Goal: Information Seeking & Learning: Check status

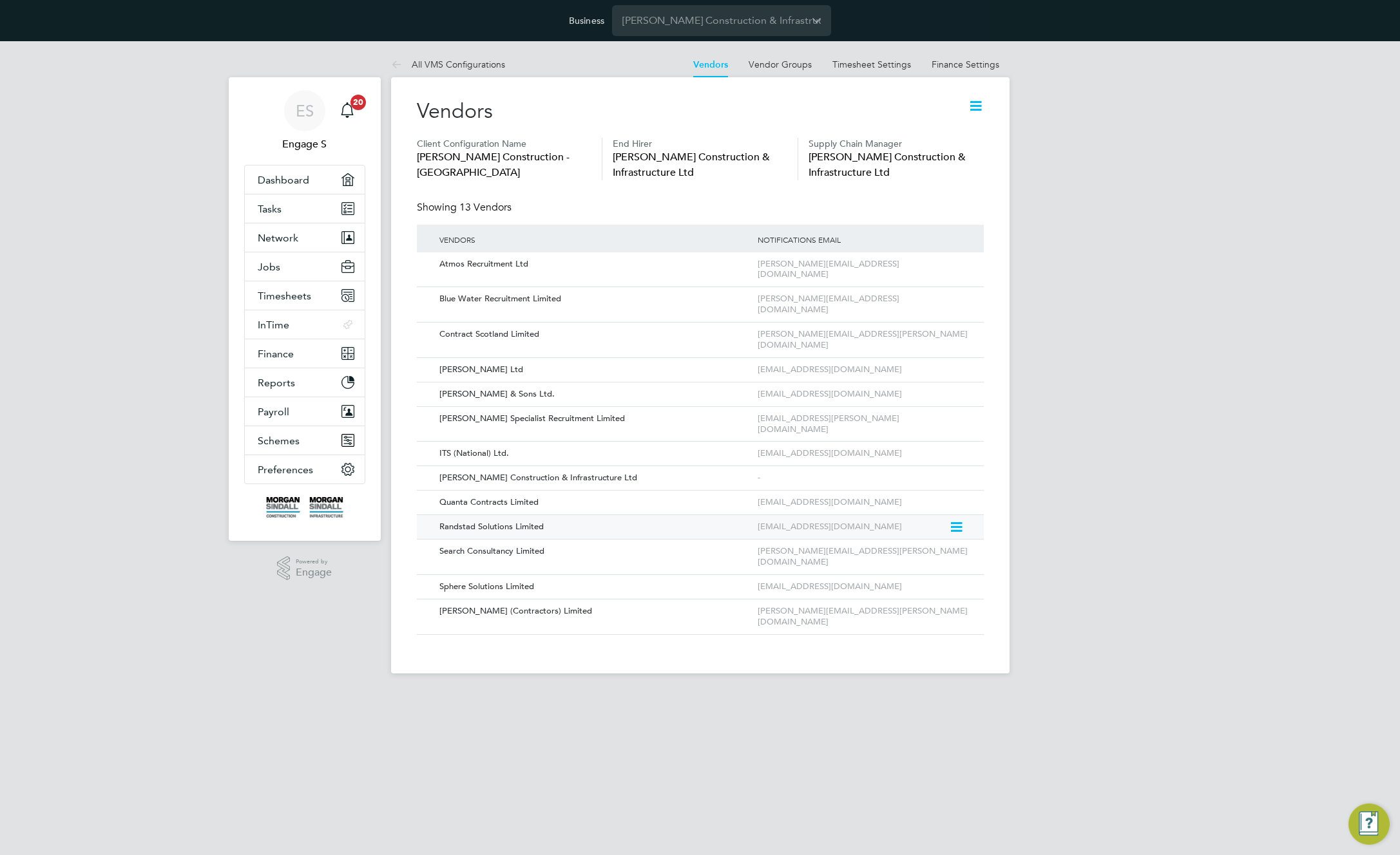
click at [953, 519] on icon at bounding box center [955, 527] width 13 height 15
click at [894, 517] on li "Edit Vendor" at bounding box center [920, 514] width 82 height 18
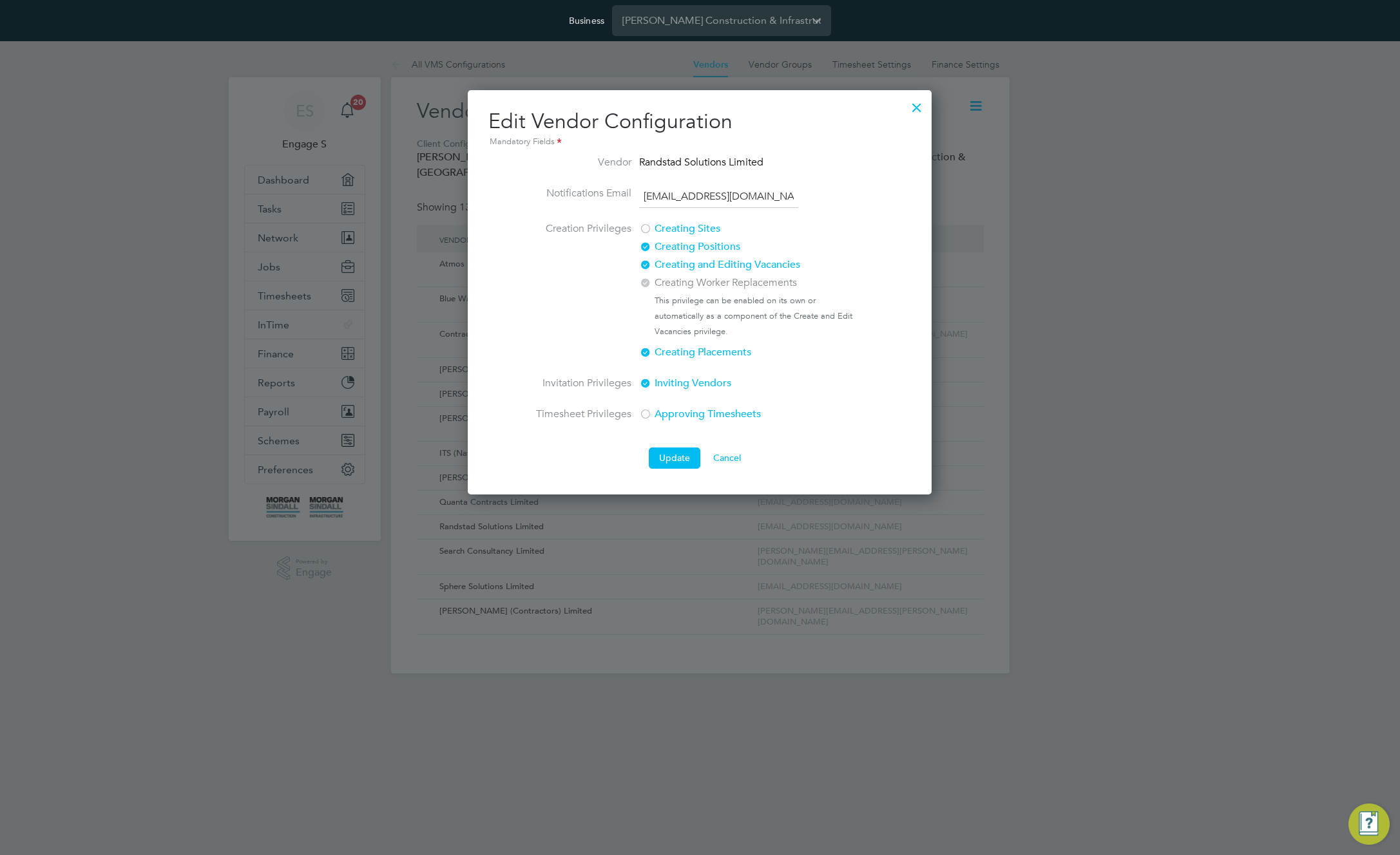
click at [644, 261] on div at bounding box center [645, 266] width 13 height 13
click at [675, 455] on button "Update" at bounding box center [674, 458] width 51 height 20
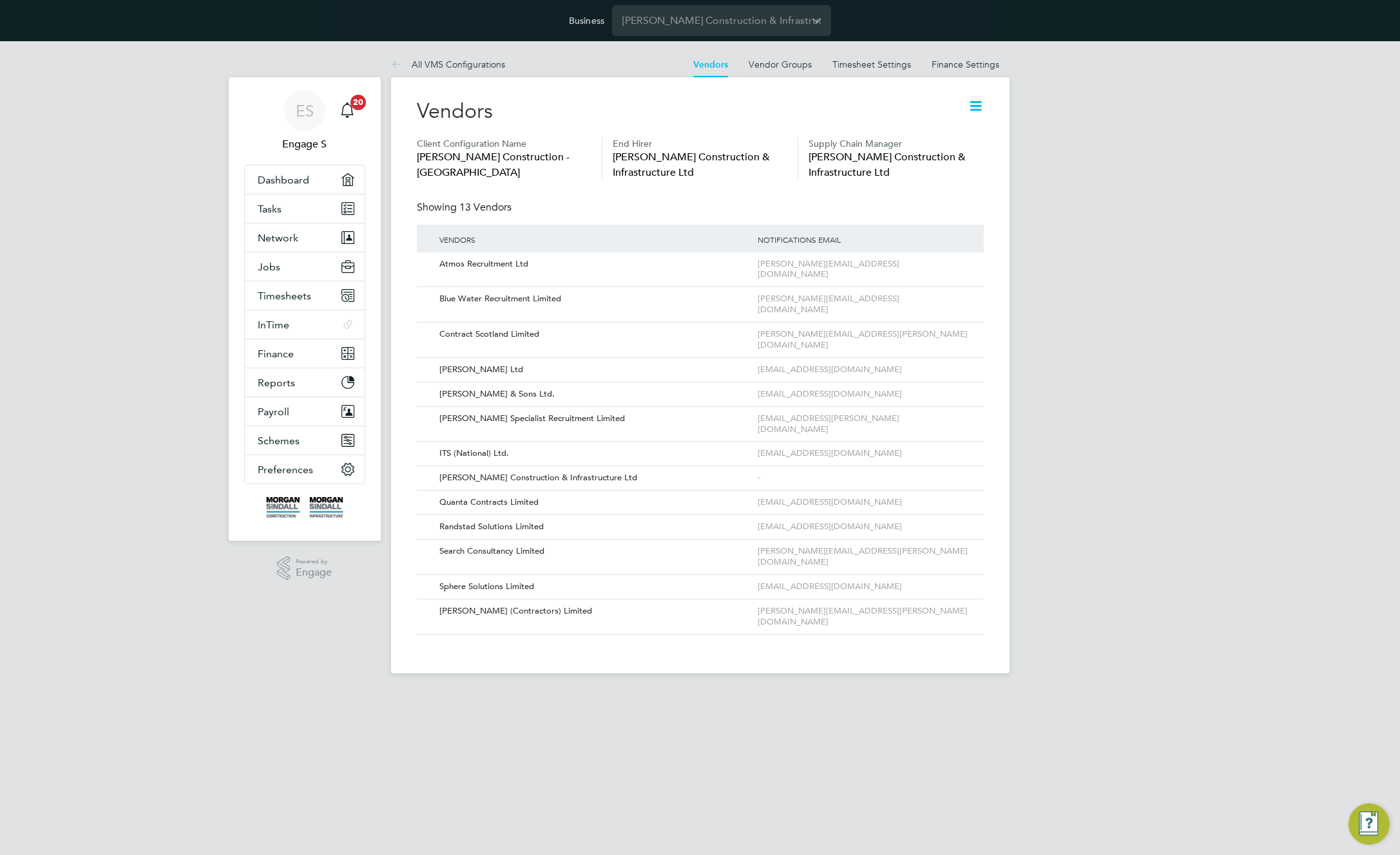
click at [982, 102] on icon at bounding box center [975, 105] width 16 height 16
click at [460, 60] on link "All VMS Configurations" at bounding box center [448, 64] width 114 height 12
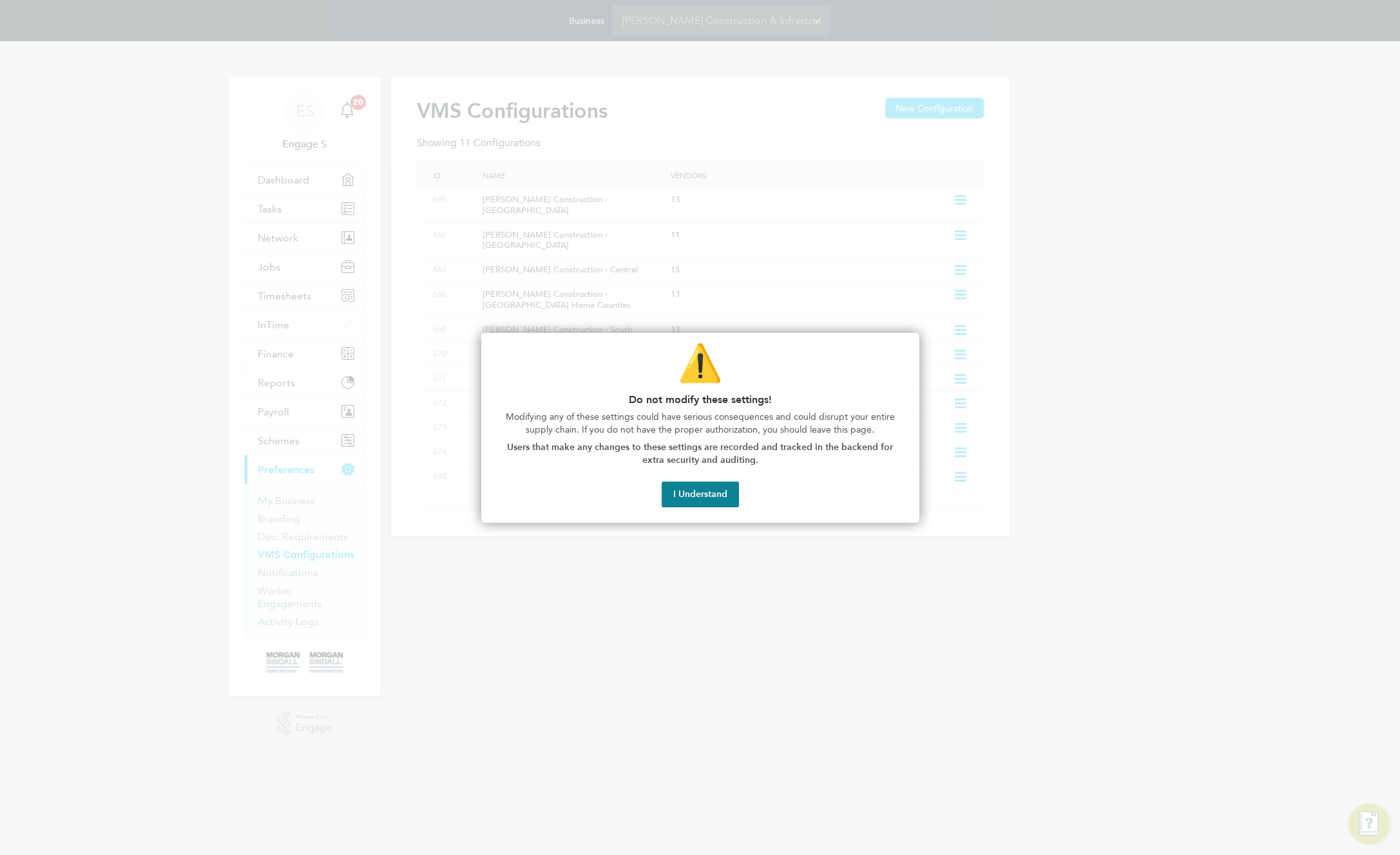
click at [993, 234] on div at bounding box center [700, 428] width 1400 height 855
click at [713, 505] on button "I Understand" at bounding box center [700, 494] width 77 height 26
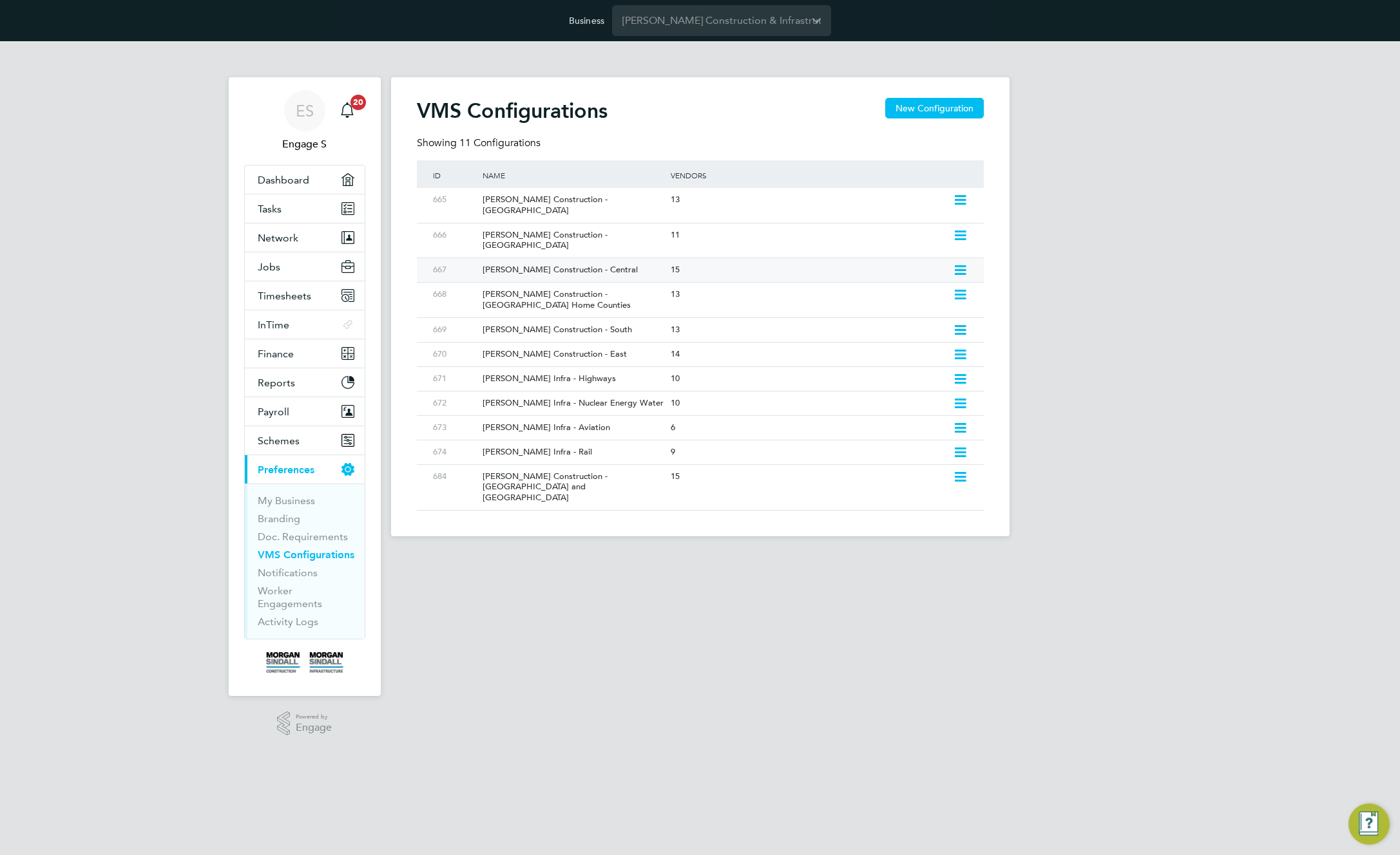
click at [959, 265] on icon at bounding box center [960, 270] width 16 height 11
click at [910, 278] on li "Edit VMS Configuration" at bounding box center [904, 277] width 124 height 18
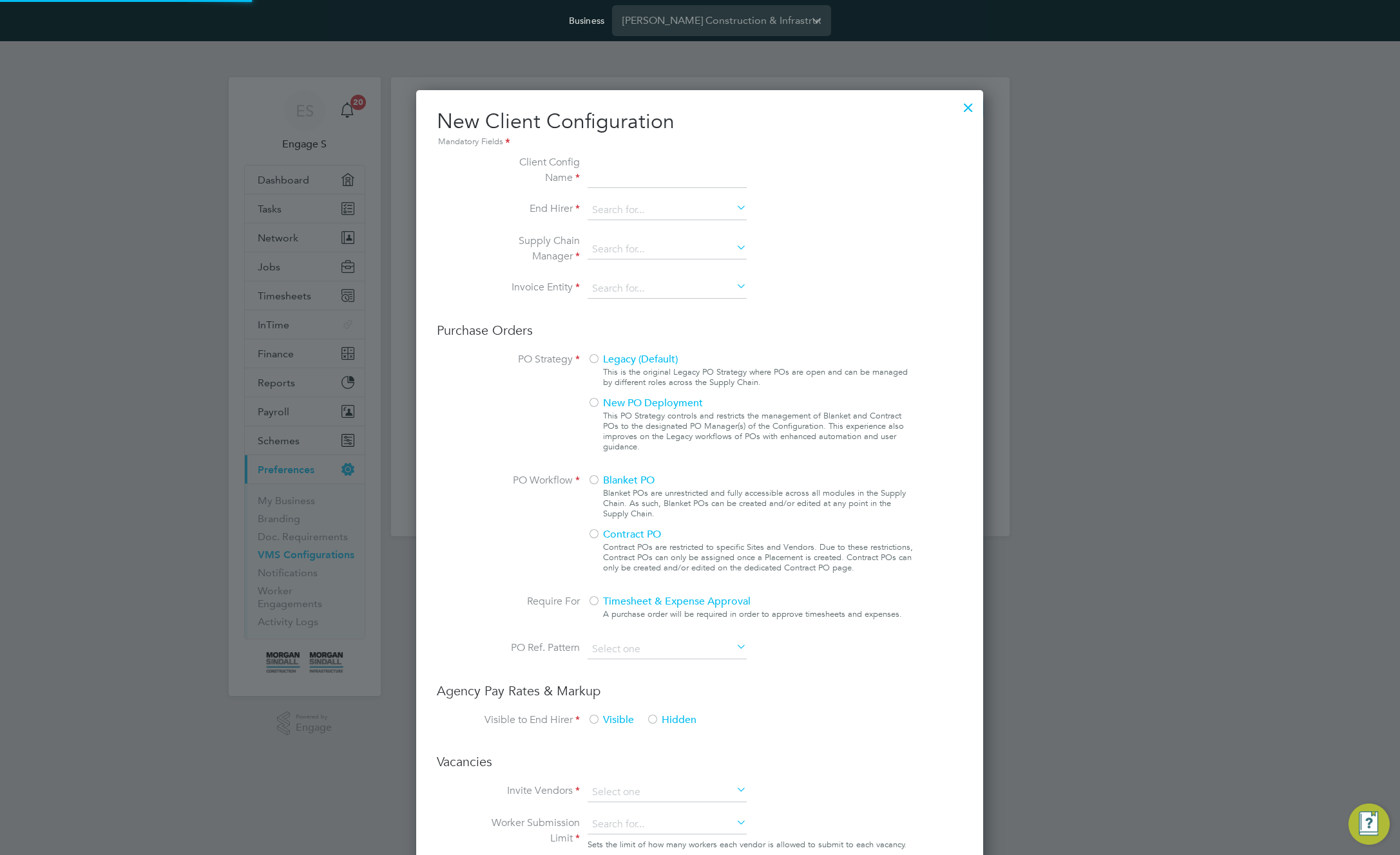
scroll to position [1170, 567]
type input "Morgan Sindall Construction - Central"
type input "[PERSON_NAME] Construction & Infrastructure Ltd"
type input "Any Text"
type input "By Vendor Group"
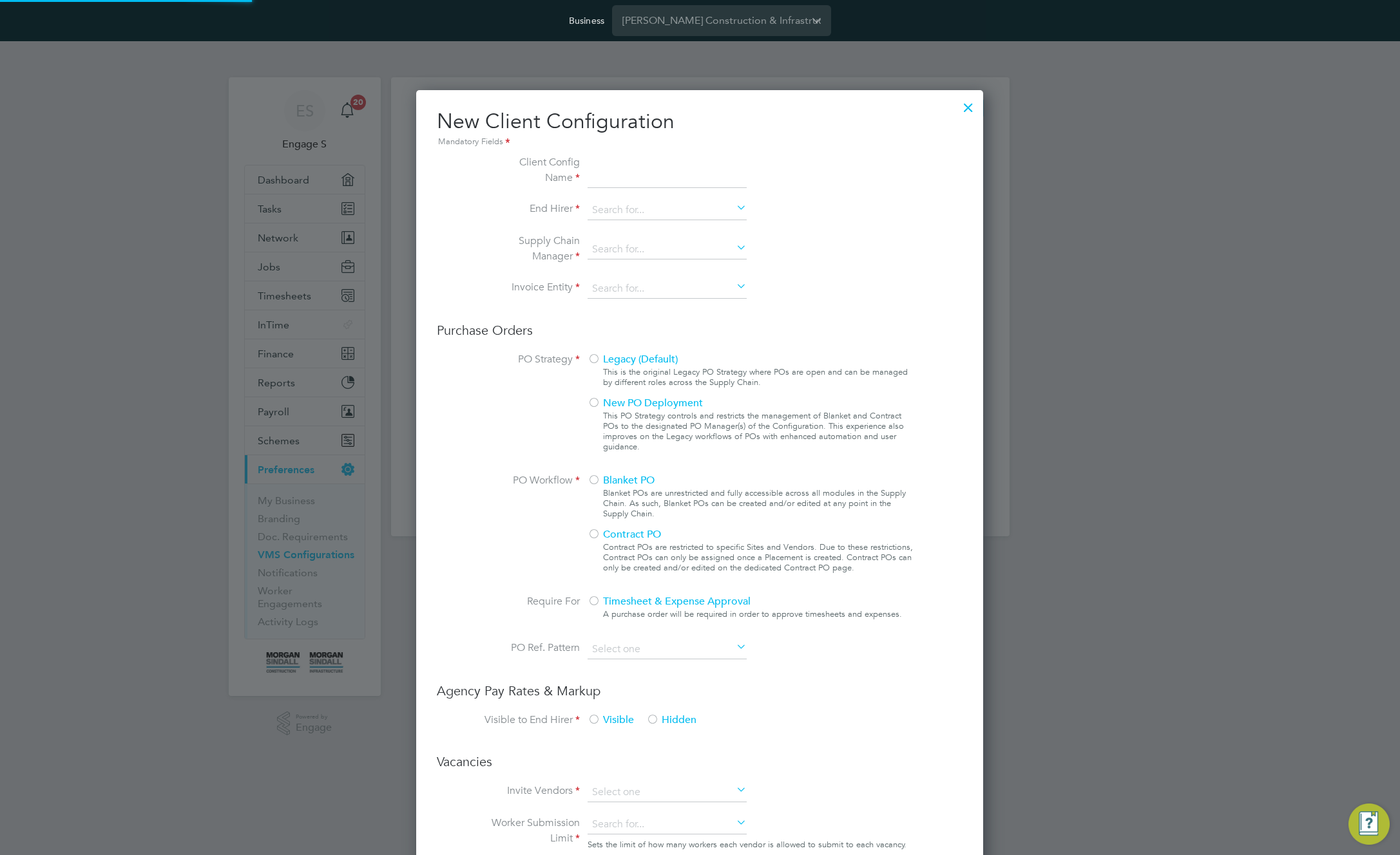
type input "No Limits"
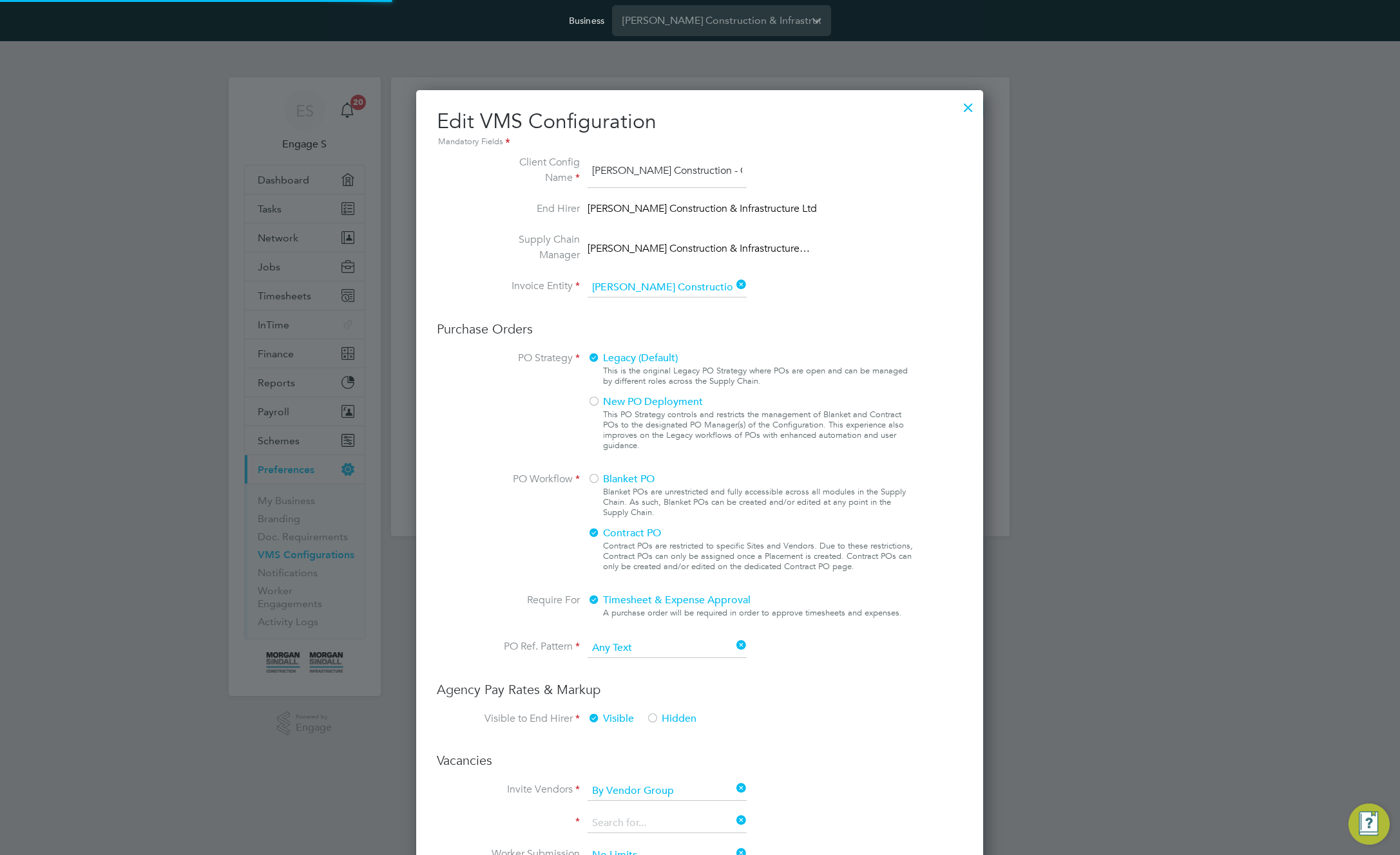
type input "Labour Desk"
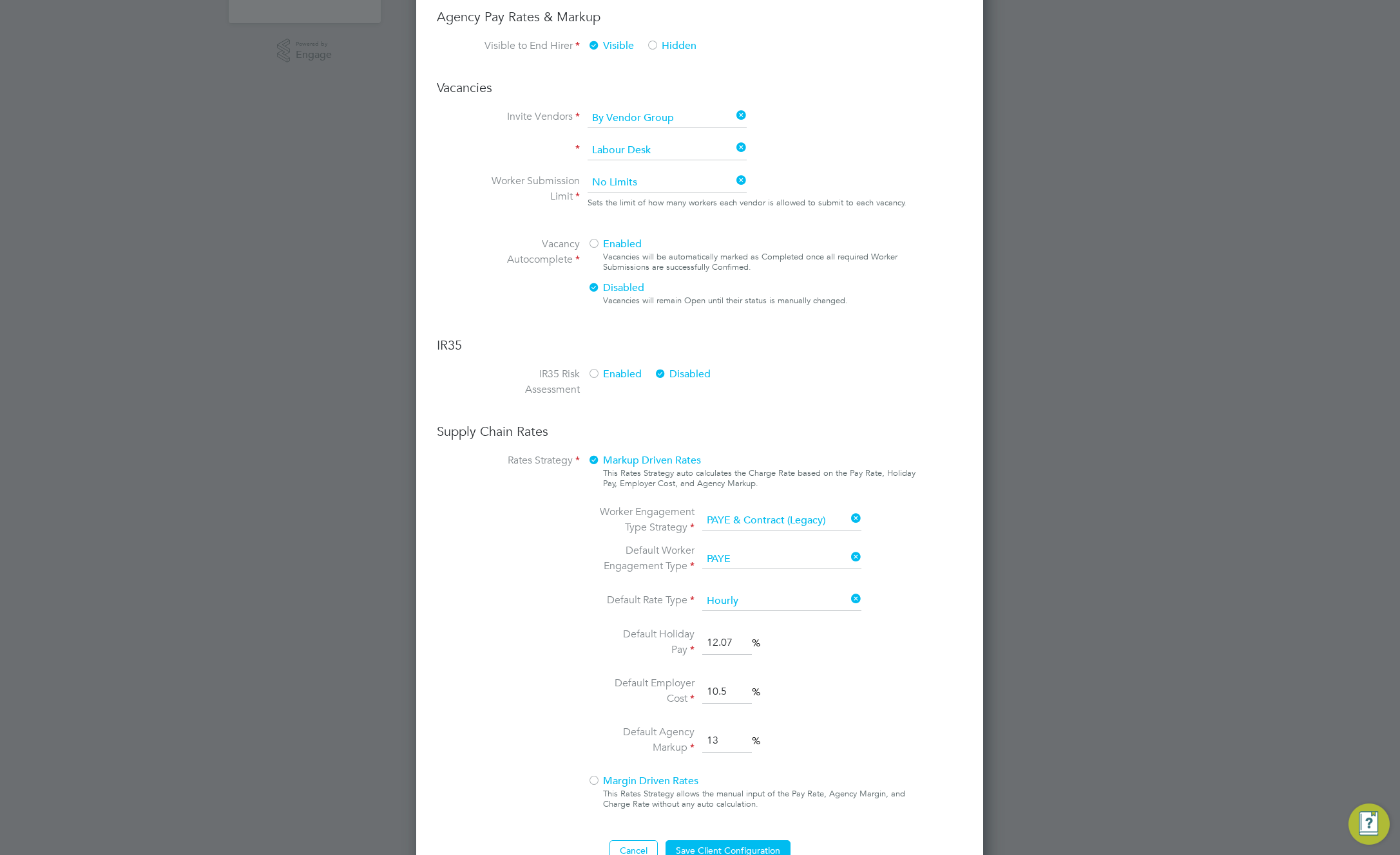
scroll to position [705, 0]
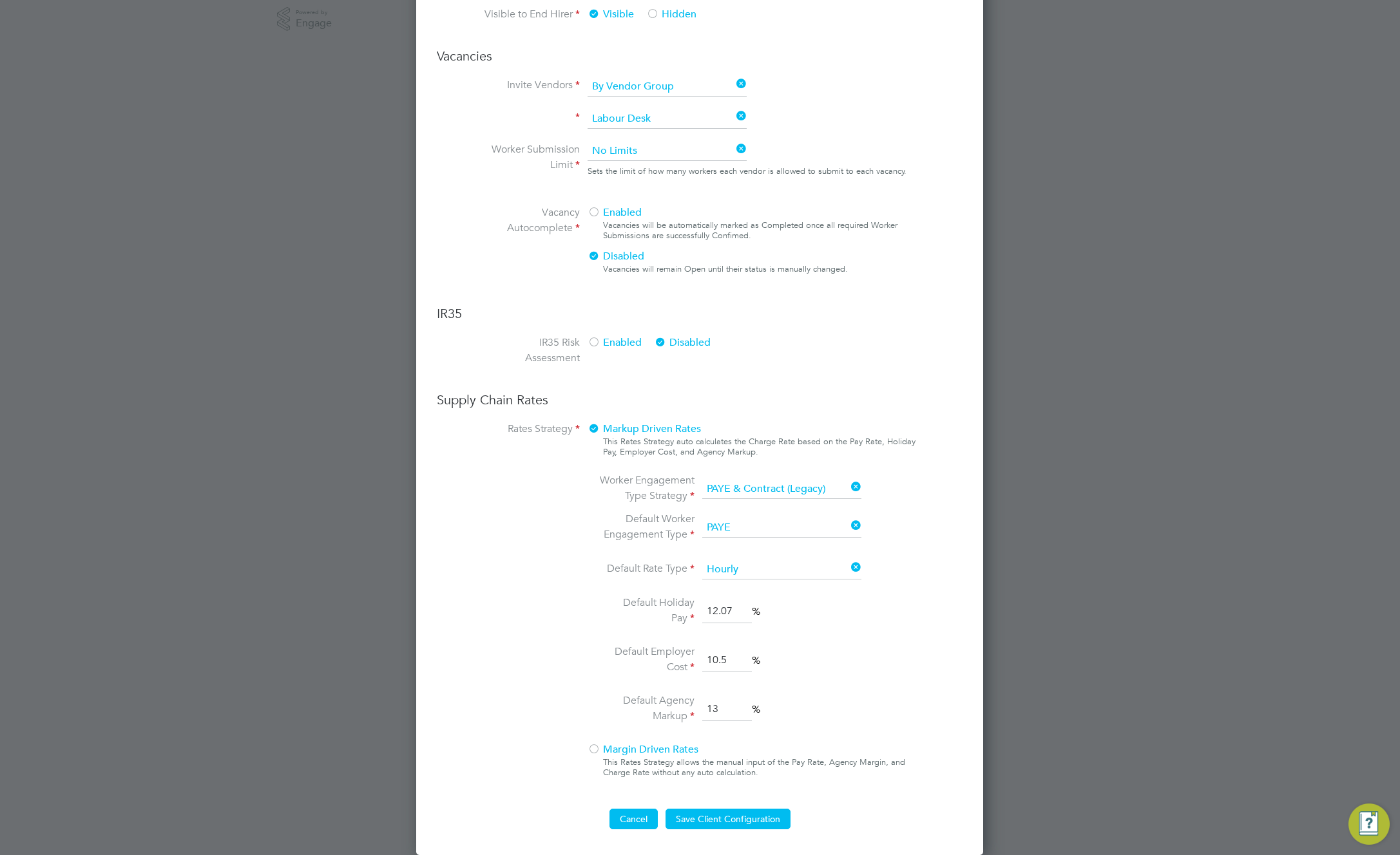
click at [633, 819] on button "Cancel" at bounding box center [633, 818] width 48 height 20
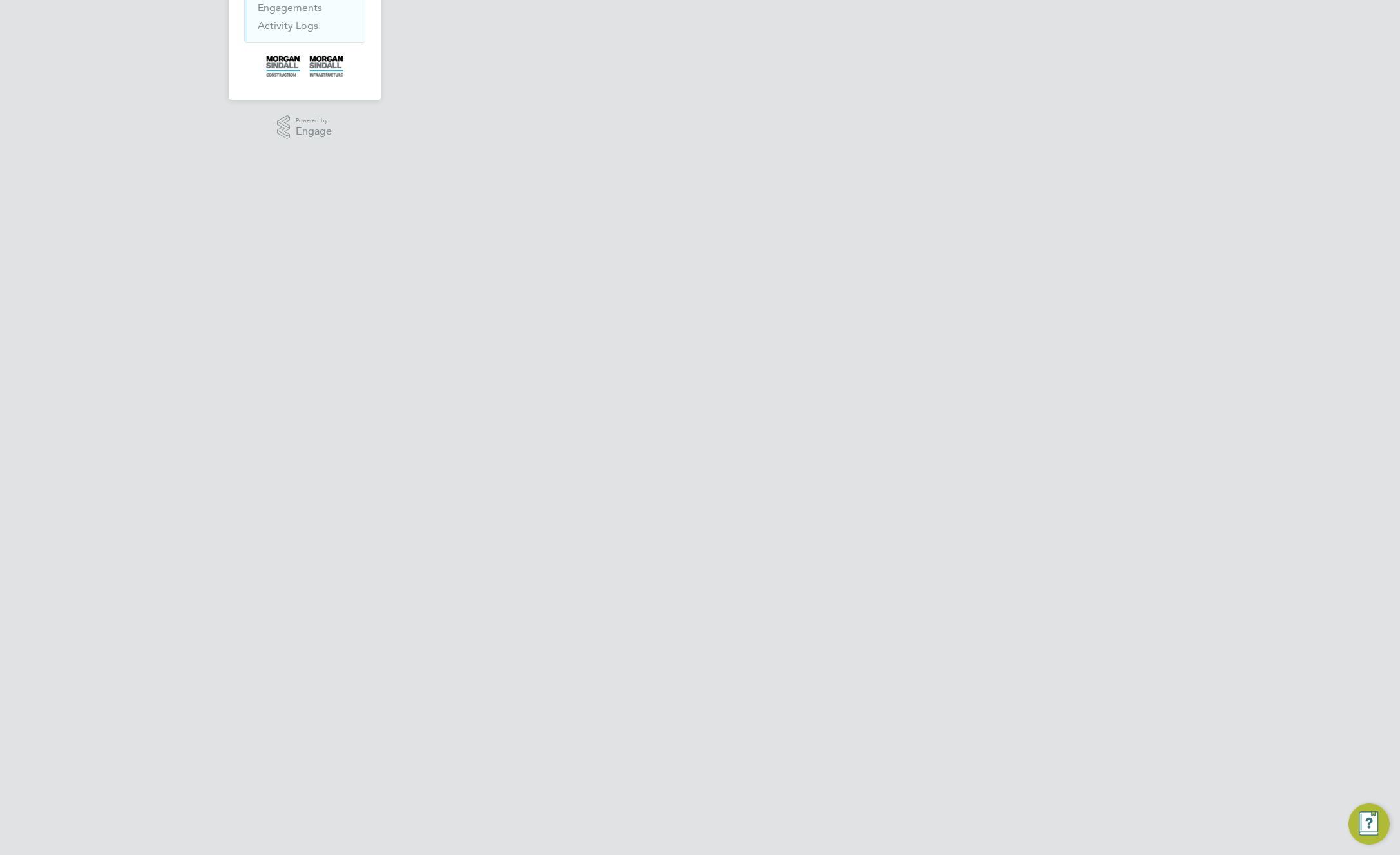
scroll to position [0, 0]
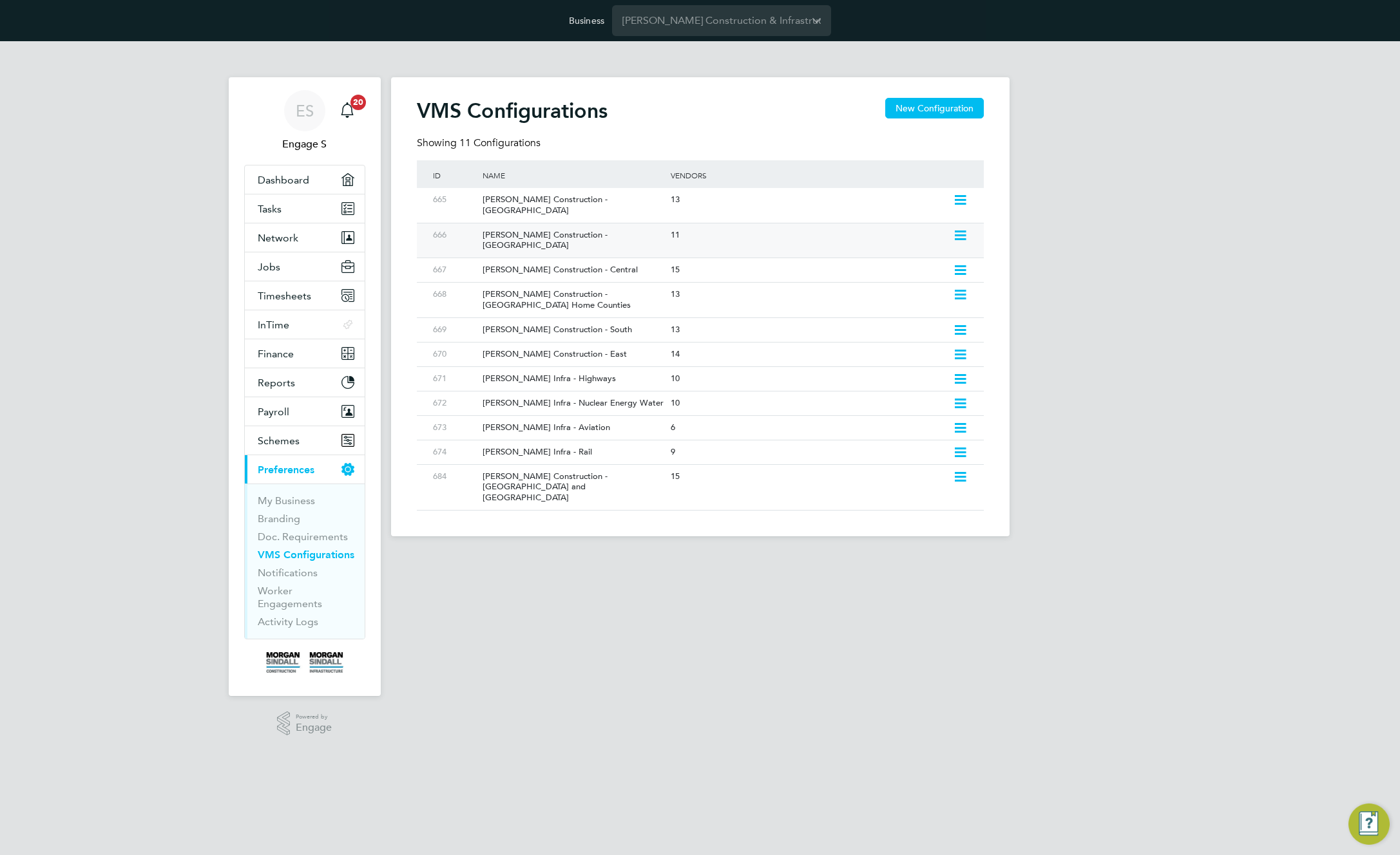
click at [959, 230] on icon at bounding box center [960, 235] width 16 height 11
click at [699, 227] on div "11" at bounding box center [808, 235] width 282 height 24
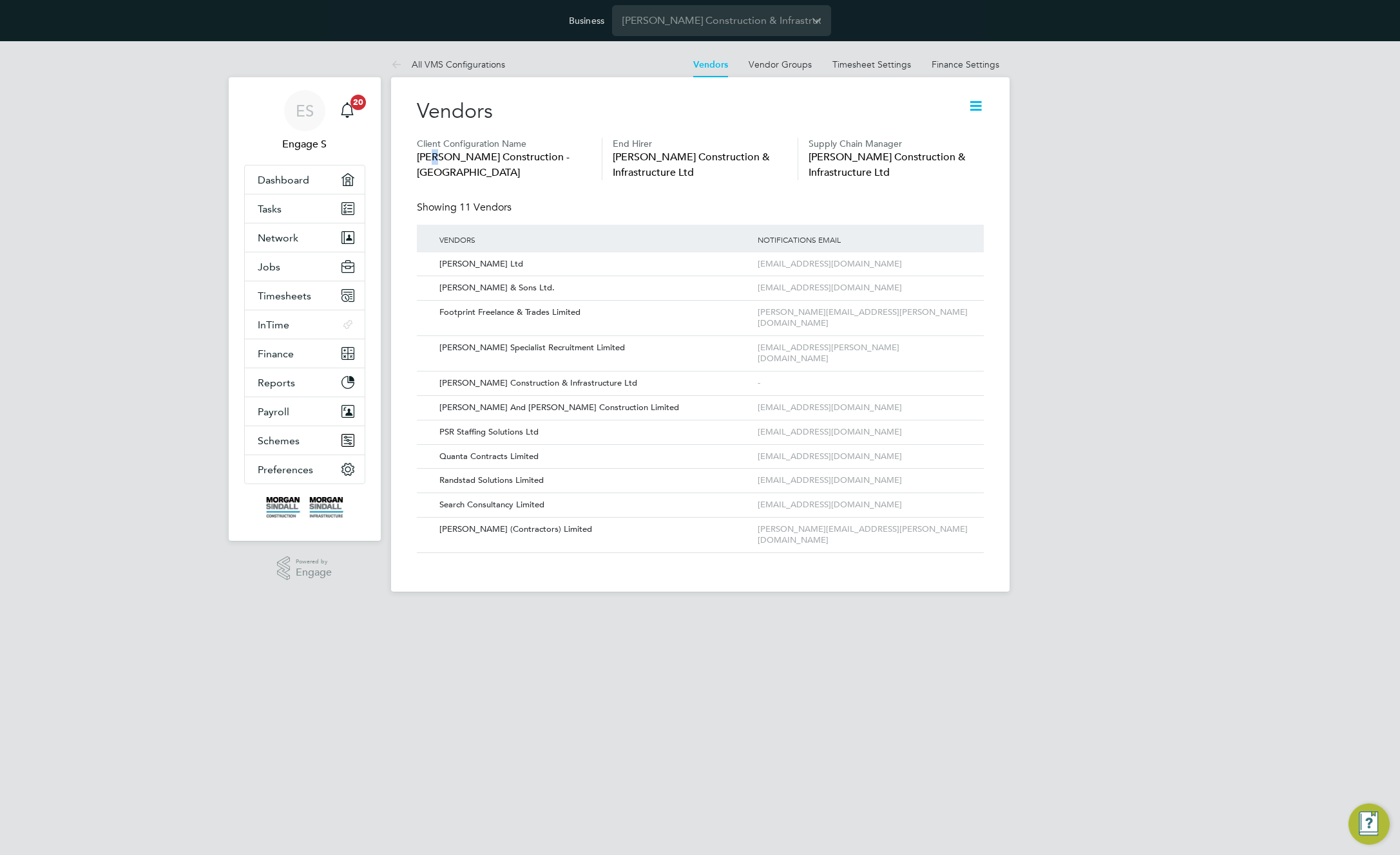
click at [438, 159] on span "Morgan Sindall Construction - North West" at bounding box center [504, 165] width 175 height 31
drag, startPoint x: 413, startPoint y: 157, endPoint x: 449, endPoint y: 178, distance: 41.7
click at [449, 178] on div "Vendors Client Configuration Name Morgan Sindall Construction - North West End …" at bounding box center [700, 334] width 619 height 515
copy span "Morgan Sindall Construction - North West"
click at [903, 205] on div "Showing 11 Vendors" at bounding box center [700, 213] width 567 height 24
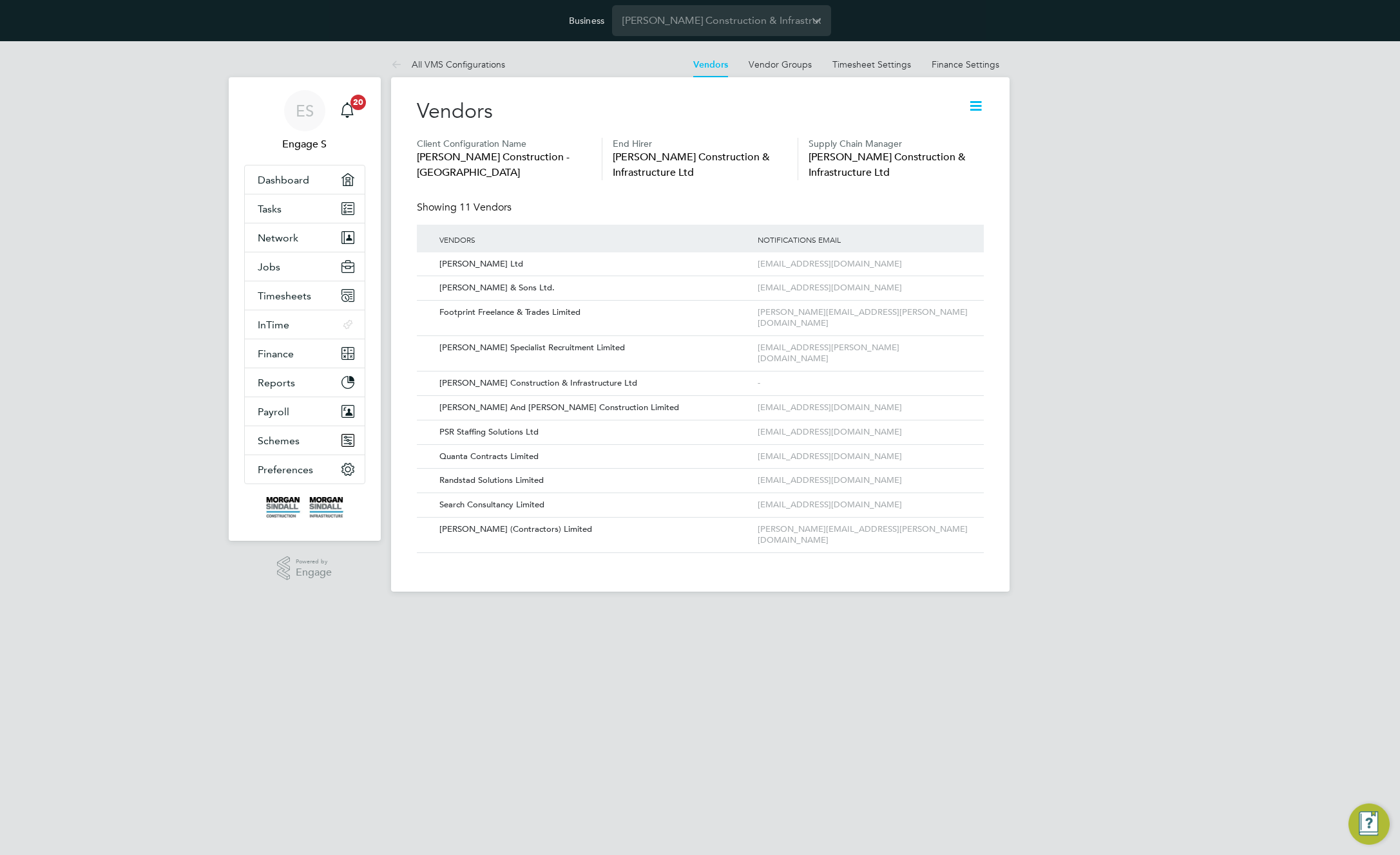
click at [977, 105] on icon at bounding box center [975, 105] width 16 height 16
click at [745, 213] on div "Showing 11 Vendors" at bounding box center [700, 213] width 567 height 24
click at [956, 473] on icon at bounding box center [955, 481] width 13 height 15
click at [910, 490] on li "Edit Vendor" at bounding box center [920, 489] width 82 height 18
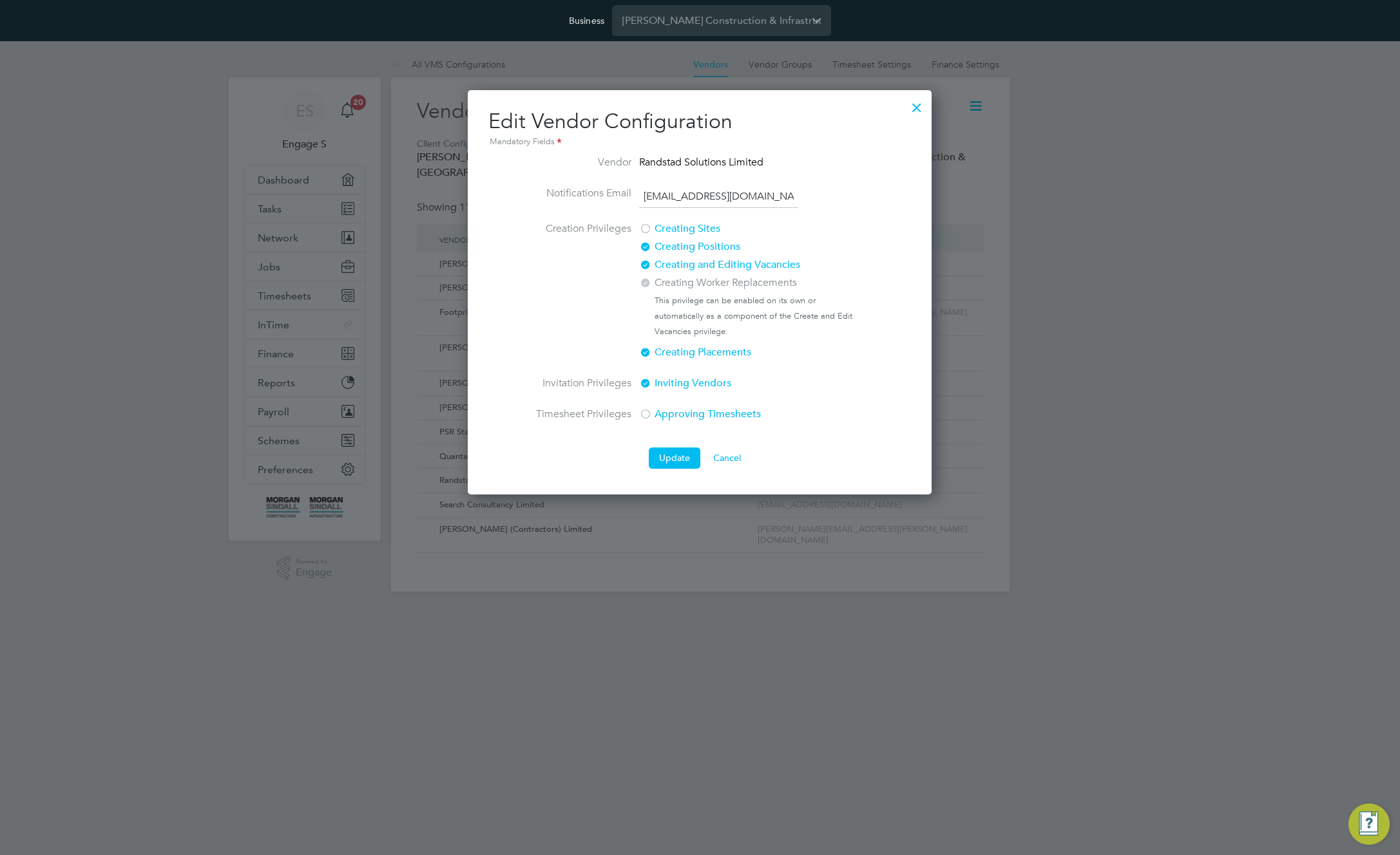
click at [646, 263] on div at bounding box center [645, 266] width 13 height 13
click at [676, 456] on button "Update" at bounding box center [674, 458] width 51 height 20
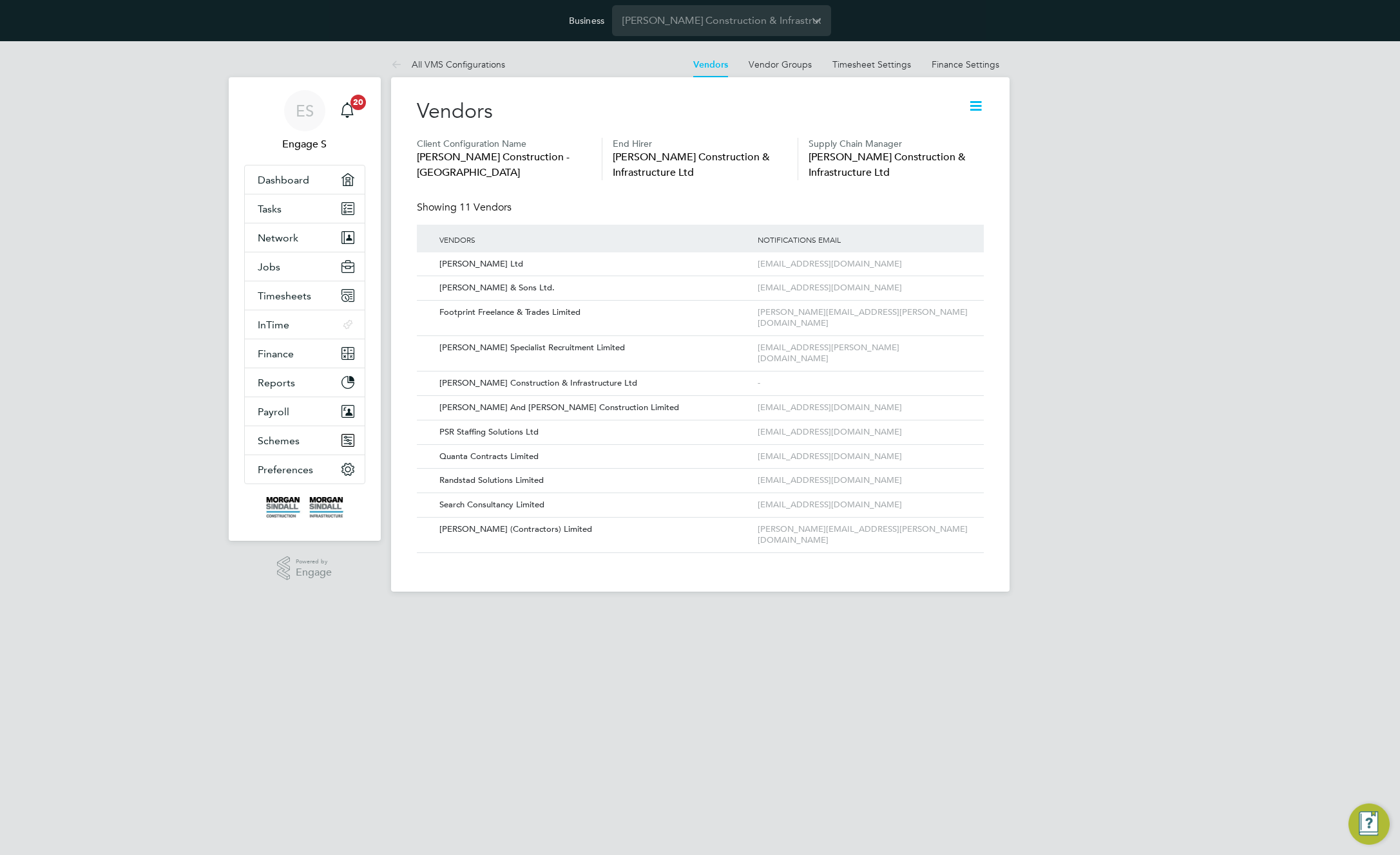
click at [980, 216] on div "Showing 11 Vendors" at bounding box center [700, 213] width 567 height 24
click at [957, 473] on icon at bounding box center [955, 481] width 13 height 15
click at [902, 487] on li "Edit Vendor" at bounding box center [920, 489] width 82 height 18
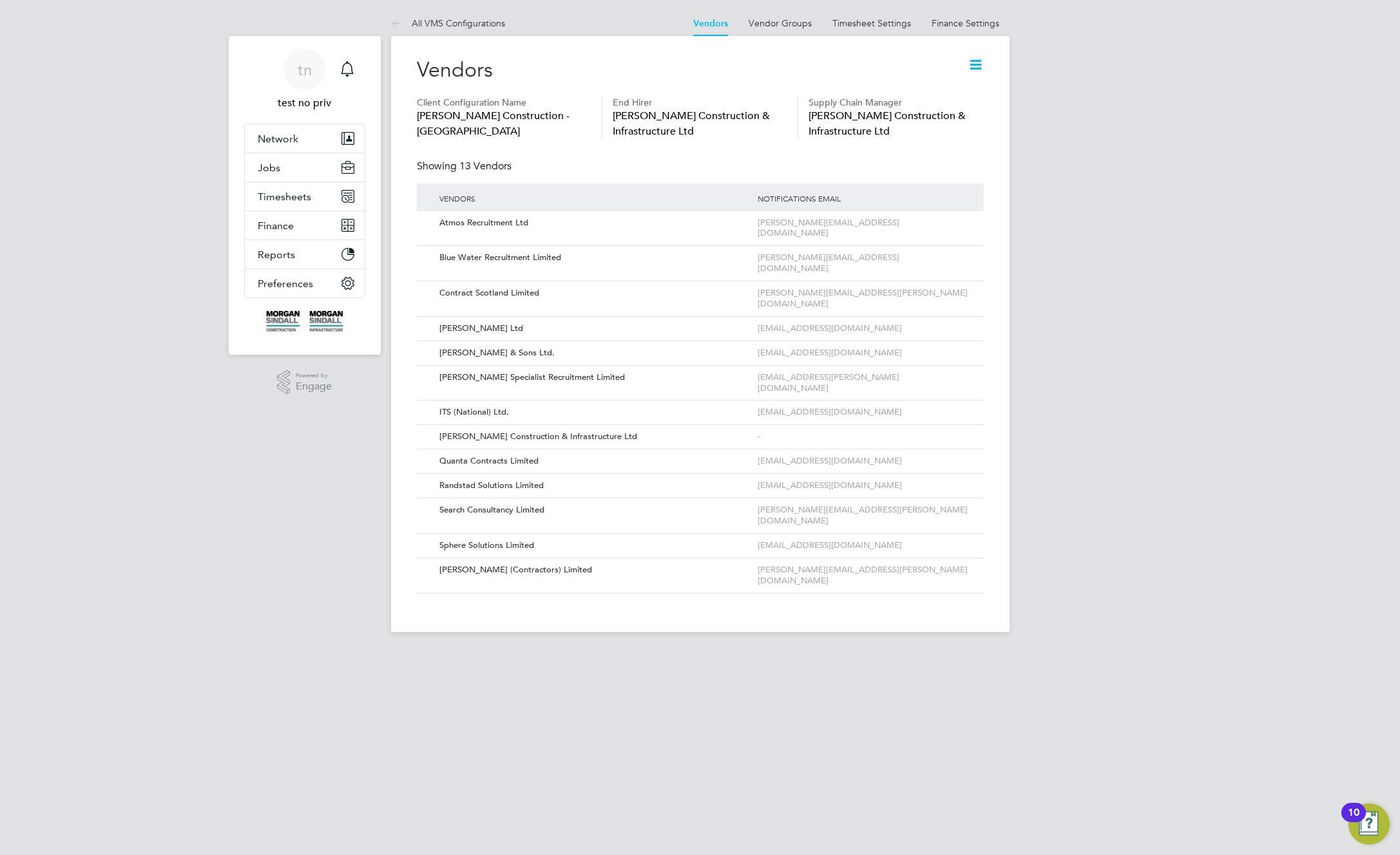
click at [1057, 152] on div "tn test no priv Notifications Applications: Network Team Members Businesses Sit…" at bounding box center [700, 326] width 1400 height 653
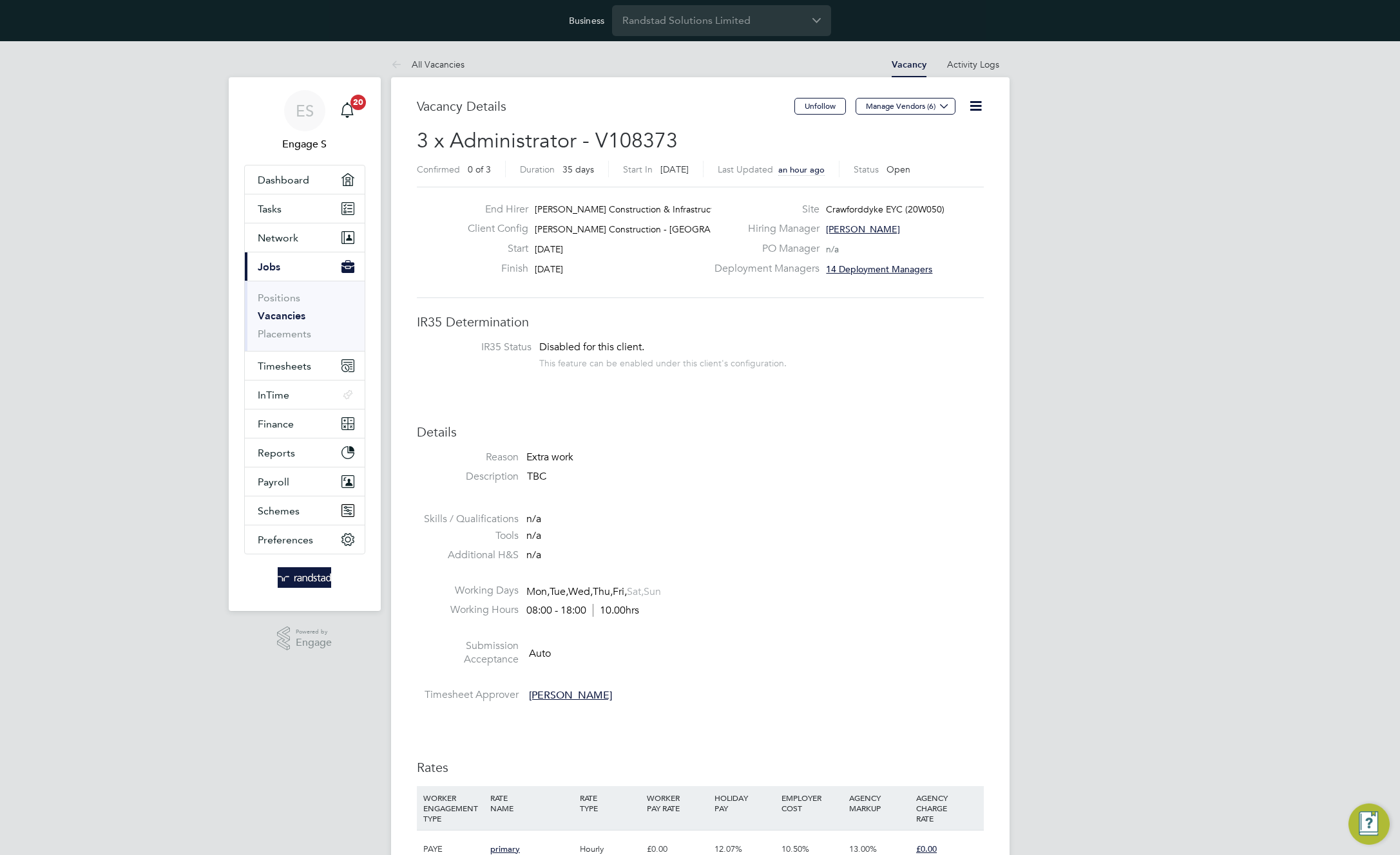
scroll to position [38, 90]
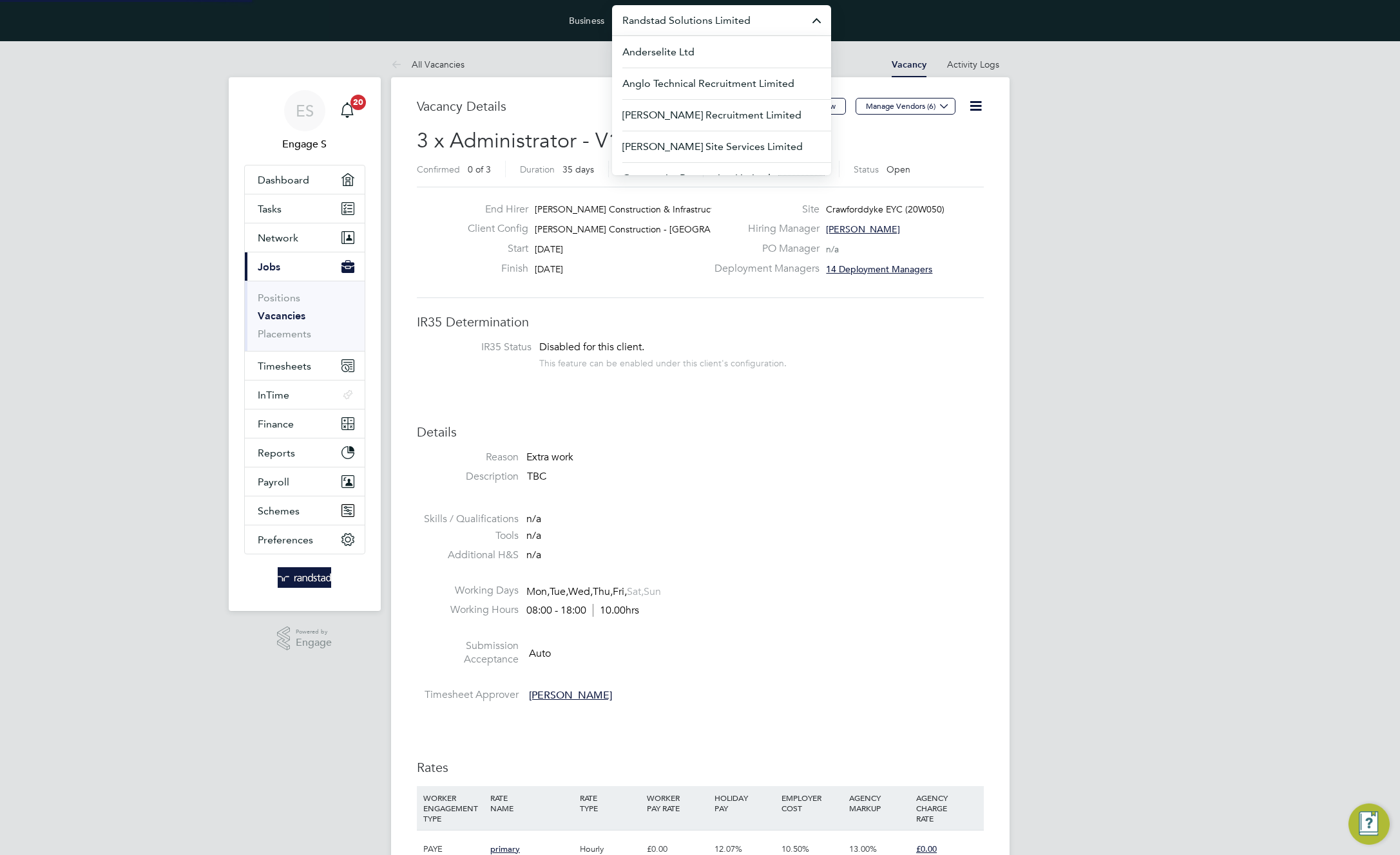
click at [676, 20] on input "Randstad Solutions Limited" at bounding box center [722, 20] width 219 height 30
click at [683, 84] on span "Engage Partners" at bounding box center [661, 84] width 77 height 15
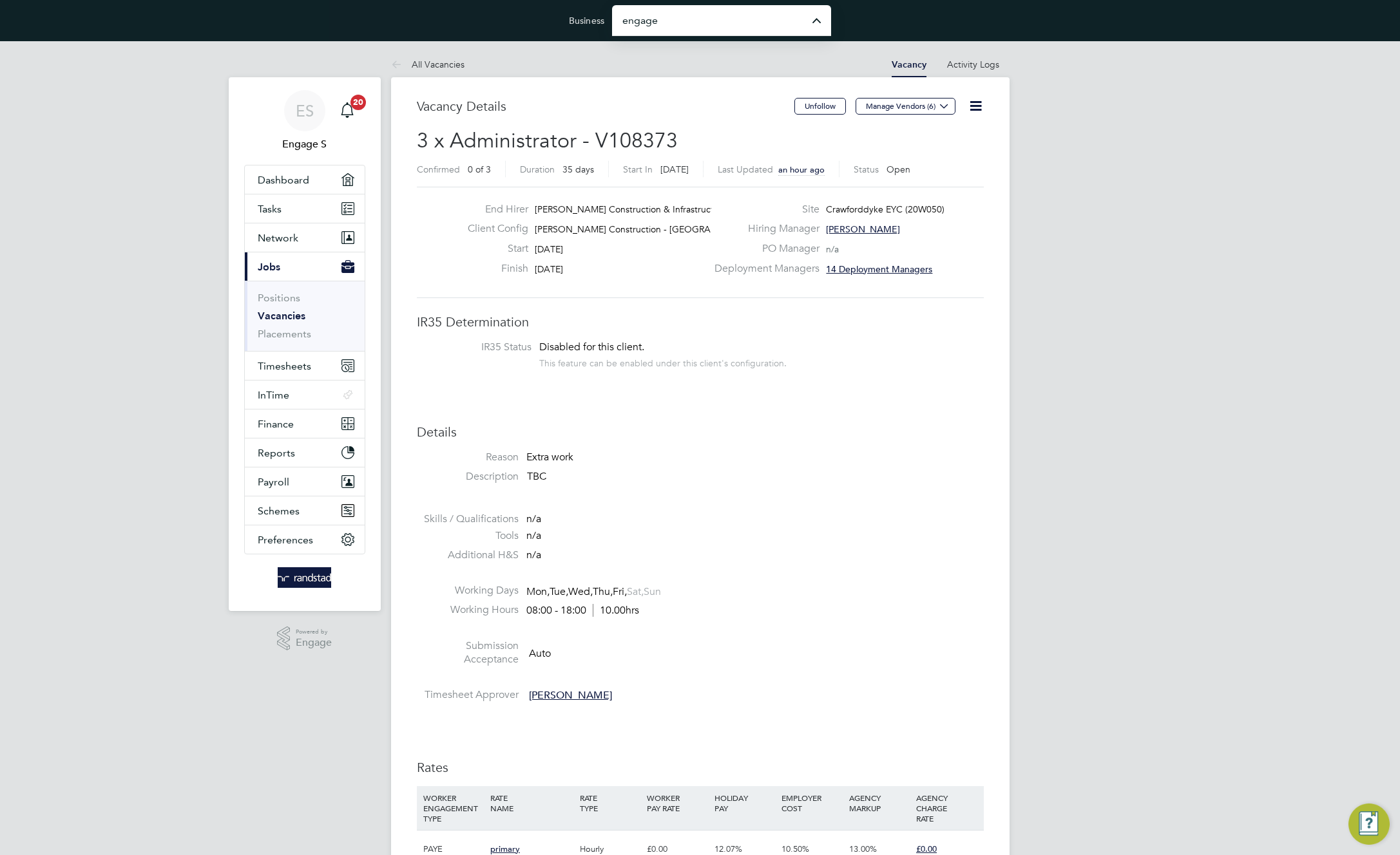
type input "Engage Partners"
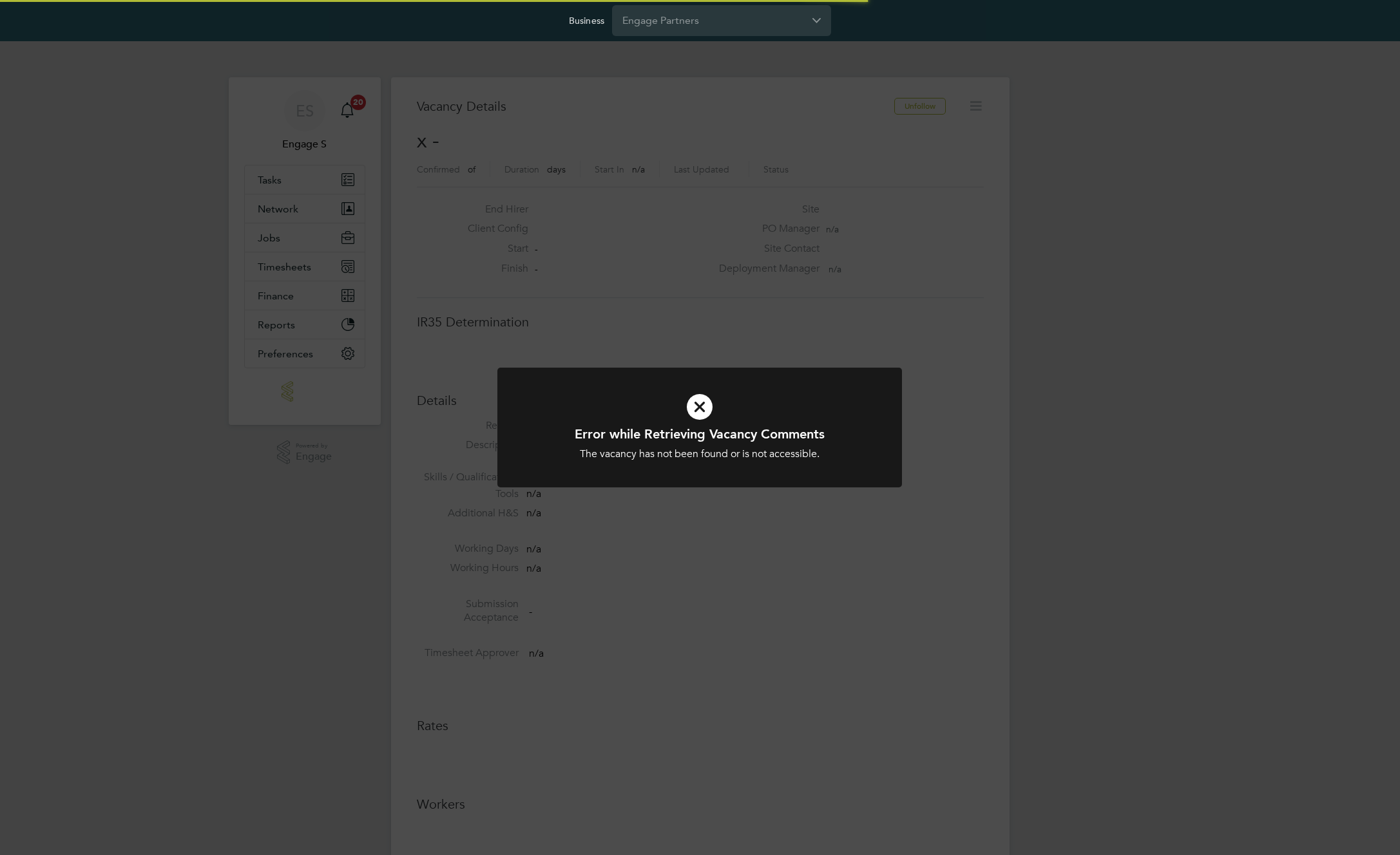
scroll to position [20, 277]
click at [683, 84] on div "Error while Retrieving Vacancy Comments The vacancy has not been found or is no…" at bounding box center [700, 428] width 1400 height 855
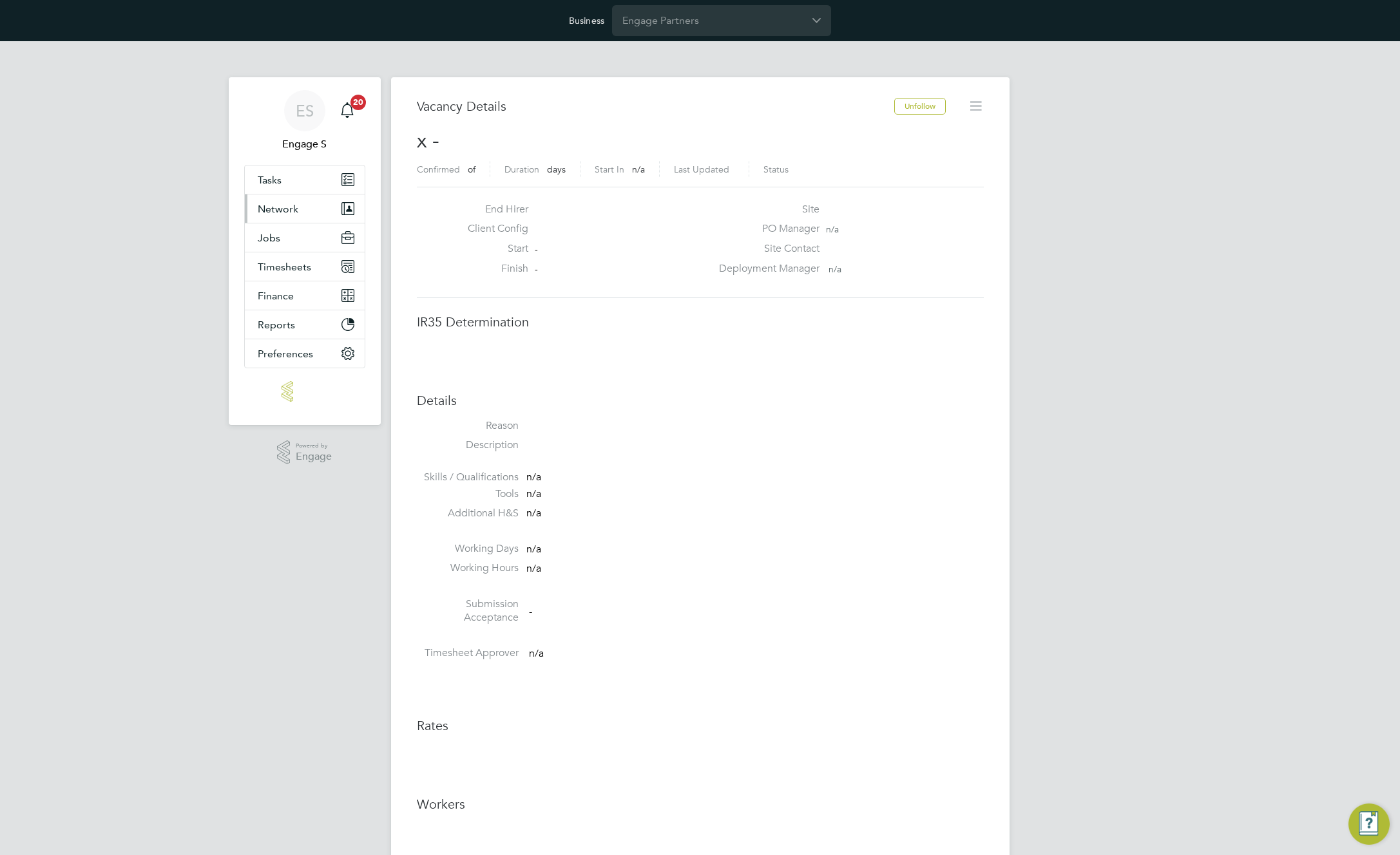
click at [274, 210] on span "Network" at bounding box center [278, 208] width 41 height 12
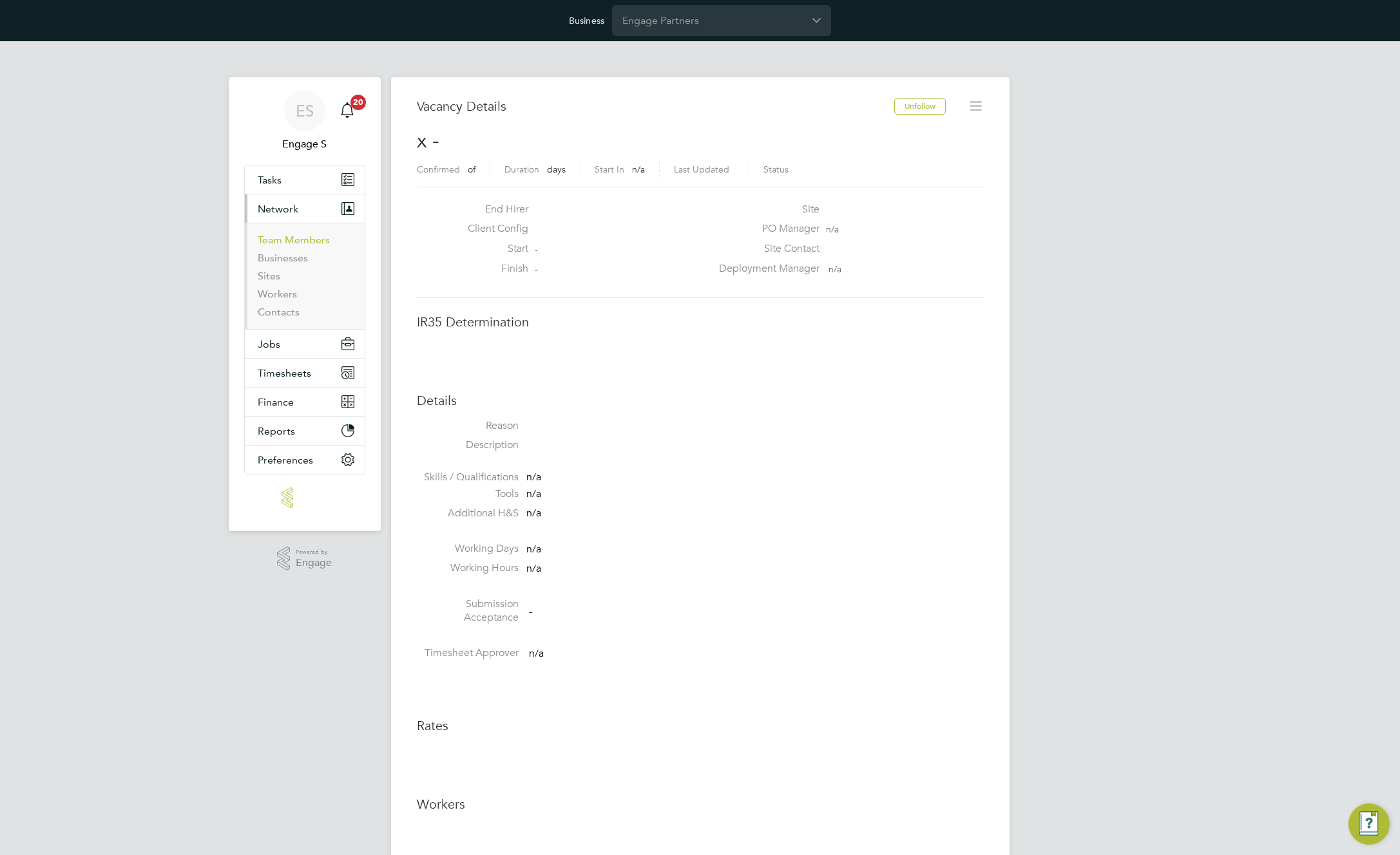
click at [279, 236] on link "Team Members" at bounding box center [293, 239] width 72 height 12
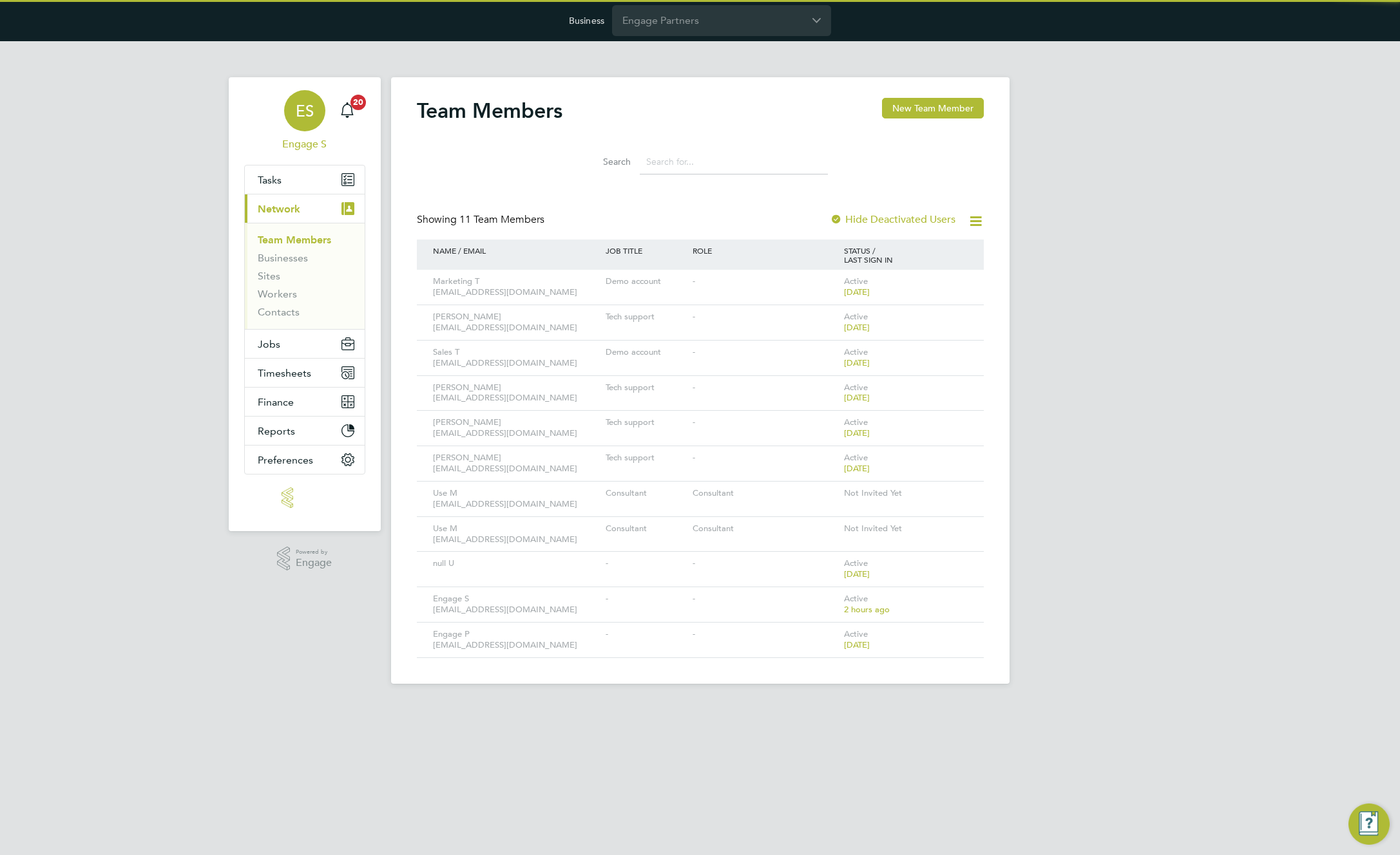
click at [304, 105] on span "ES" at bounding box center [305, 111] width 18 height 17
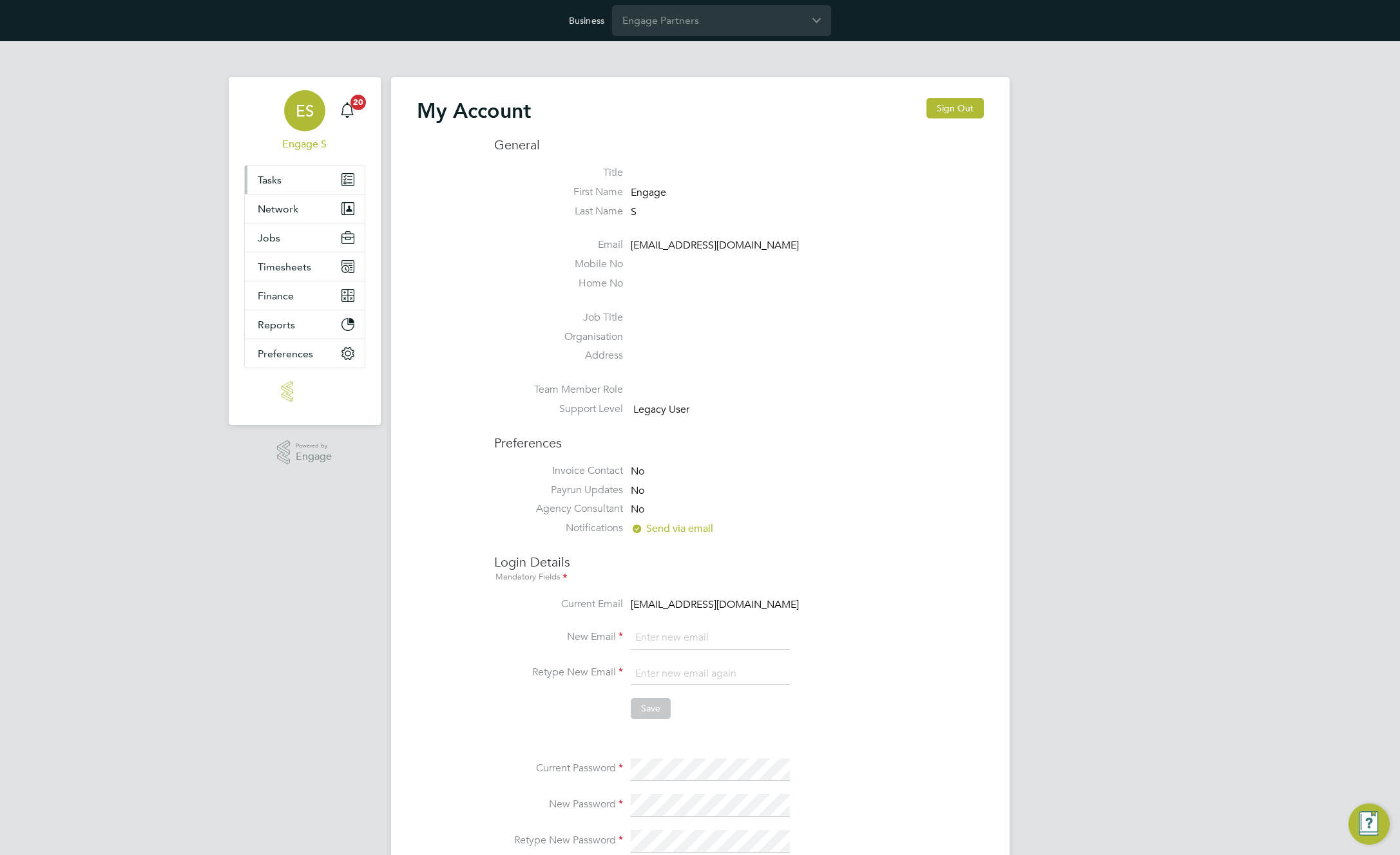
type input "support@engagelabs.io"
click at [285, 218] on button "Network" at bounding box center [305, 208] width 120 height 28
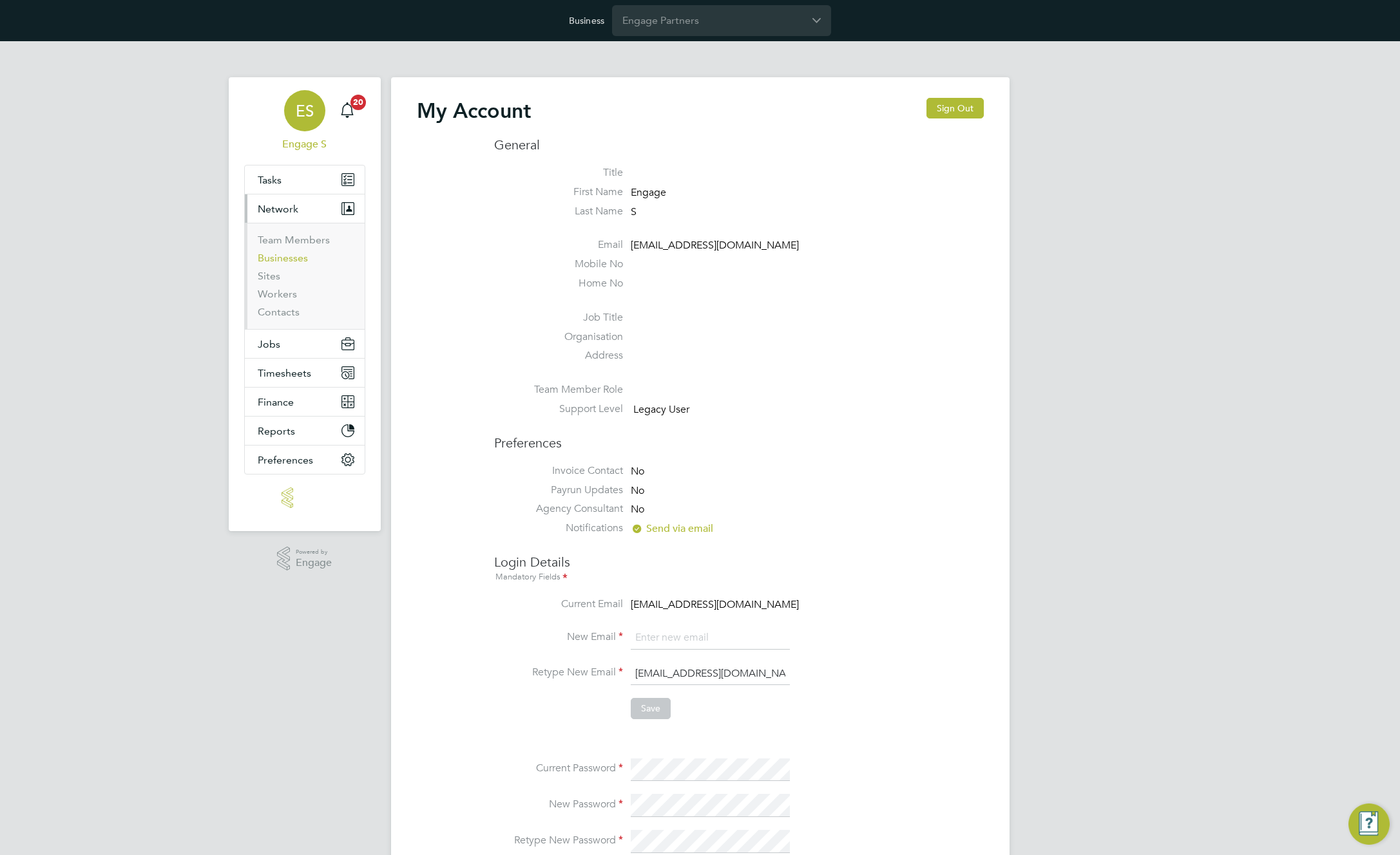
click at [278, 258] on link "Businesses" at bounding box center [283, 258] width 51 height 12
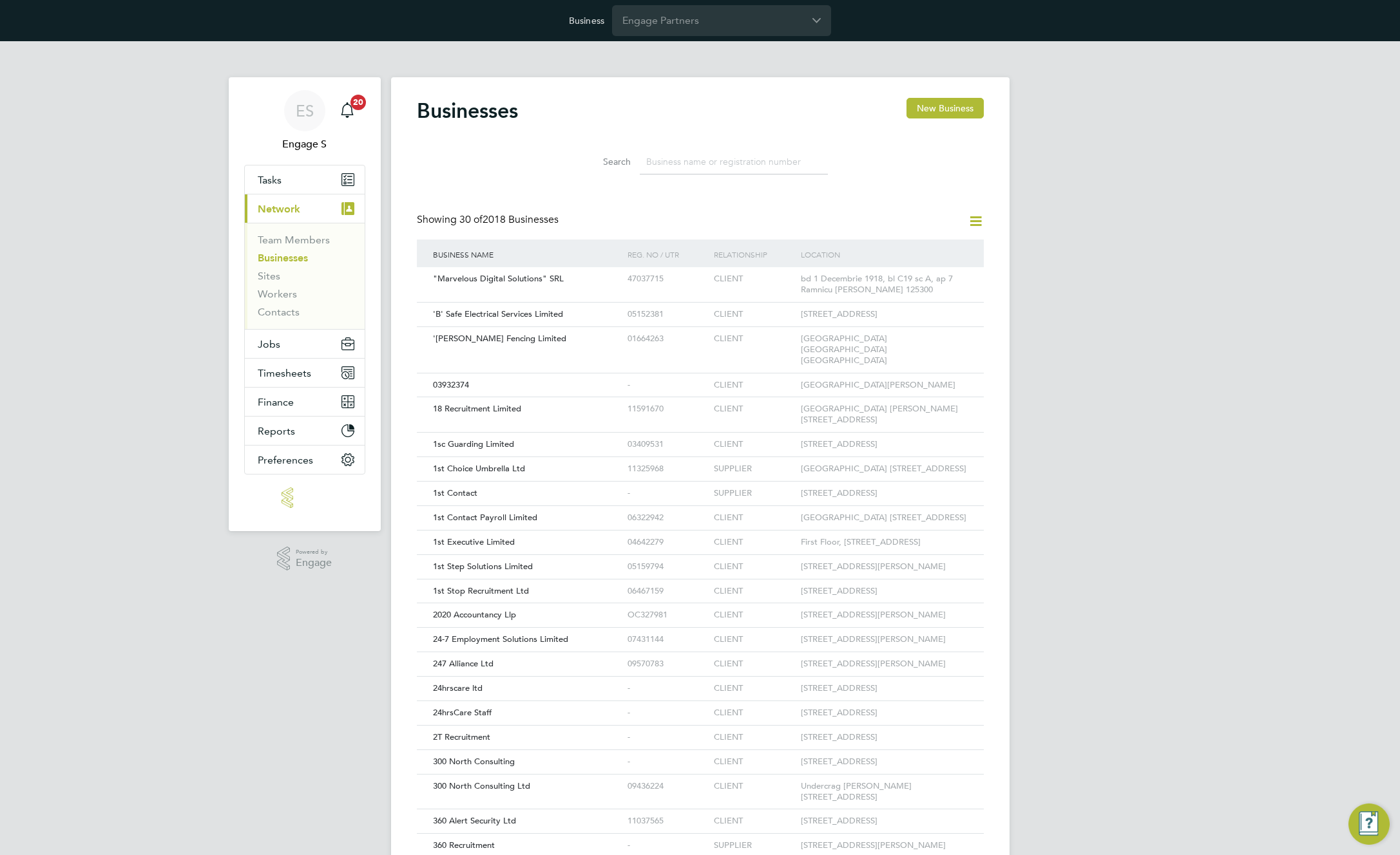
click at [707, 173] on input at bounding box center [734, 162] width 188 height 25
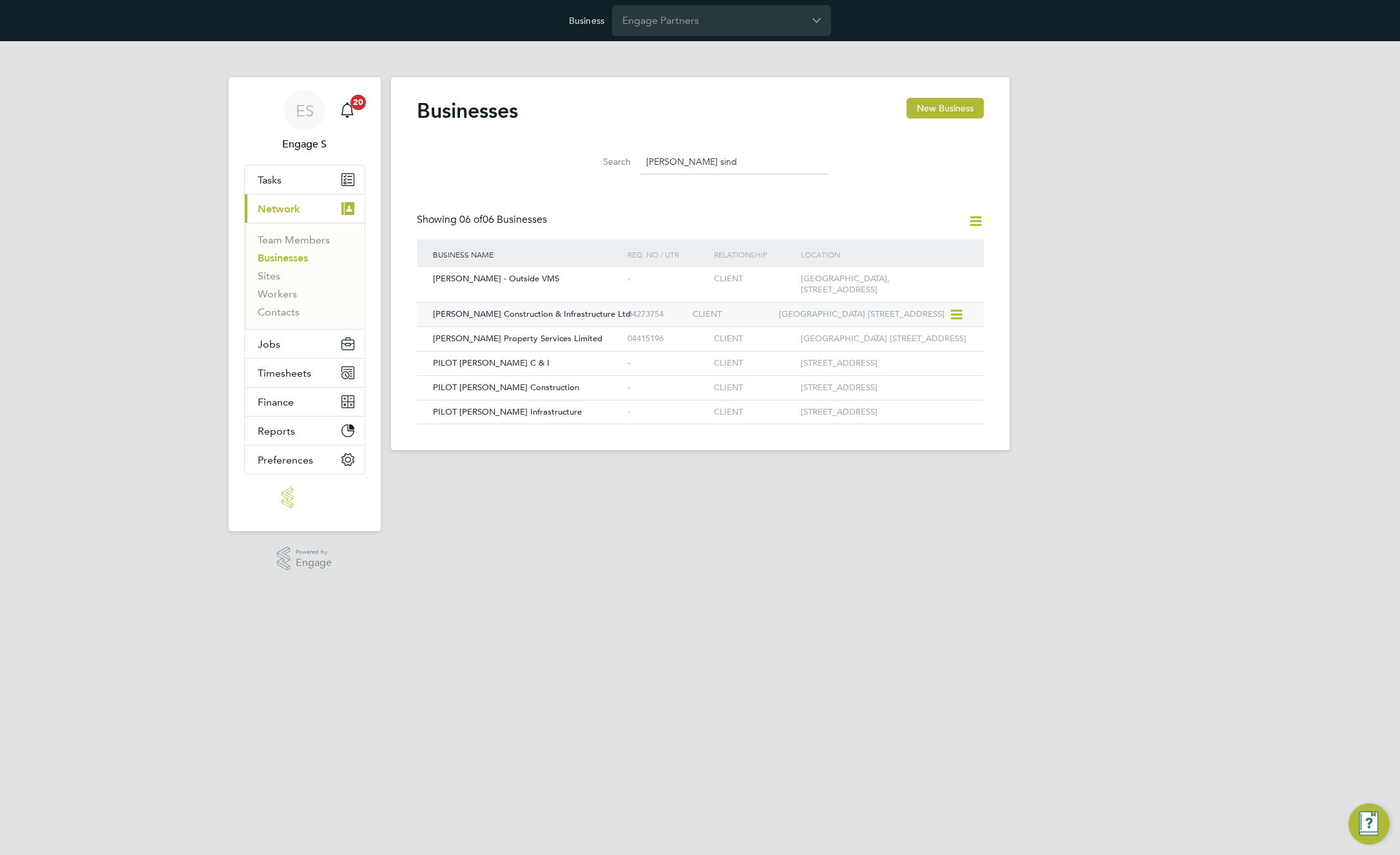
type input "morgan sind"
click at [696, 313] on div "CLIENT" at bounding box center [732, 314] width 86 height 24
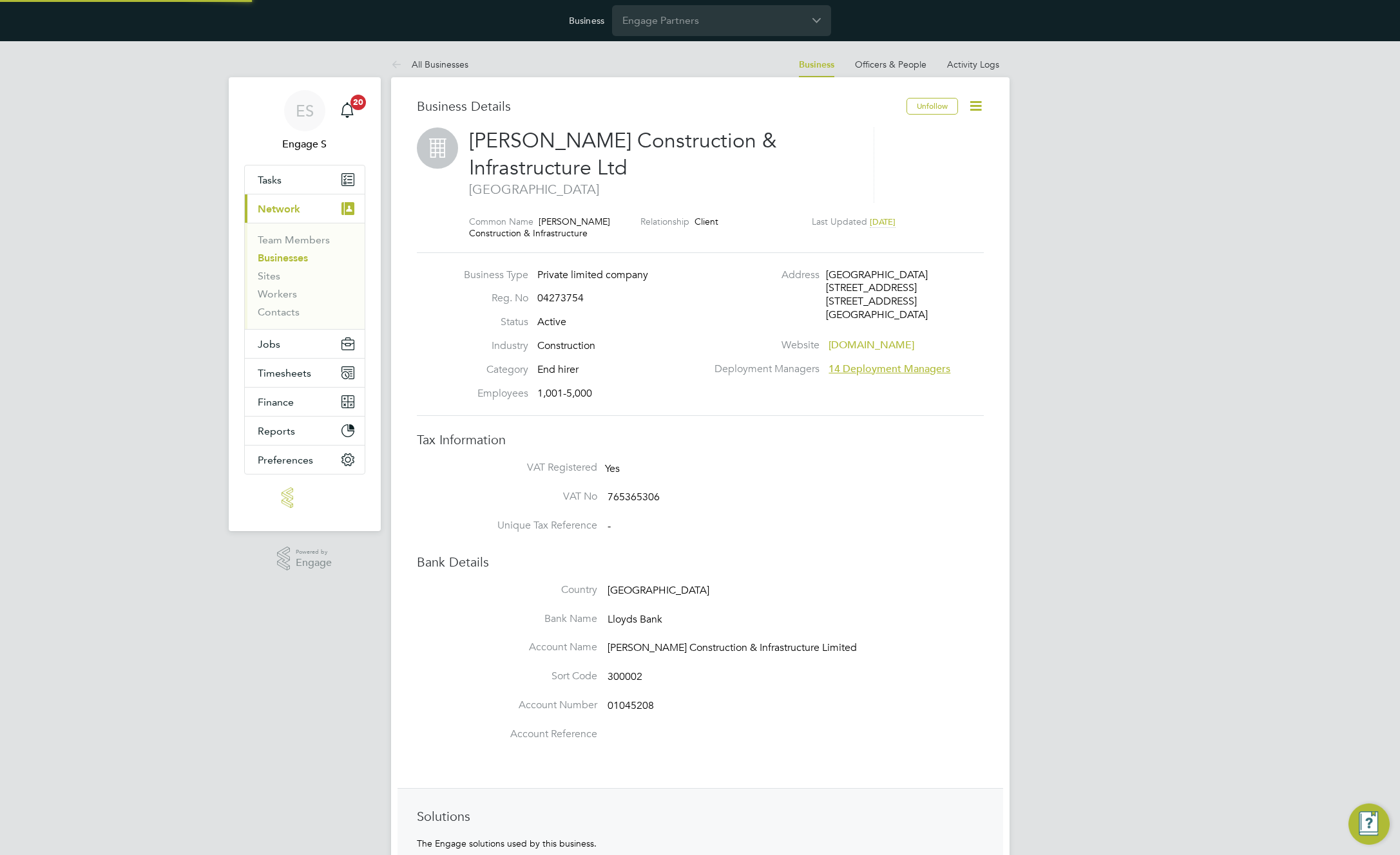
click at [968, 107] on icon at bounding box center [975, 105] width 16 height 16
click at [925, 239] on li "Enterprise Settings" at bounding box center [930, 234] width 99 height 18
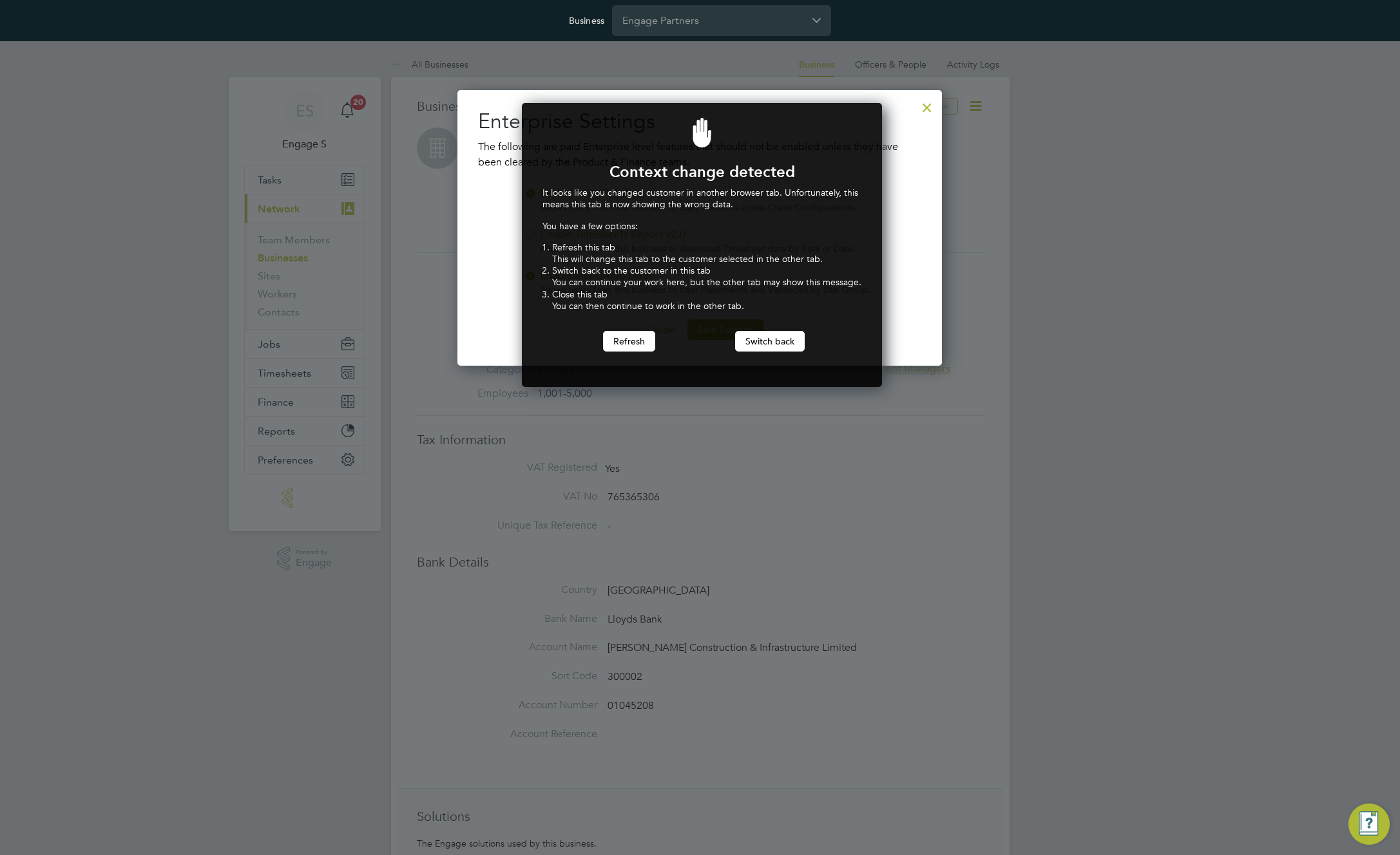
scroll to position [285, 355]
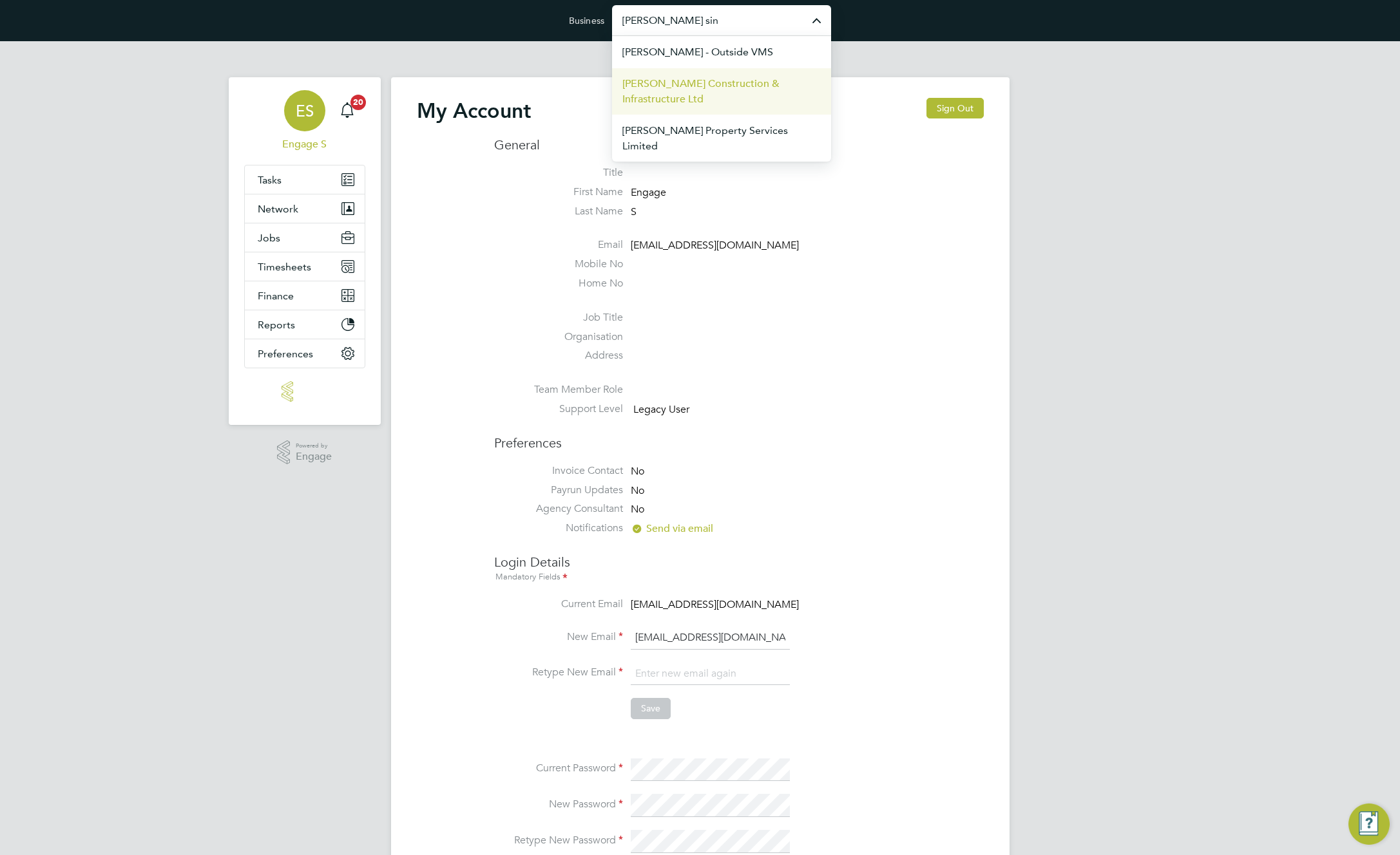
click at [722, 77] on span "[PERSON_NAME] Construction & Infrastructure Ltd" at bounding box center [721, 91] width 199 height 31
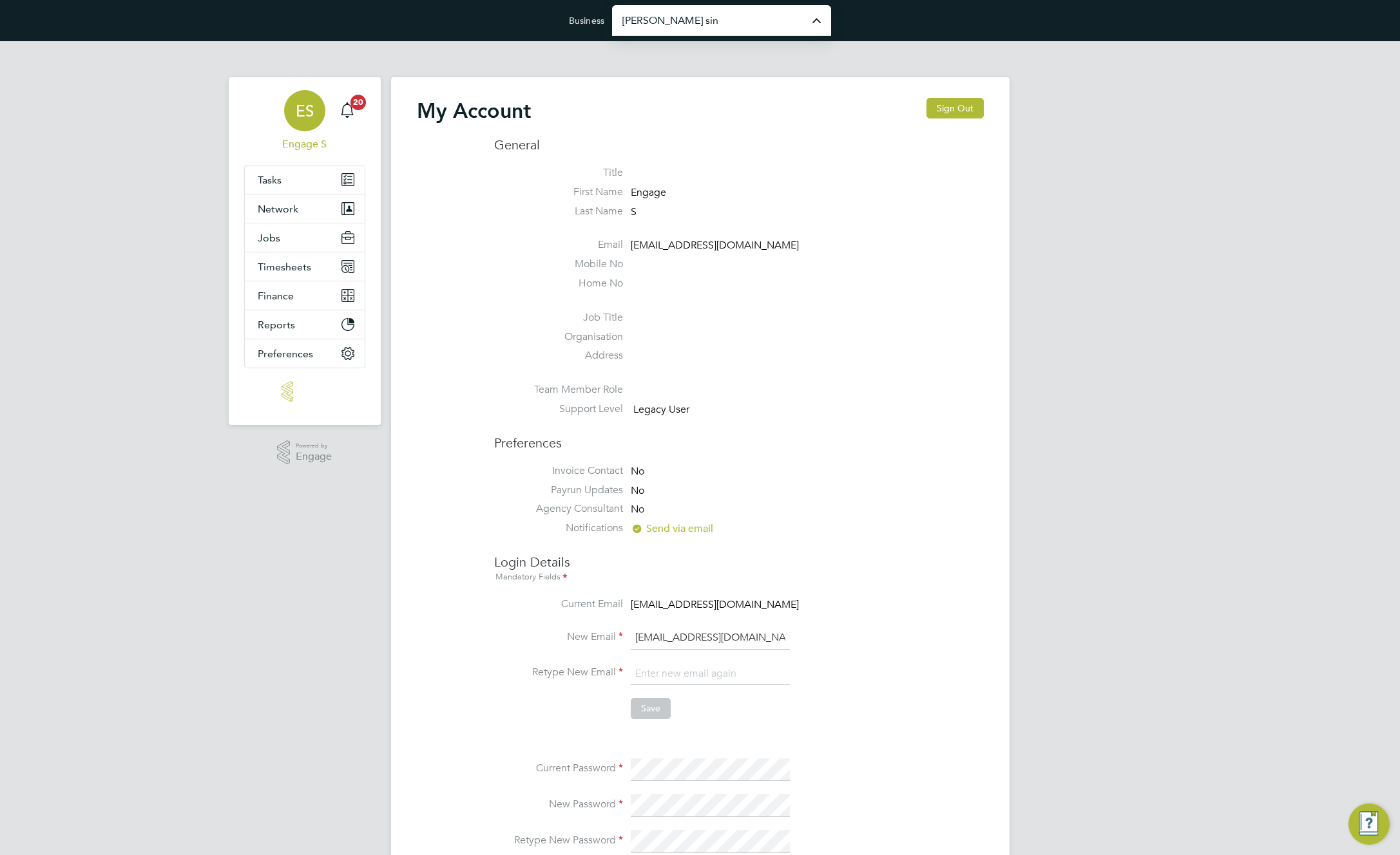
type input "[PERSON_NAME] Construction & Infrastructure Ltd"
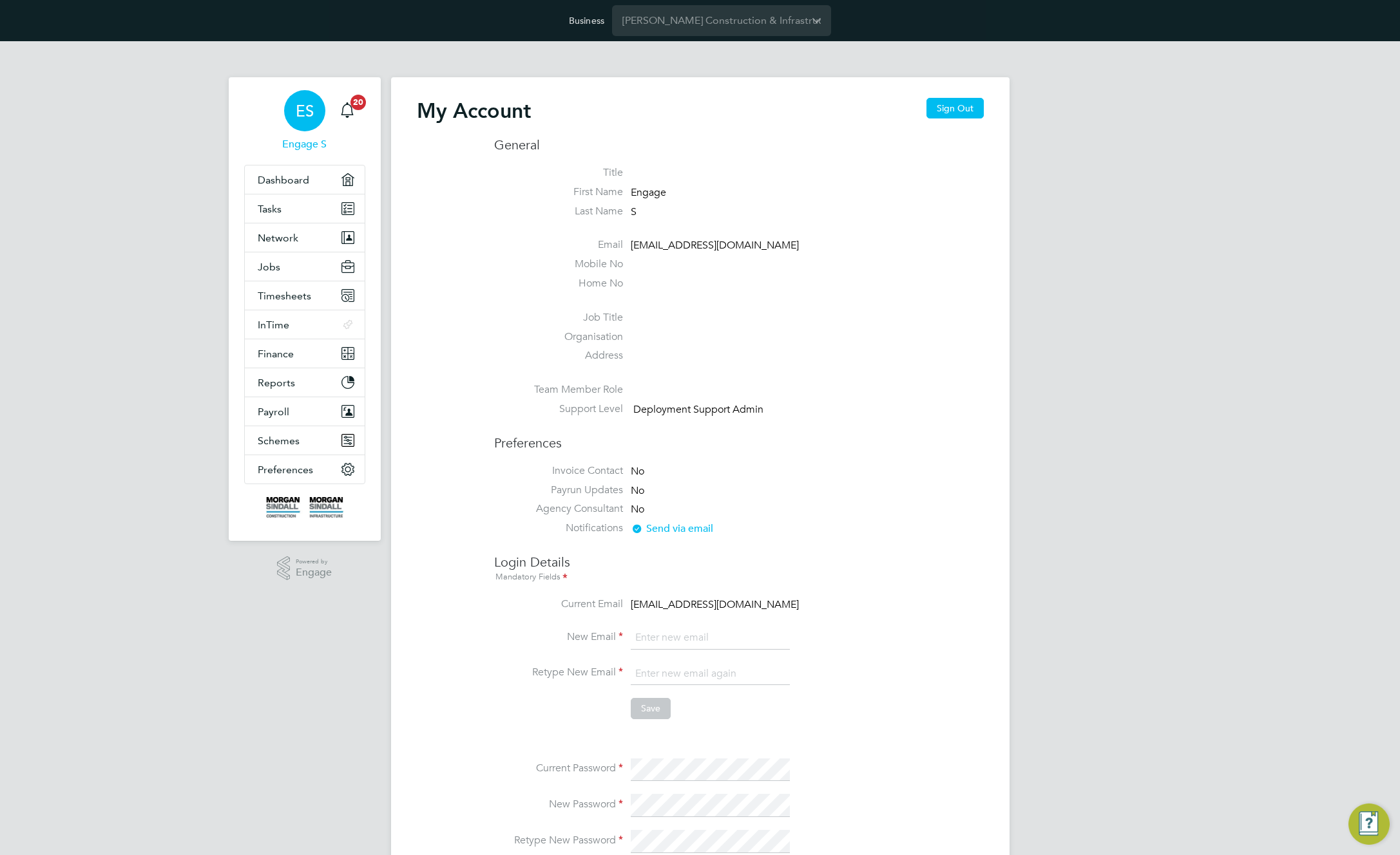
type input "[EMAIL_ADDRESS][DOMAIN_NAME]"
click at [706, 95] on div "My Account Sign Out General Title First Name Engage Last Name S Email support@e…" at bounding box center [700, 610] width 619 height 1066
click at [277, 241] on span "Network" at bounding box center [278, 237] width 41 height 12
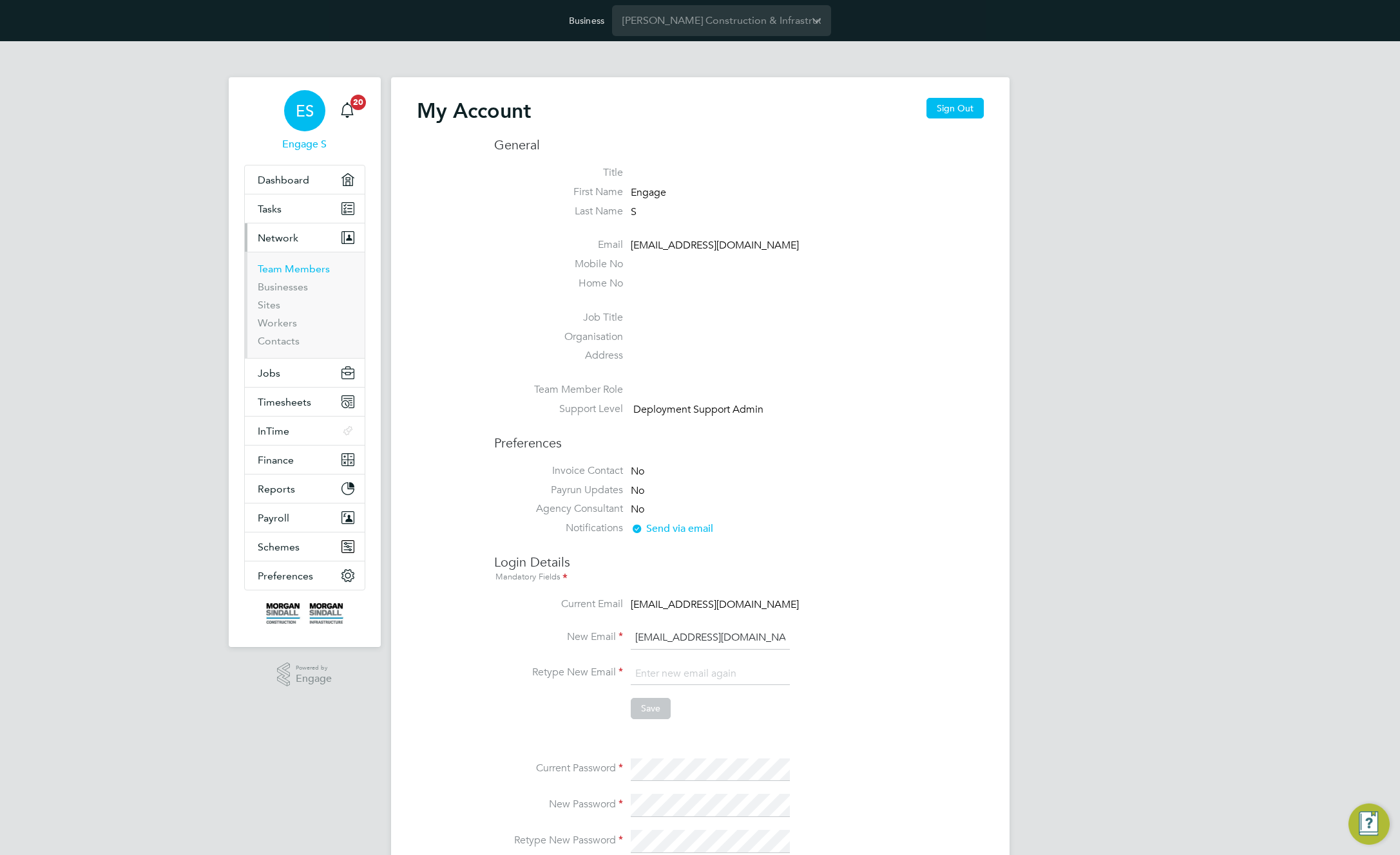
click at [272, 271] on link "Team Members" at bounding box center [293, 268] width 72 height 12
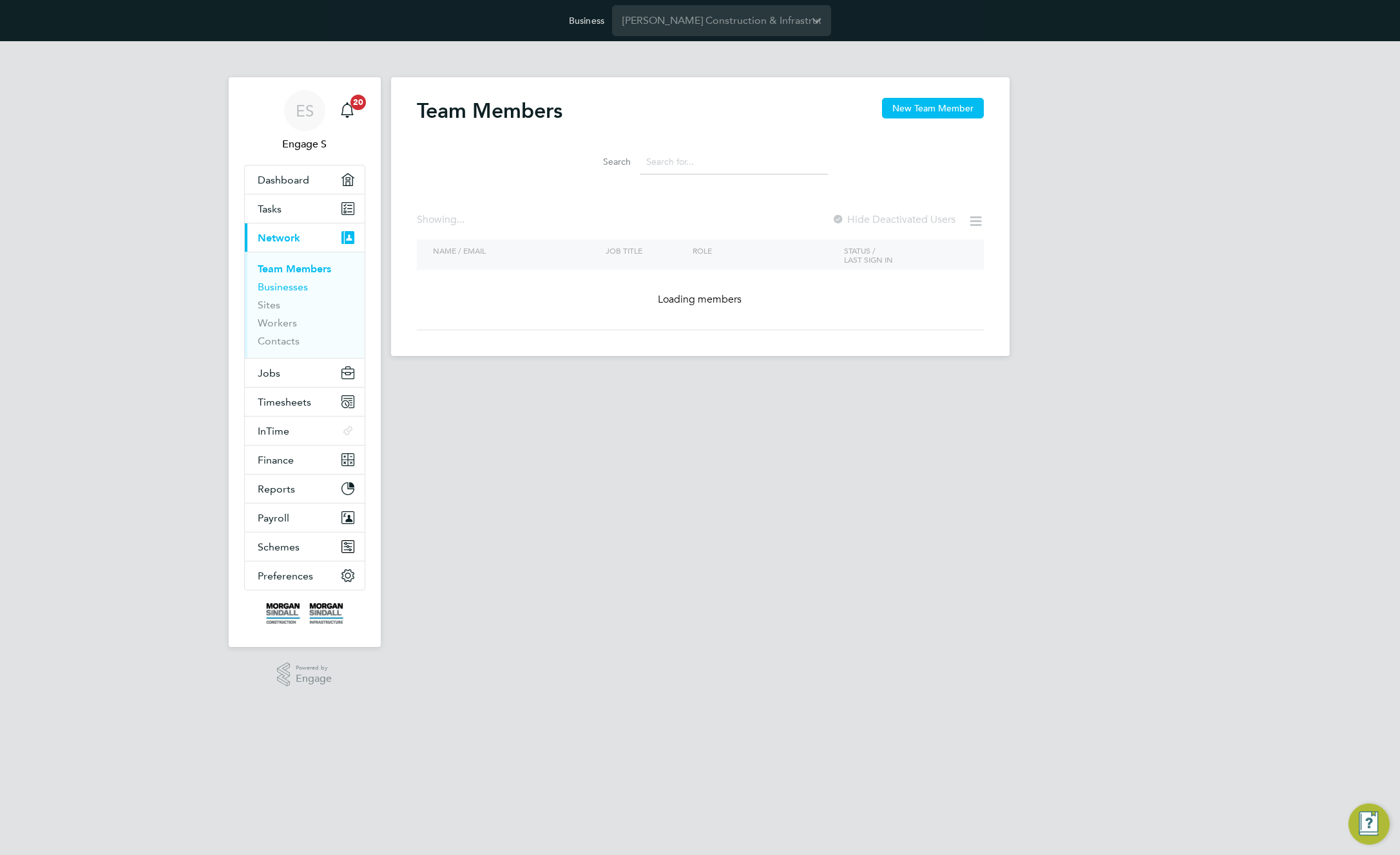
click at [263, 291] on link "Businesses" at bounding box center [283, 286] width 51 height 12
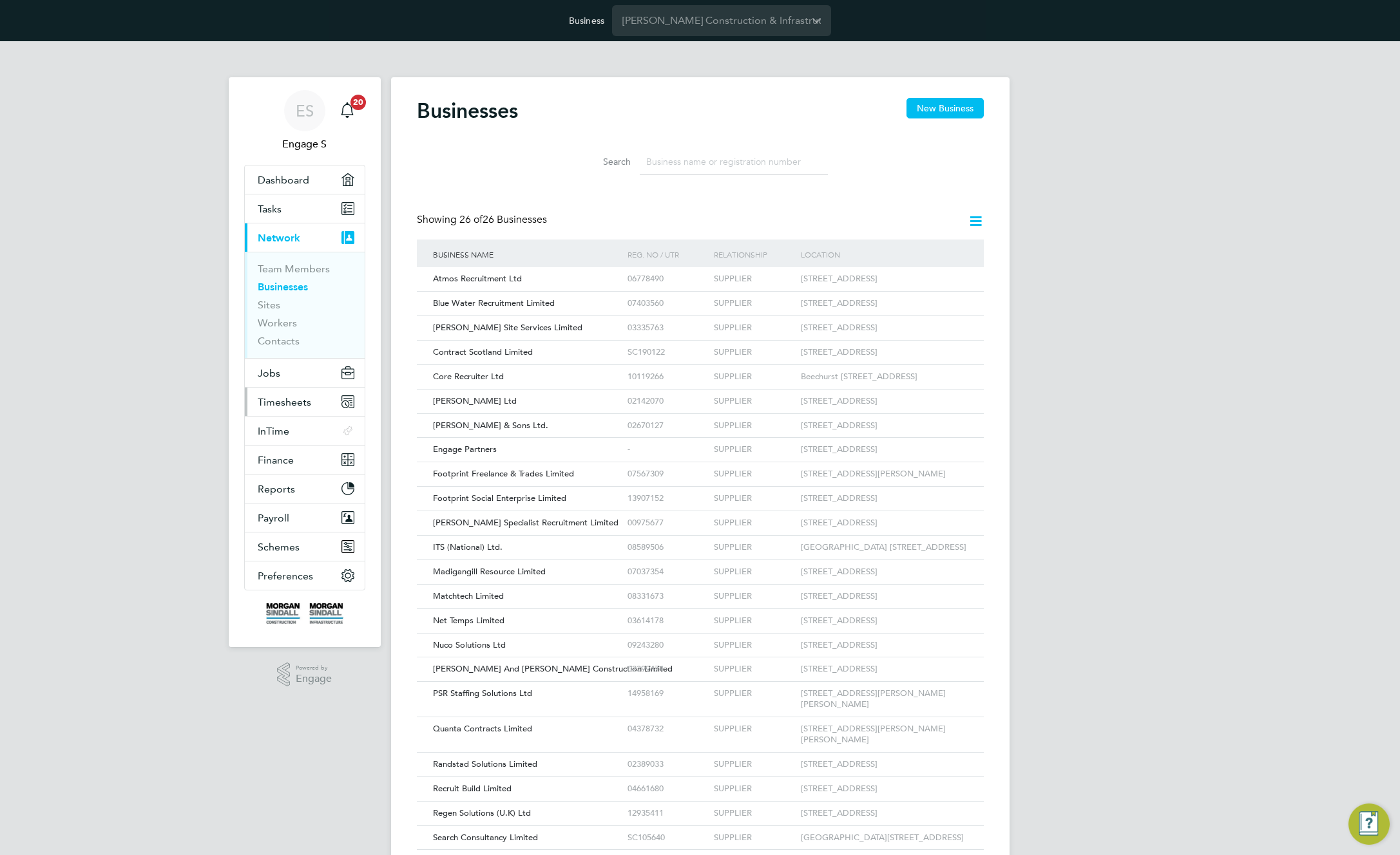
click at [301, 399] on span "Timesheets" at bounding box center [284, 402] width 53 height 12
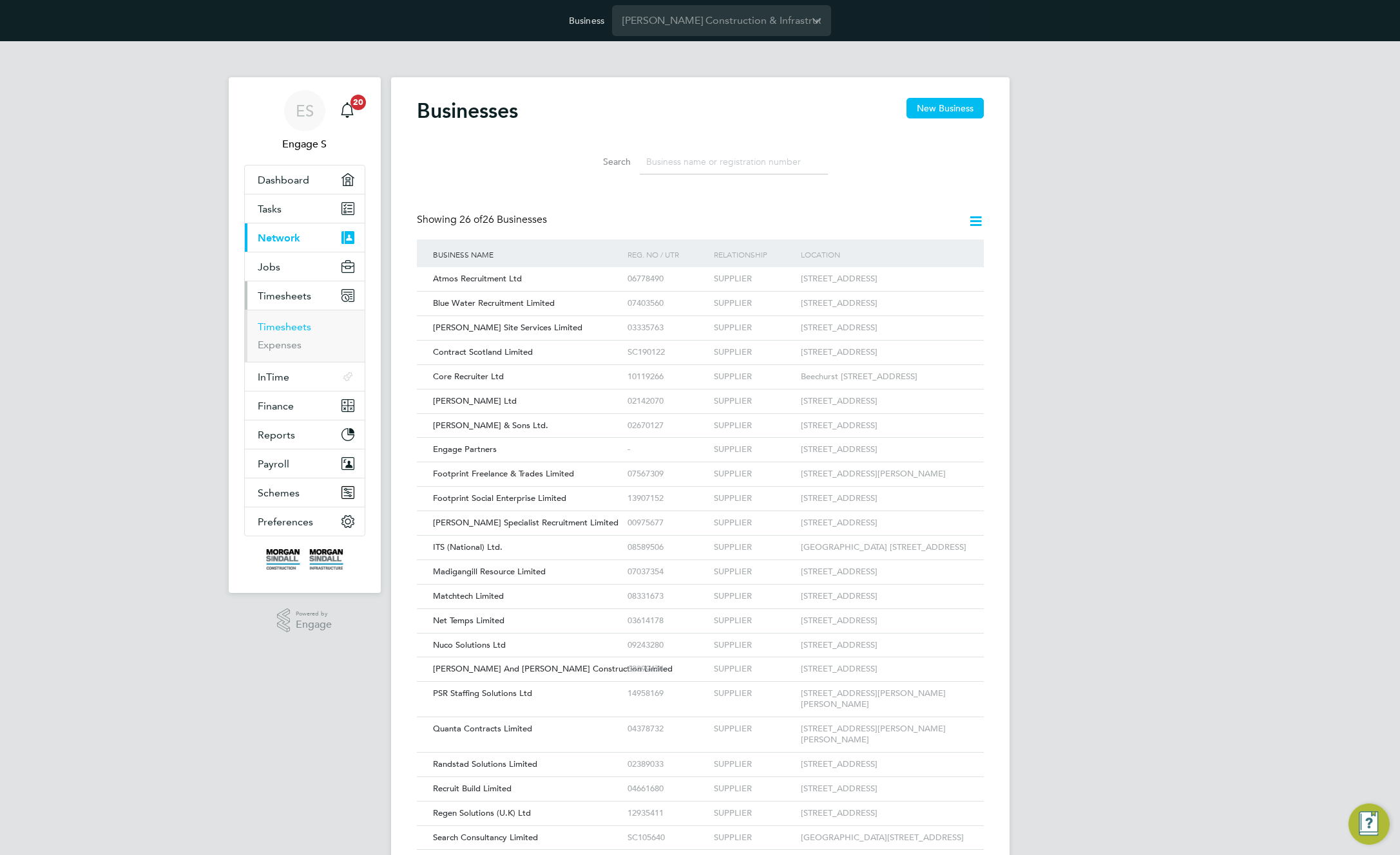
click at [281, 323] on link "Timesheets" at bounding box center [284, 326] width 53 height 12
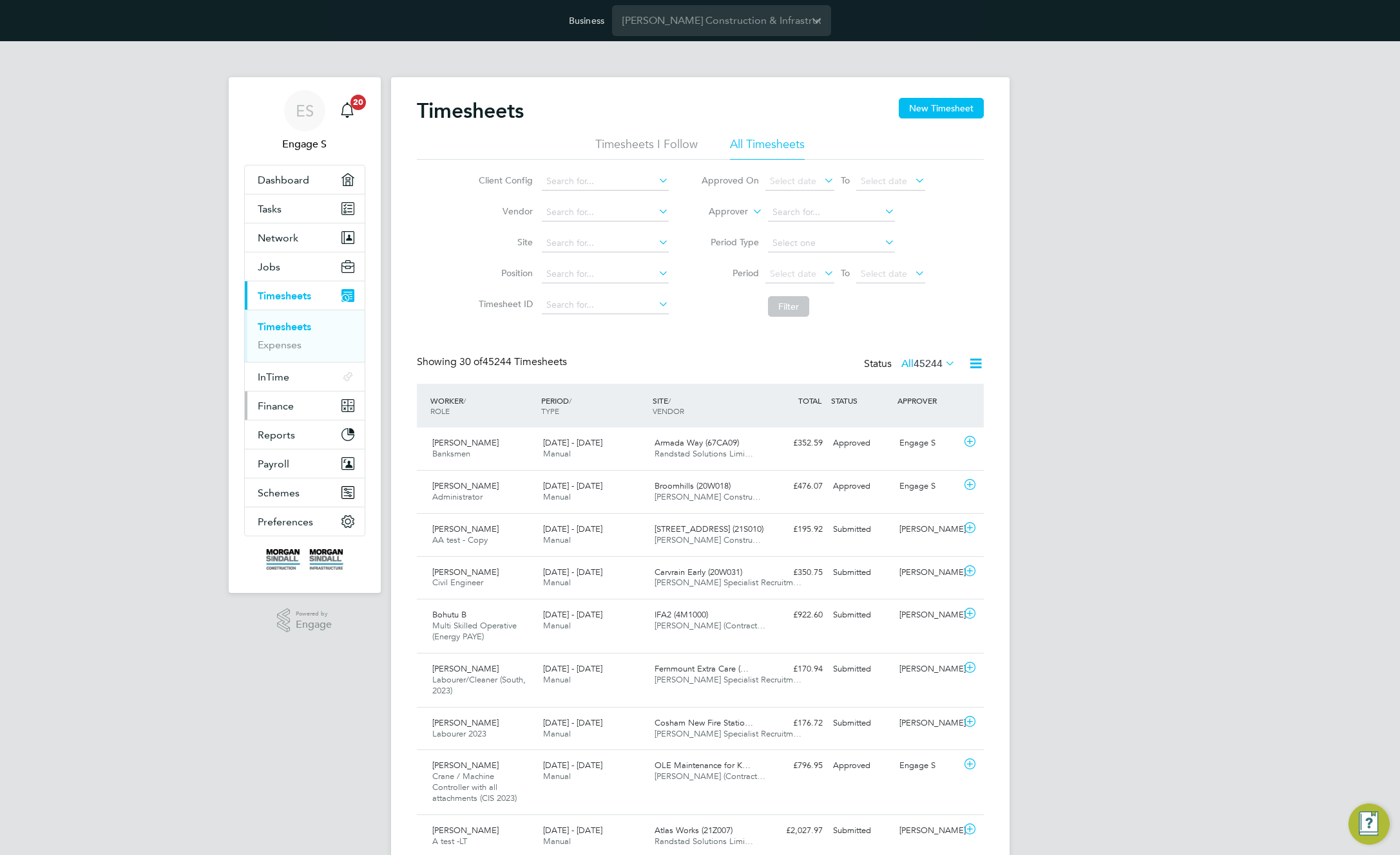
click at [288, 403] on span "Finance" at bounding box center [275, 406] width 36 height 12
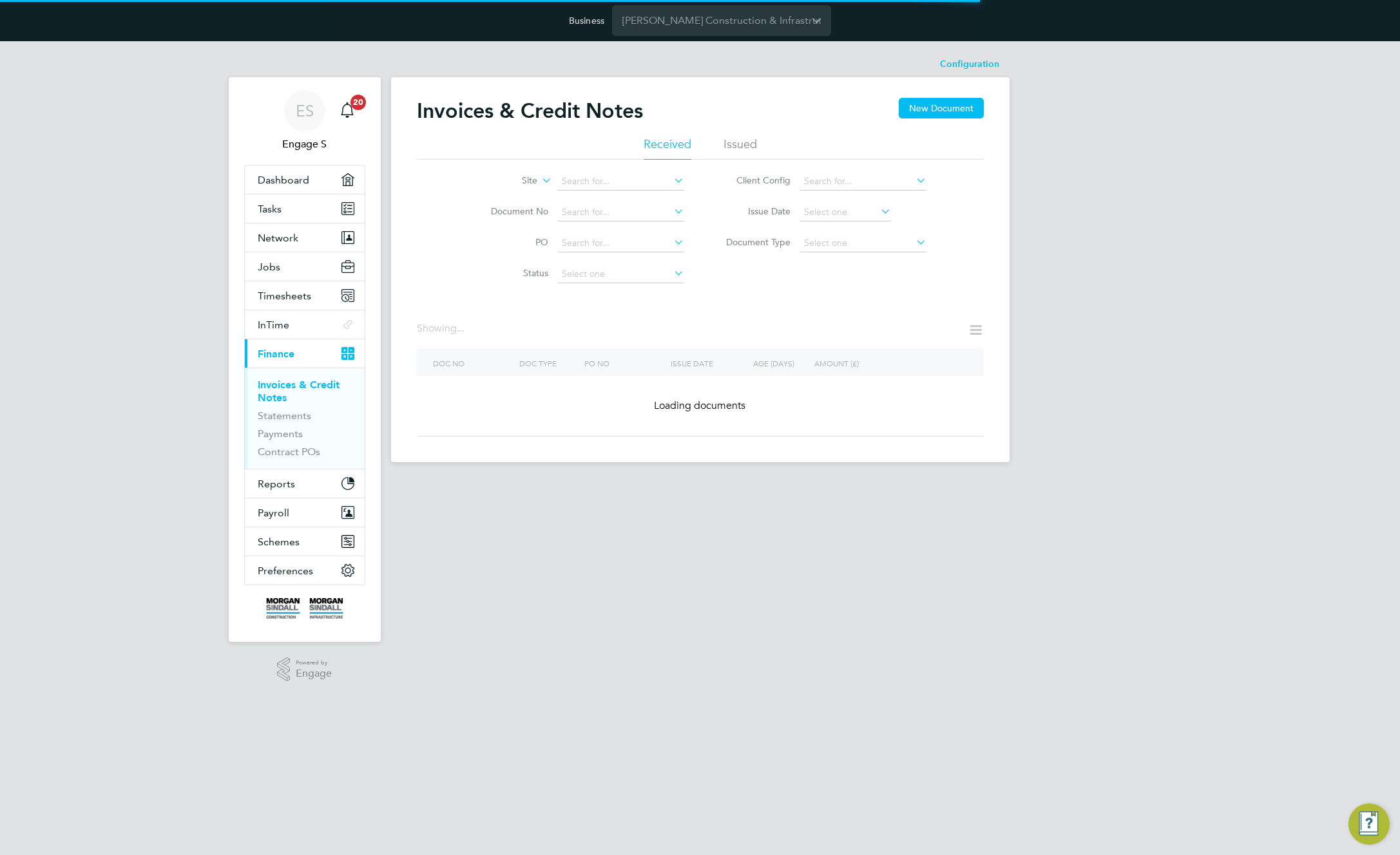
click at [527, 178] on label "Site" at bounding box center [501, 181] width 74 height 13
click at [495, 215] on li "Site Group" at bounding box center [498, 213] width 80 height 17
click at [591, 183] on input at bounding box center [621, 182] width 127 height 18
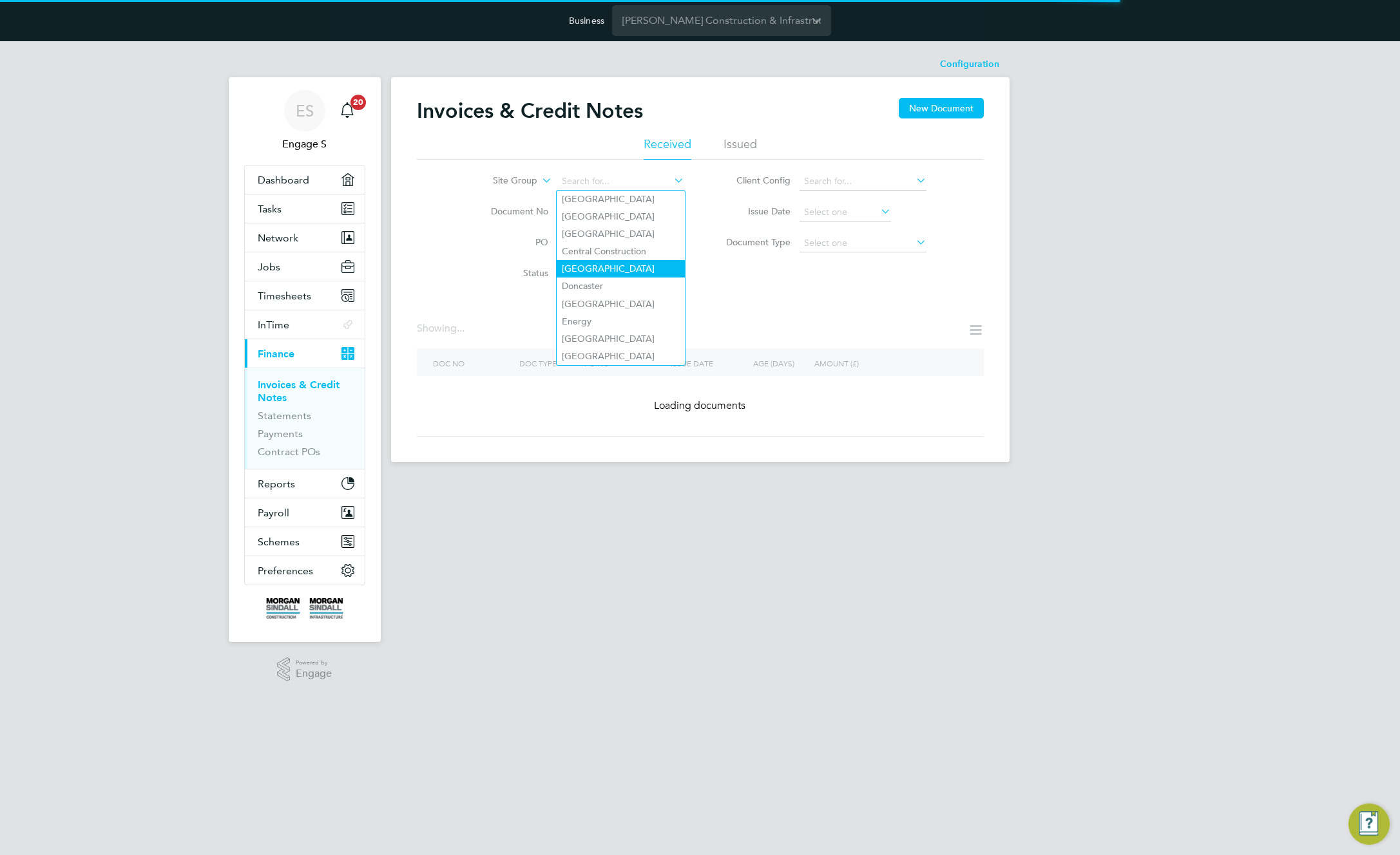
click at [596, 267] on li "Cornwall" at bounding box center [621, 269] width 128 height 18
type input "Cornwall"
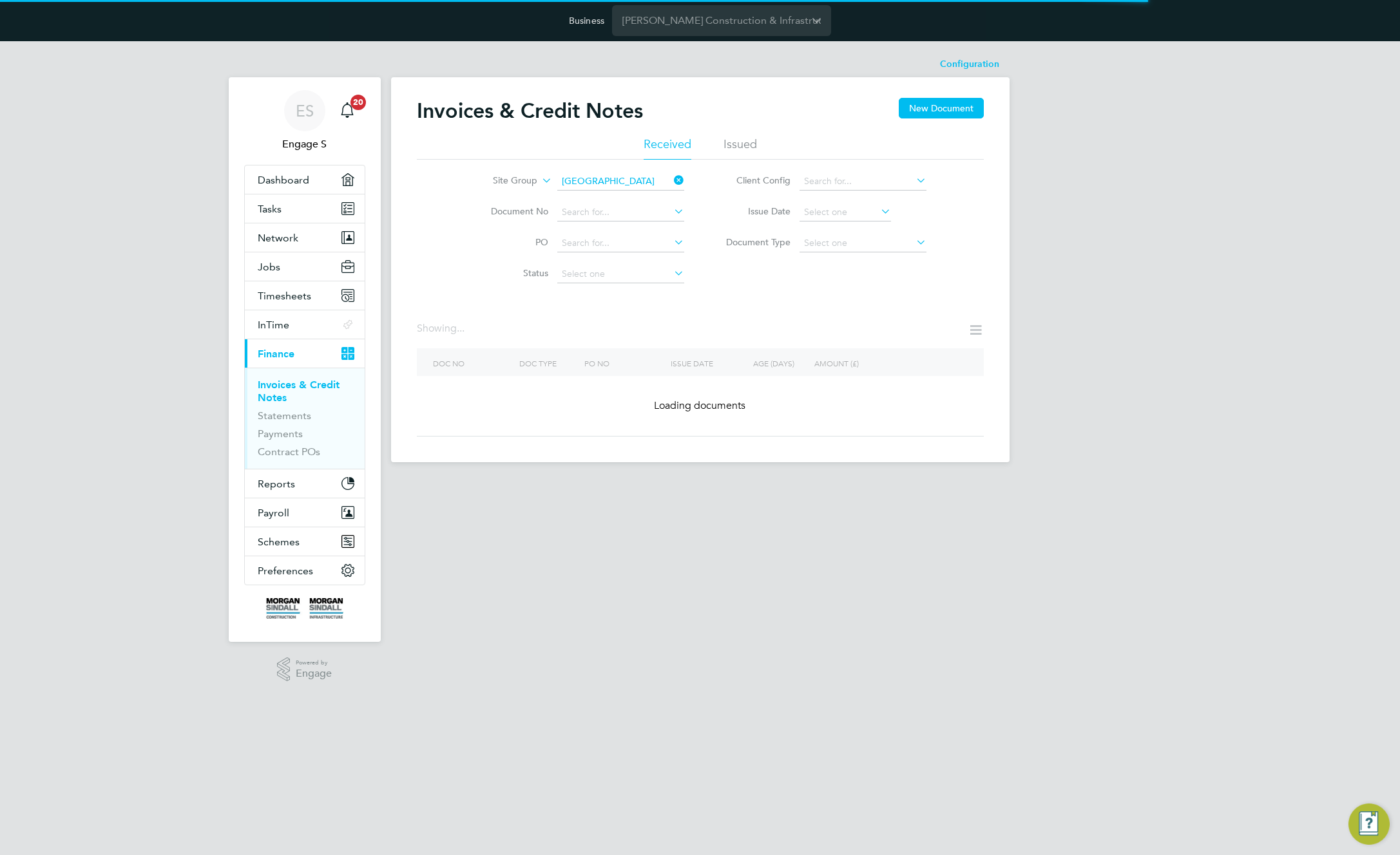
click at [671, 184] on icon at bounding box center [671, 180] width 0 height 18
click at [838, 116] on div "Invoices & Credit Notes New Document" at bounding box center [700, 117] width 567 height 39
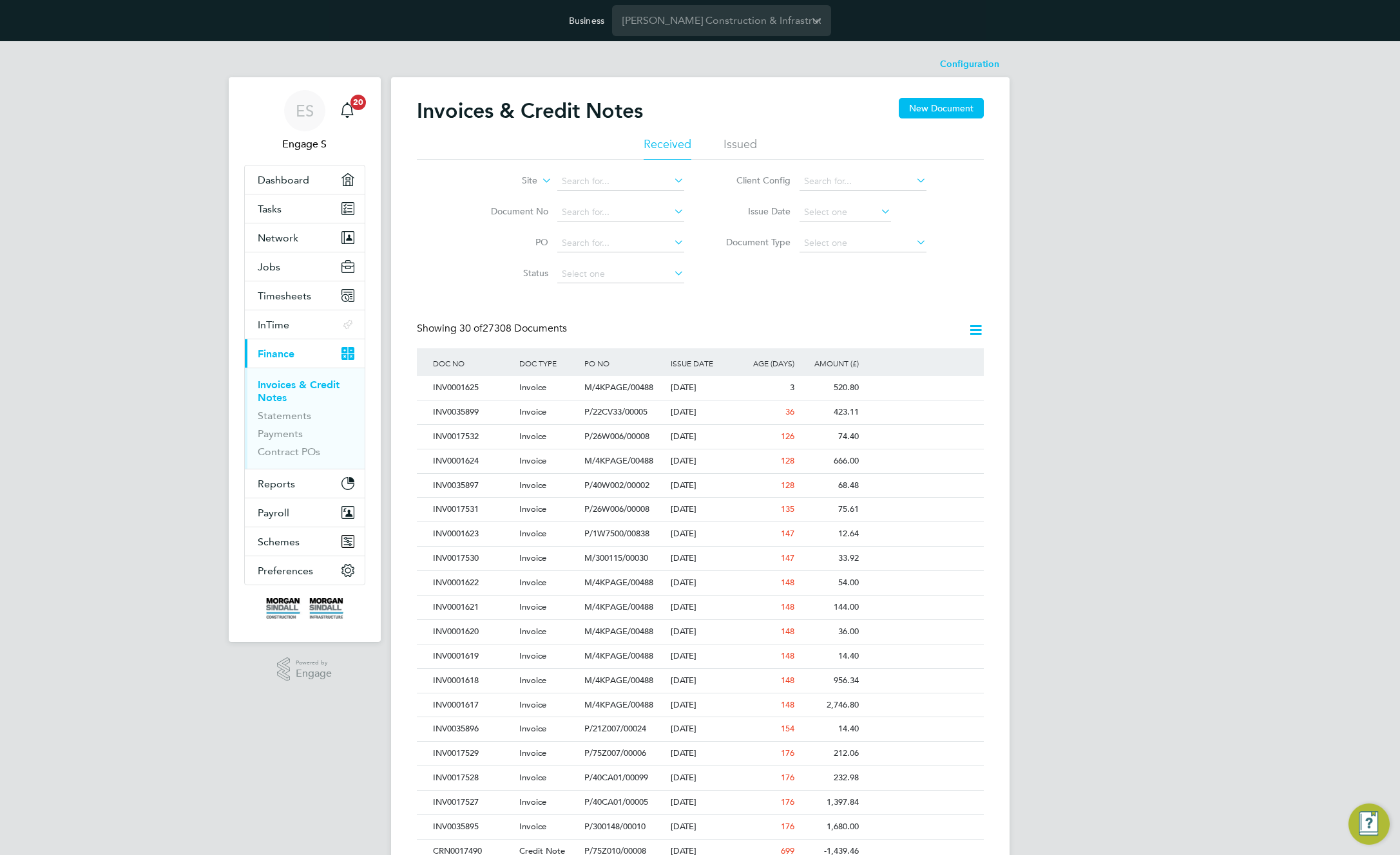
click at [690, 306] on div "Invoices & Credit Notes New Document Received Issued Site Document No PO Status…" at bounding box center [700, 615] width 567 height 1035
click at [538, 179] on li "Site" at bounding box center [579, 182] width 242 height 31
click at [535, 183] on label "Site" at bounding box center [501, 181] width 74 height 13
click at [508, 209] on li "Site Group" at bounding box center [498, 213] width 80 height 17
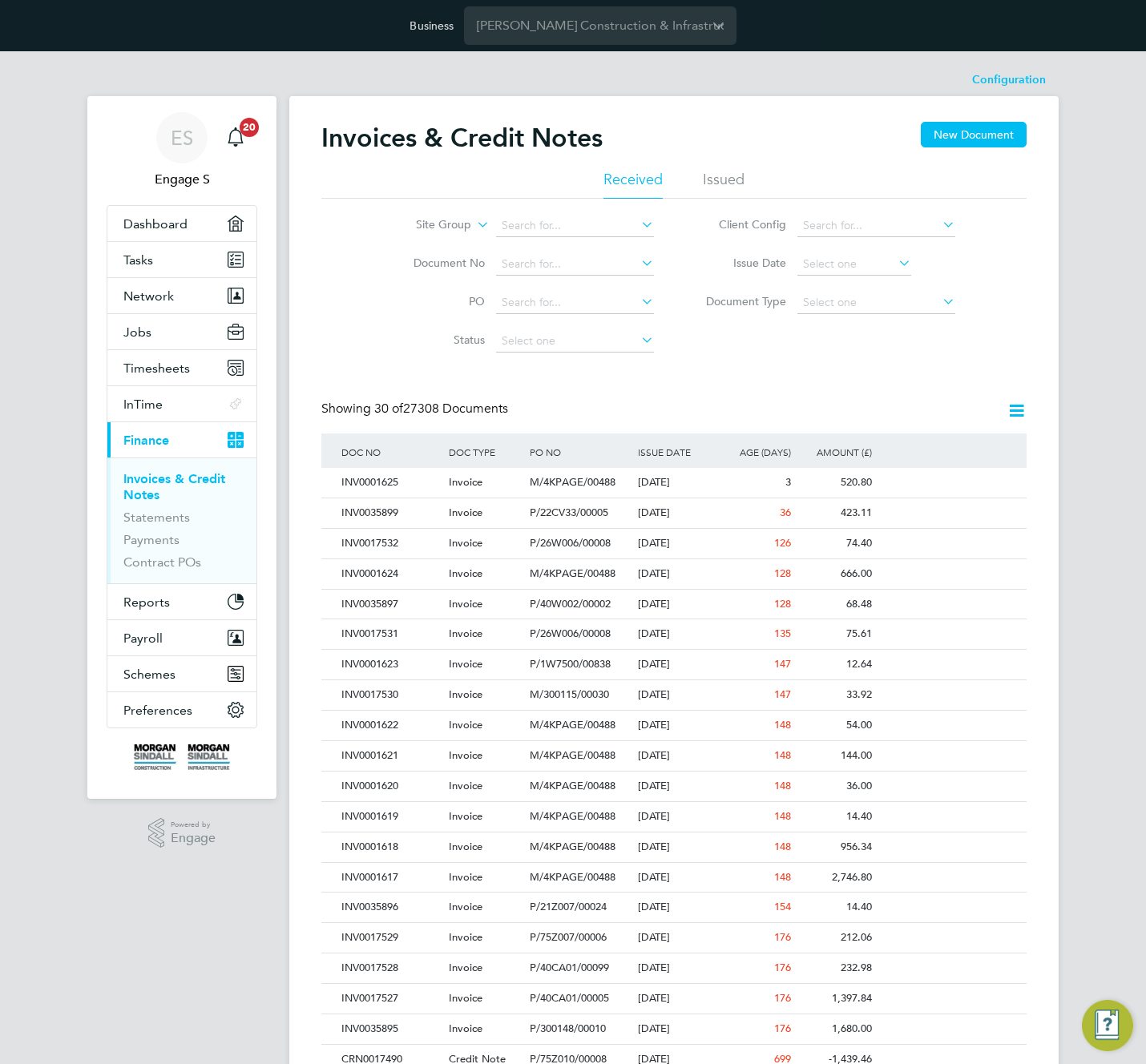
drag, startPoint x: 1141, startPoint y: 446, endPoint x: 1208, endPoint y: 447, distance: 67.0
click at [1146, 447] on html "Business Morgan Sindall Construction & Infrastructure Ltd ES Engage S Notificat…" at bounding box center [573, 742] width 1146 height 1484
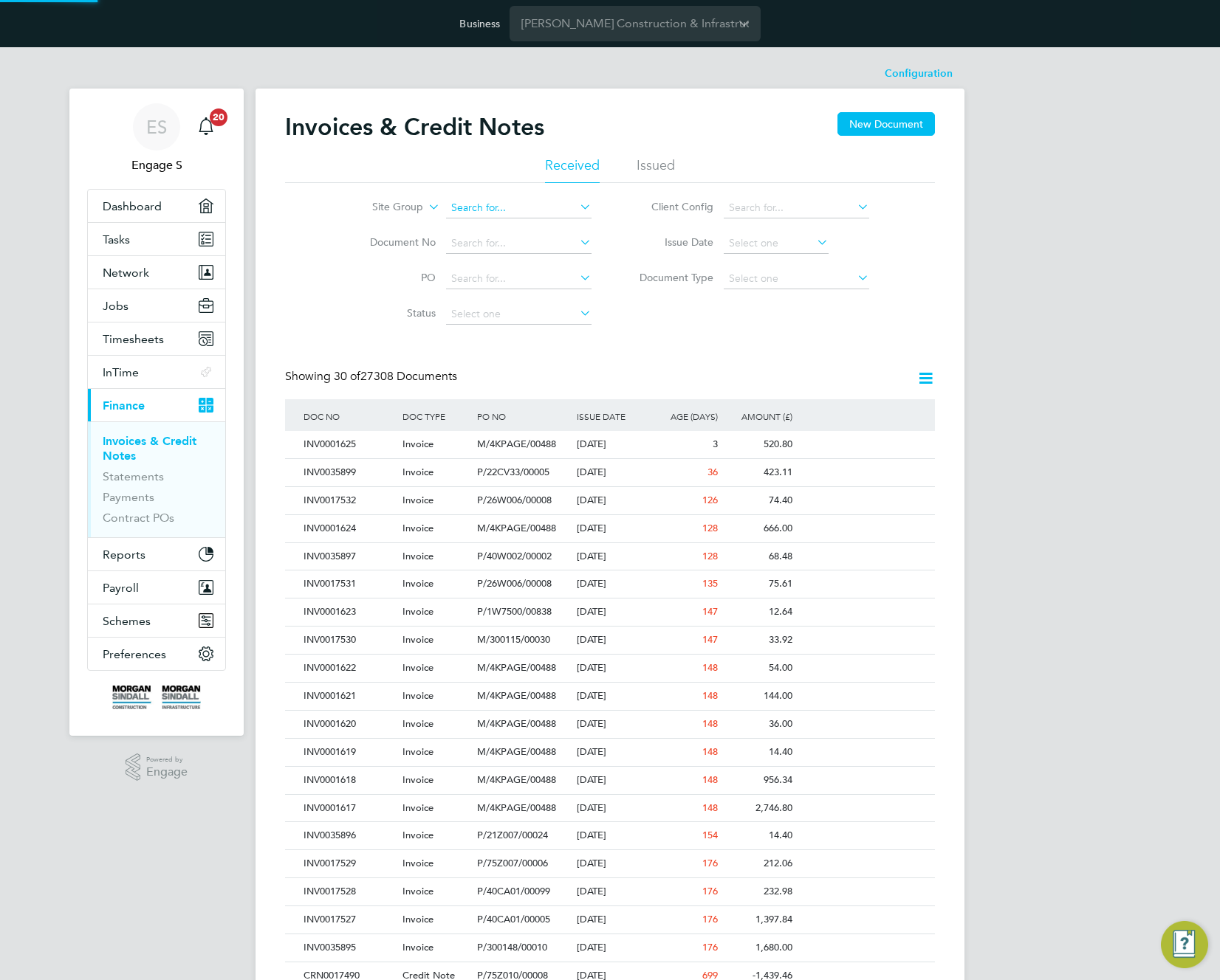
click at [502, 212] on input at bounding box center [518, 208] width 146 height 21
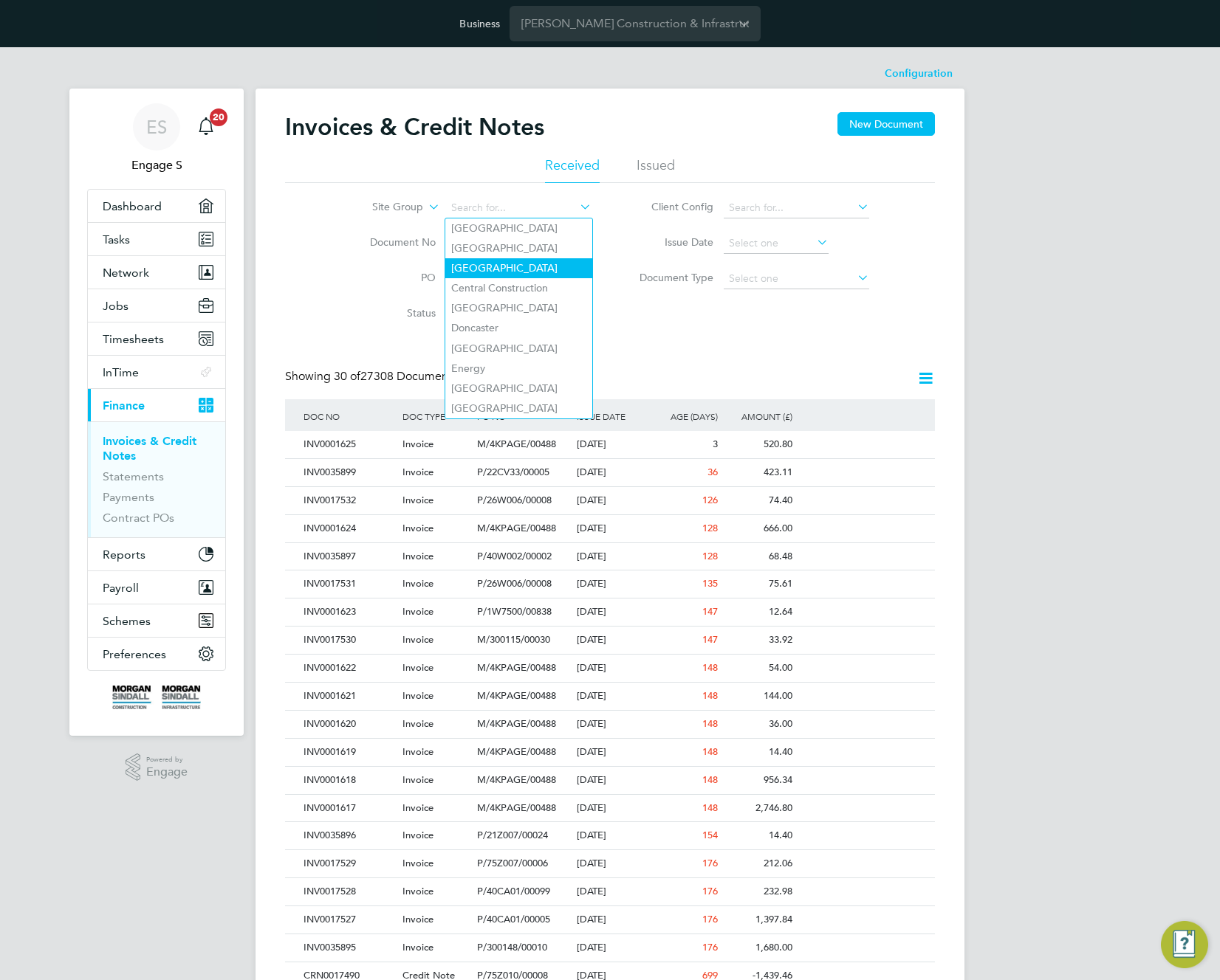
click at [491, 260] on li "Cardiff" at bounding box center [518, 268] width 147 height 20
type input "Cardiff"
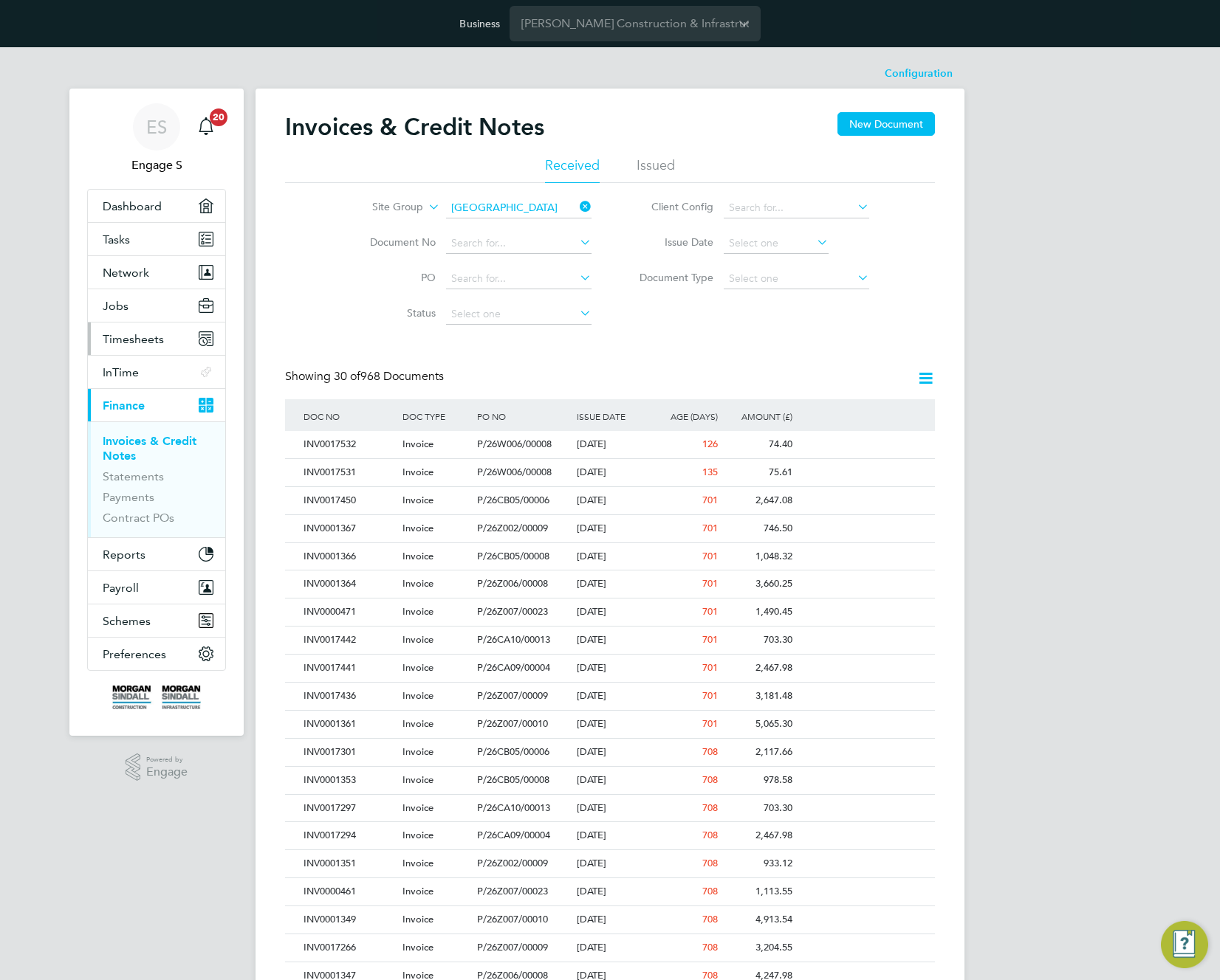
click at [160, 341] on span "Timesheets" at bounding box center [134, 339] width 61 height 14
click at [577, 204] on icon at bounding box center [577, 207] width 0 height 21
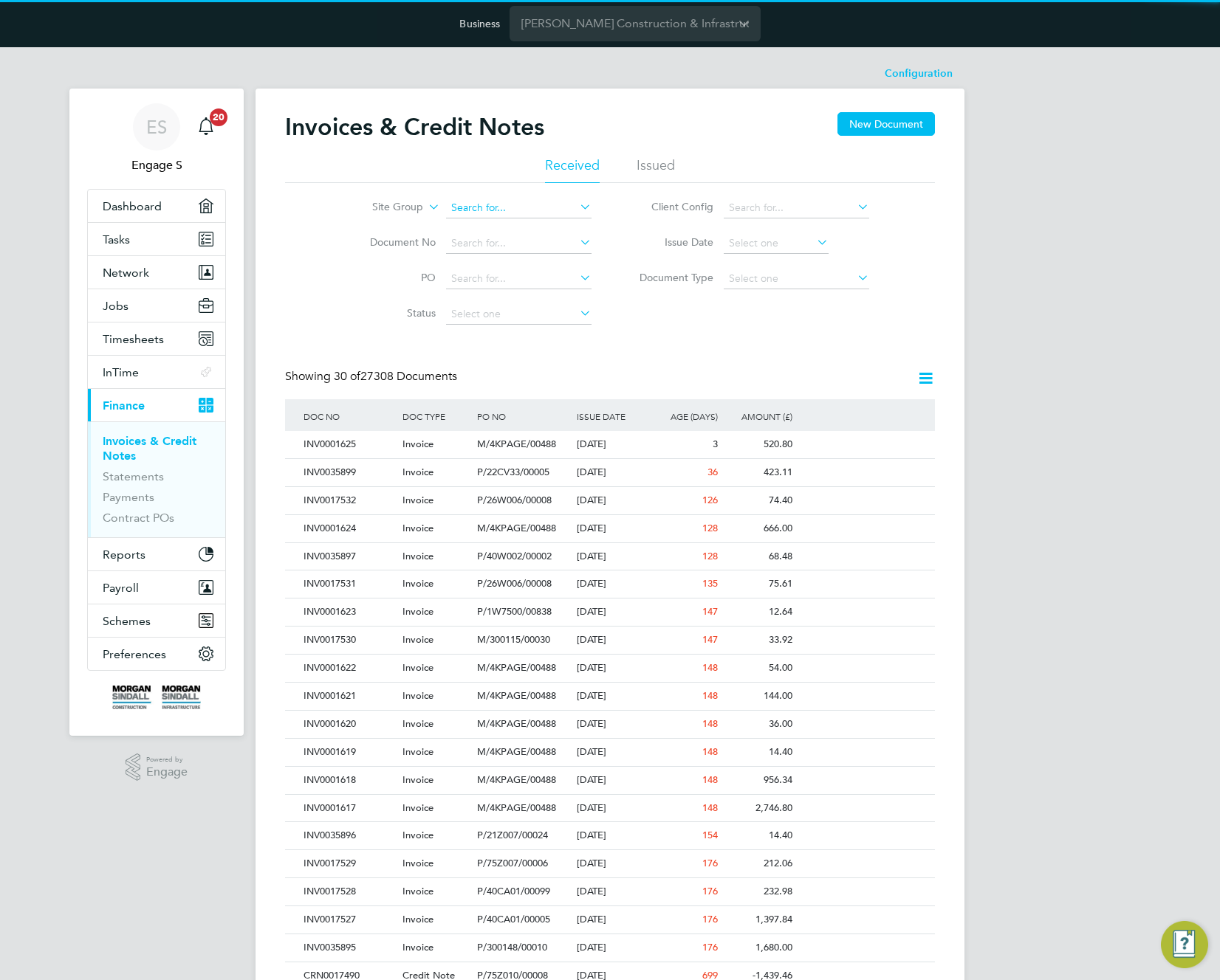
scroll to position [28, 101]
click at [517, 208] on input at bounding box center [518, 208] width 146 height 21
click at [487, 260] on li "Cardiff" at bounding box center [518, 268] width 147 height 20
type input "Cardiff"
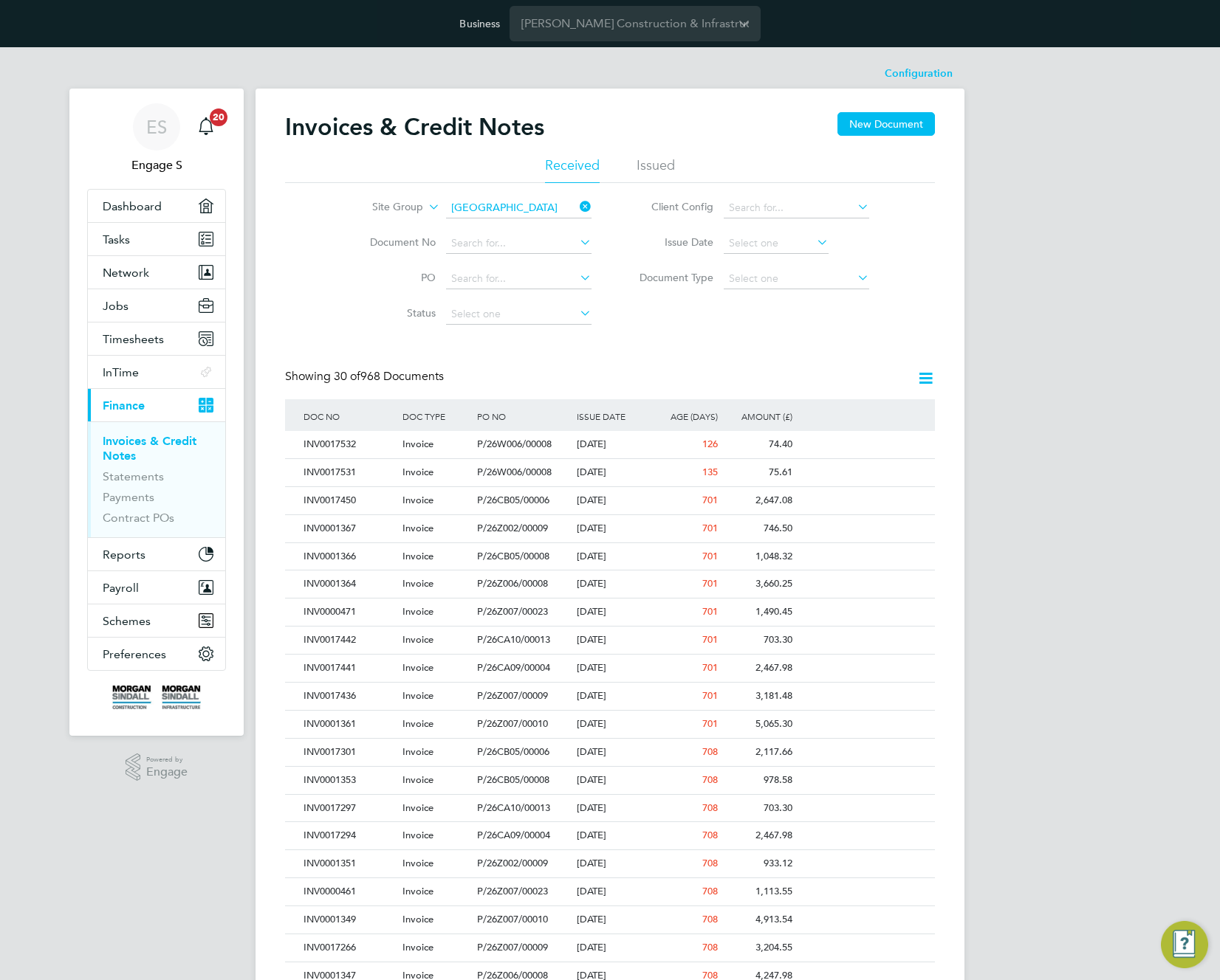
click at [924, 376] on icon at bounding box center [925, 378] width 19 height 19
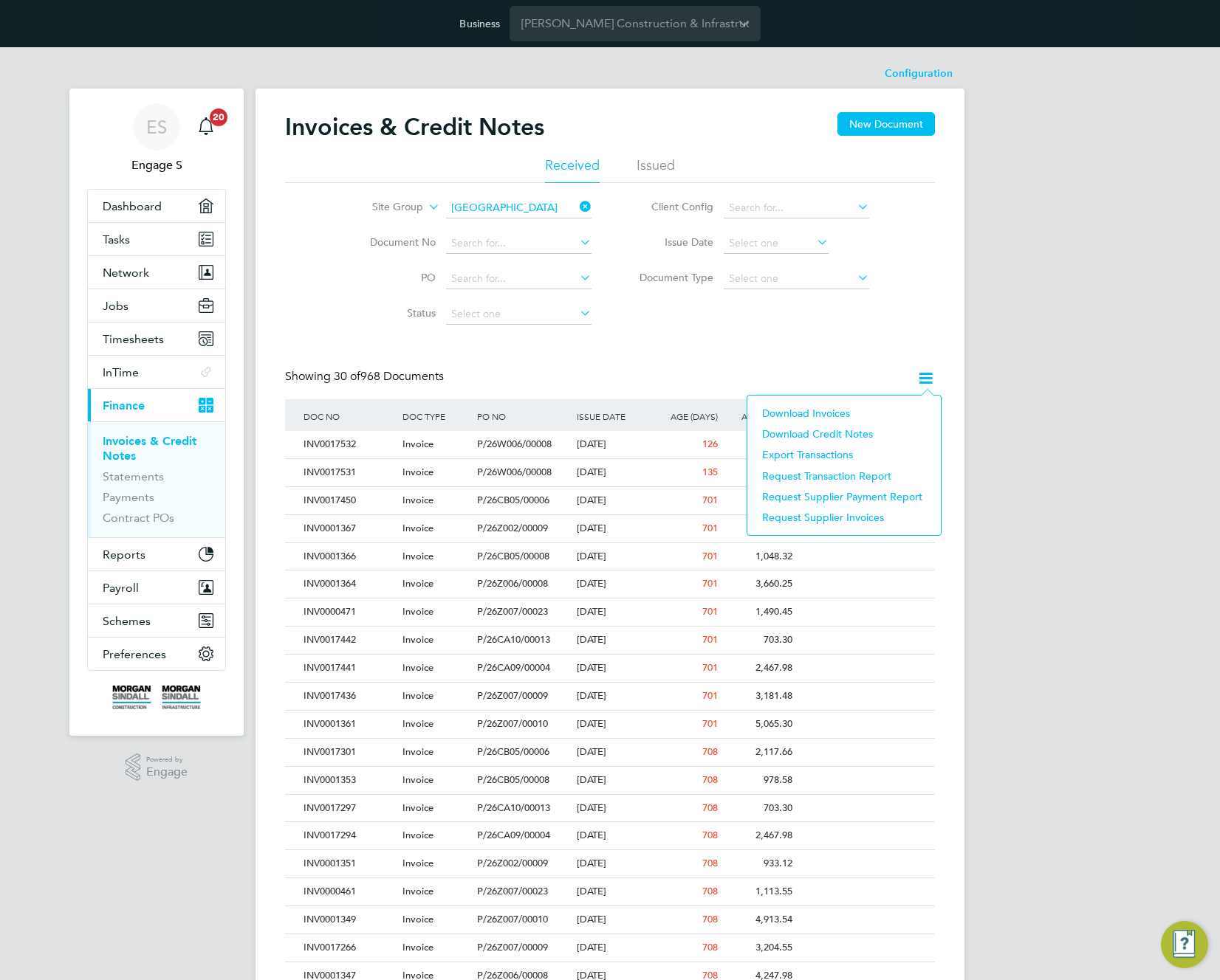
click at [822, 415] on li "Download invoices" at bounding box center [844, 414] width 179 height 21
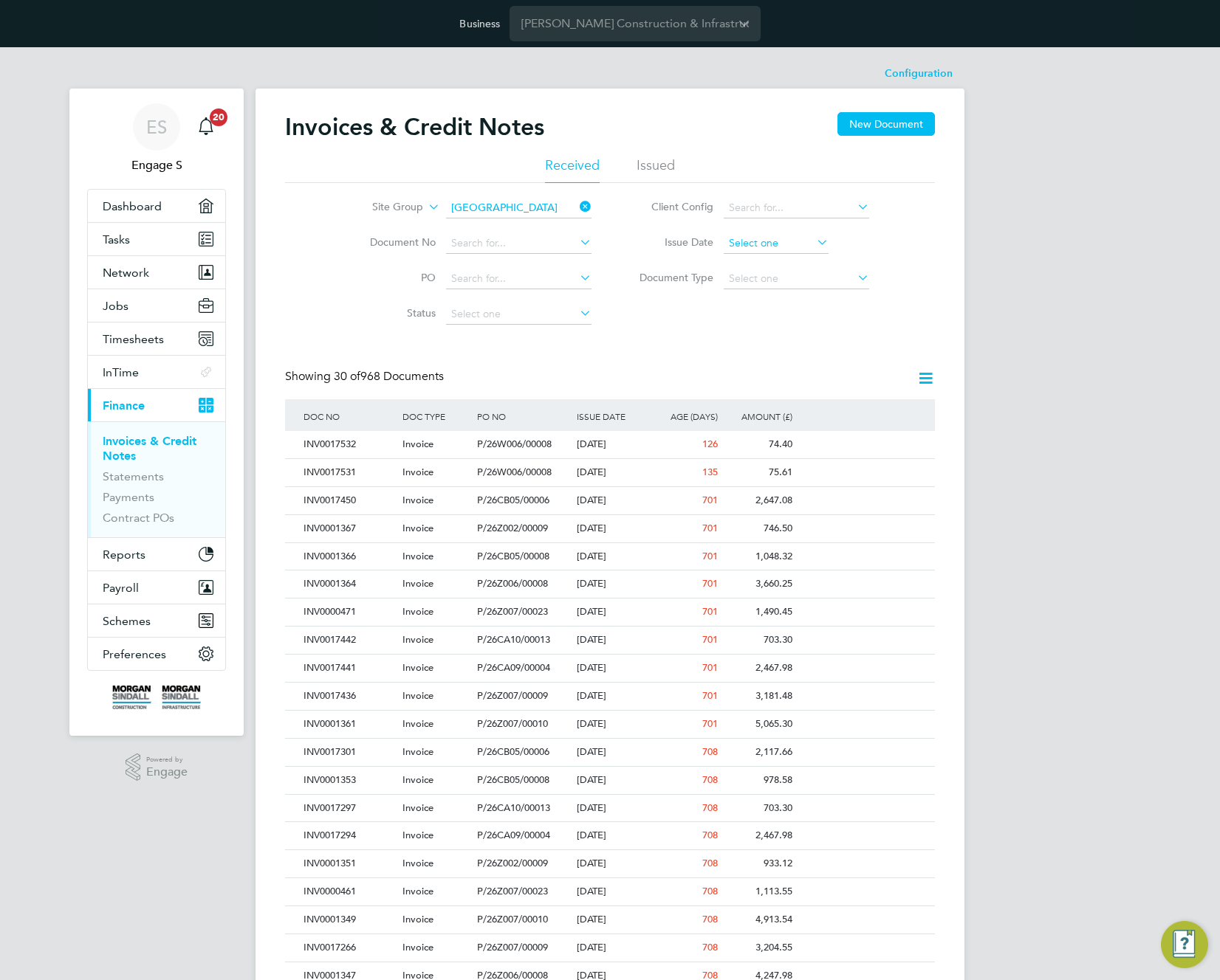
click at [764, 253] on div "Configuration Configuration Invoices & Credit Notes New Document Received Issue…" at bounding box center [609, 701] width 709 height 1284
click at [766, 247] on input at bounding box center [776, 244] width 105 height 21
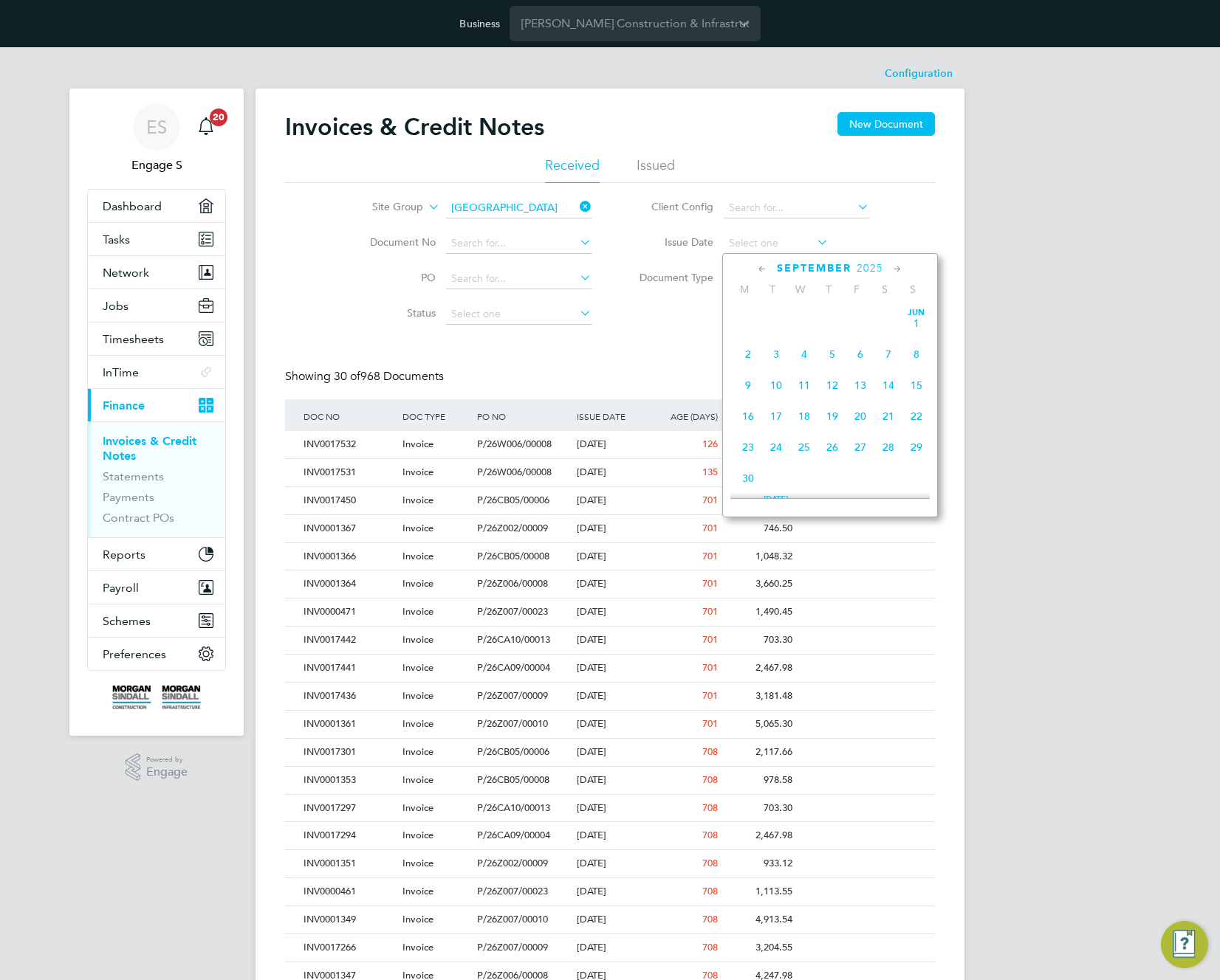
click at [750, 900] on span "22" at bounding box center [748, 914] width 28 height 28
type input "22 Sep 2025"
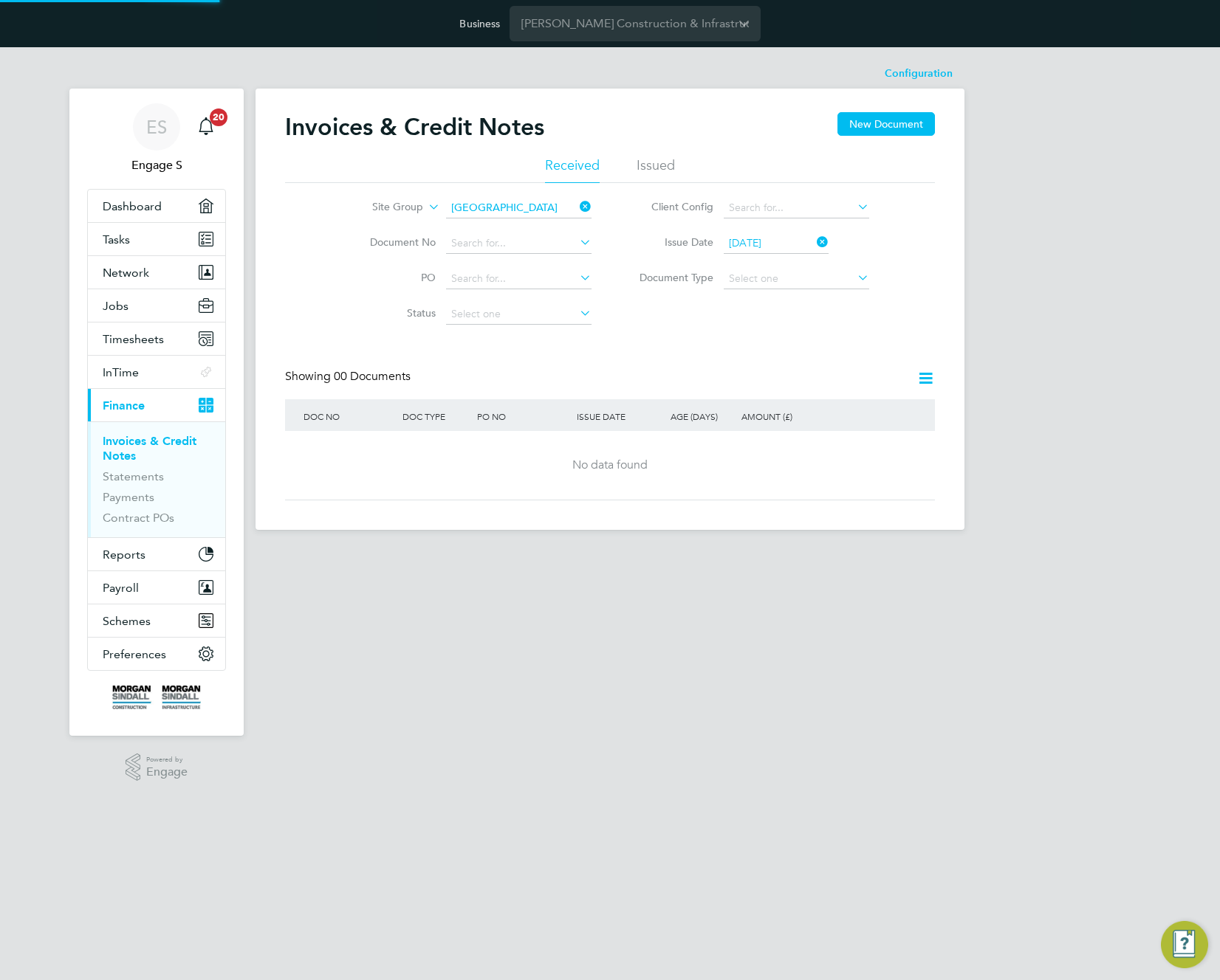
click at [744, 364] on div "Invoices & Credit Notes New Document Received Issued Site Group Cardiff Documen…" at bounding box center [609, 306] width 649 height 389
click at [926, 379] on icon at bounding box center [925, 378] width 19 height 19
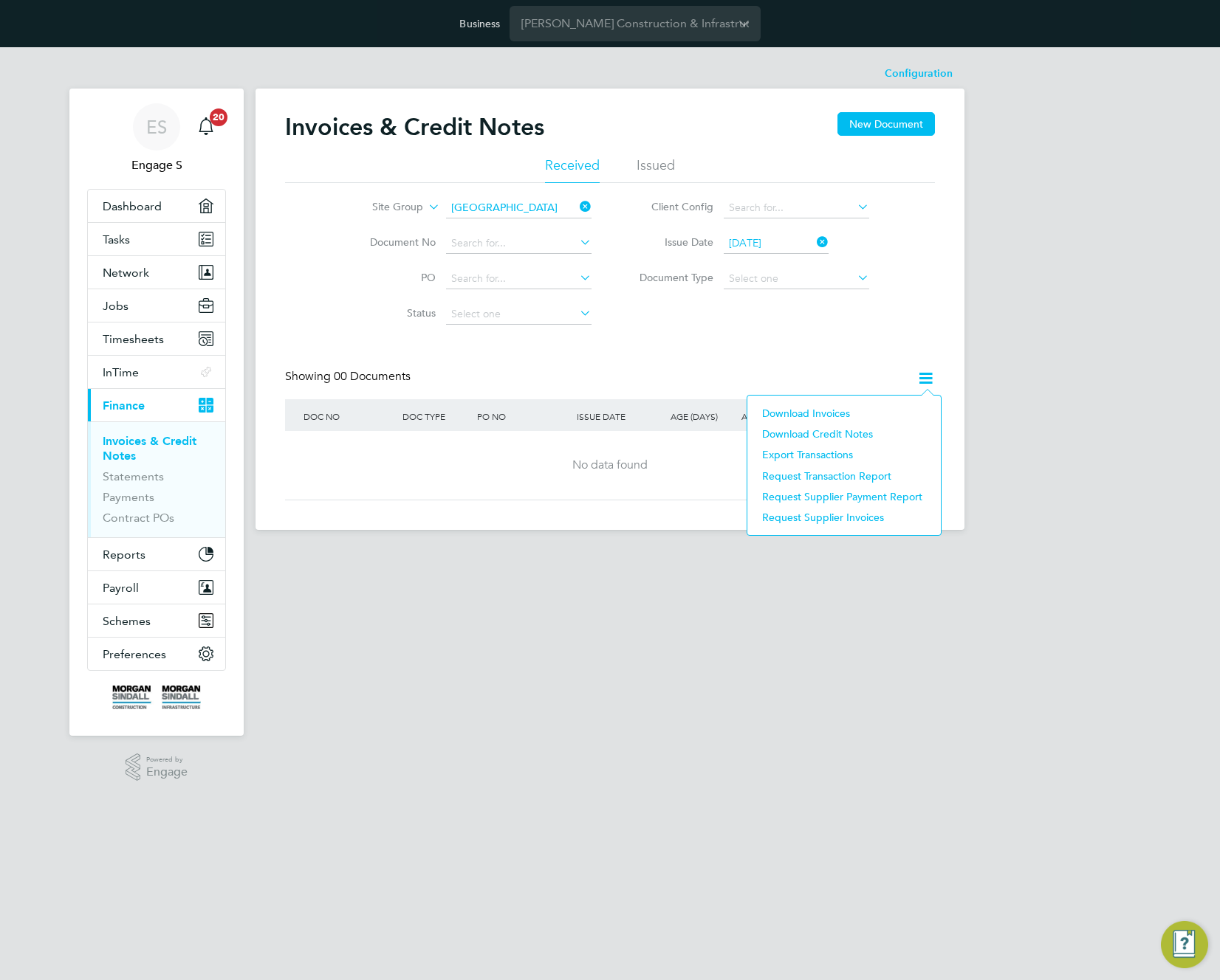
click at [826, 358] on div "Invoices & Credit Notes New Document Received Issued Site Group Cardiff Documen…" at bounding box center [609, 306] width 649 height 389
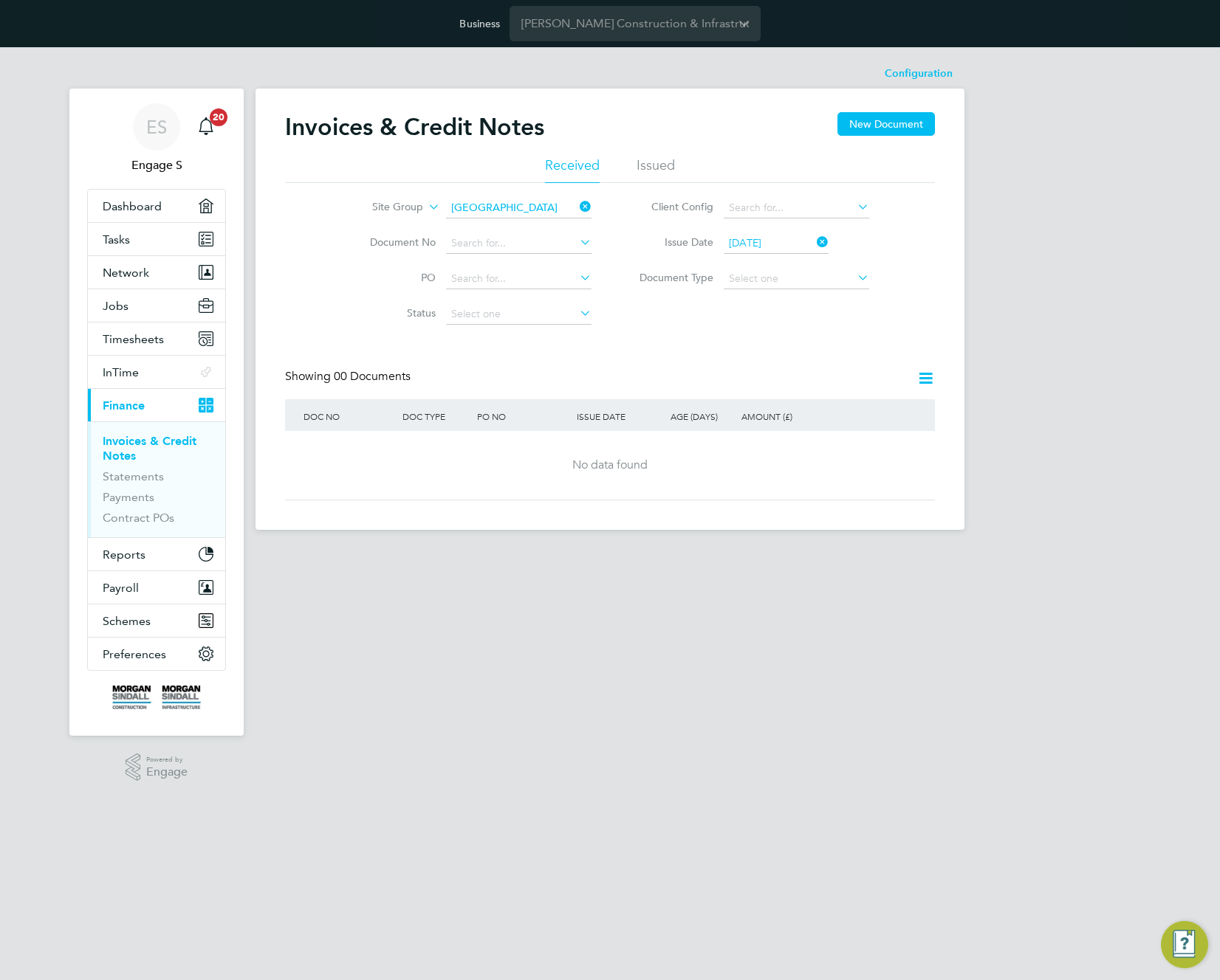
click at [780, 243] on input "22 Sep 2025" at bounding box center [776, 244] width 105 height 21
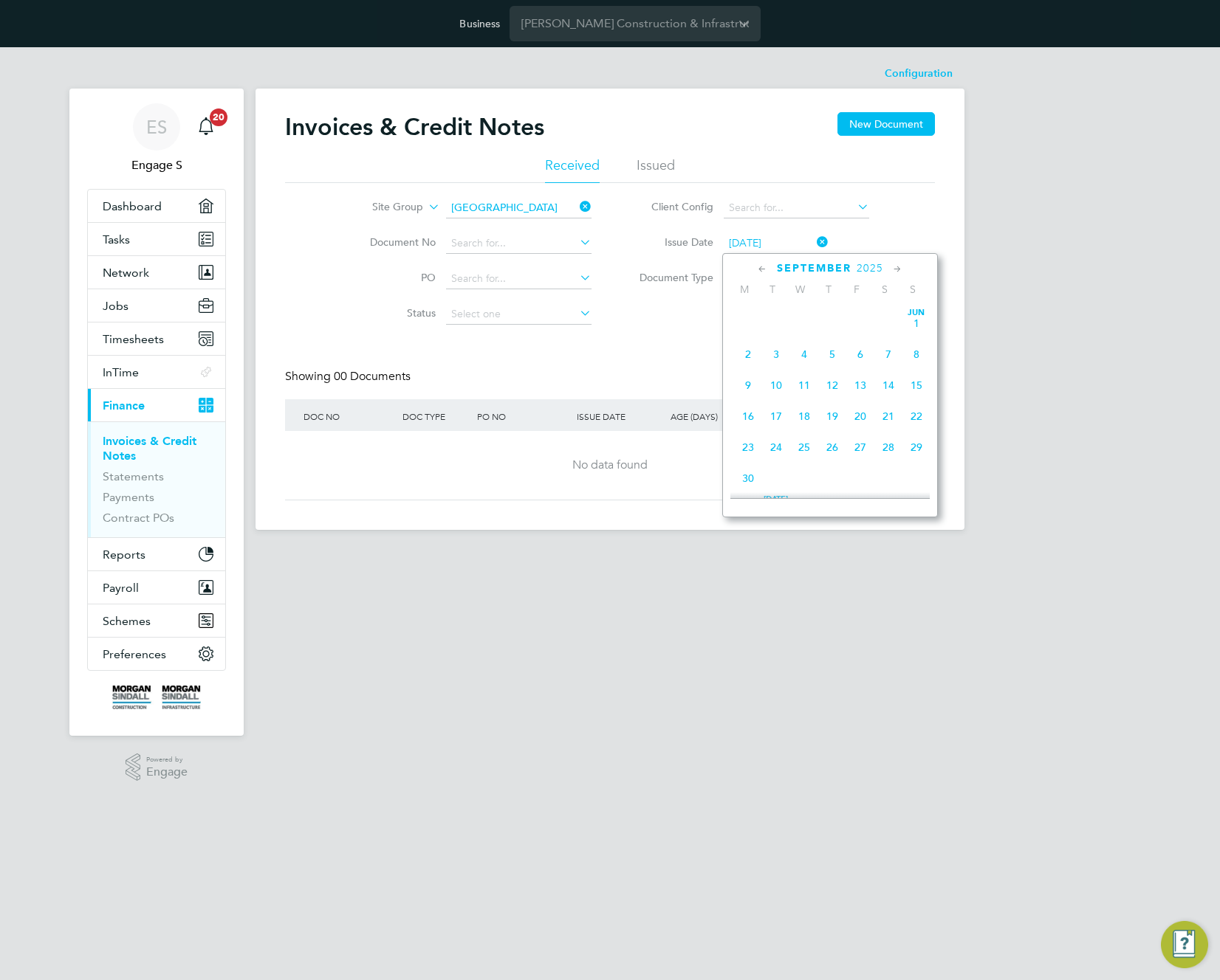
click at [814, 237] on icon at bounding box center [814, 242] width 0 height 21
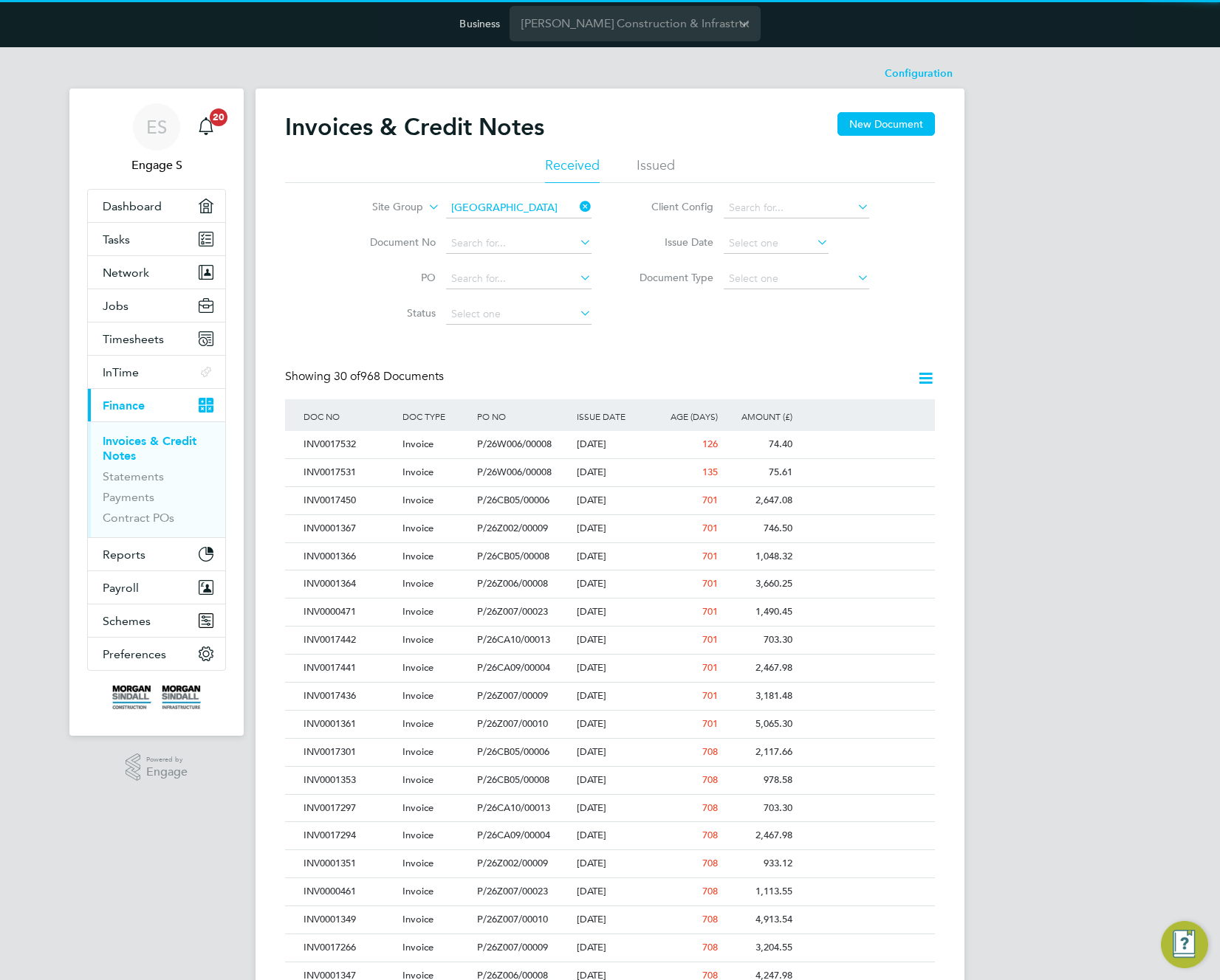
scroll to position [28, 101]
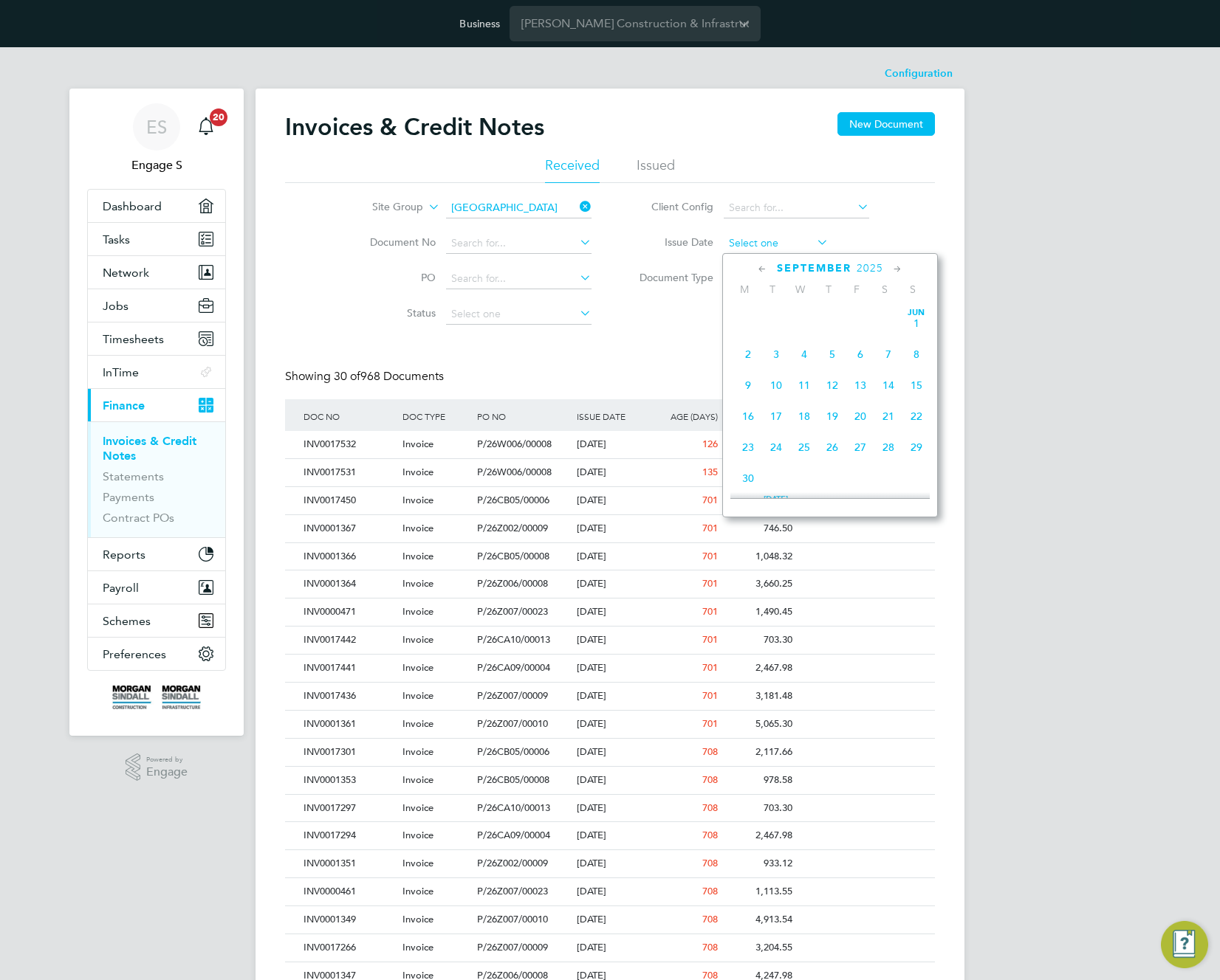
click at [774, 247] on input at bounding box center [776, 244] width 105 height 21
click at [827, 414] on span "22" at bounding box center [832, 412] width 28 height 28
type input "22 May 2025"
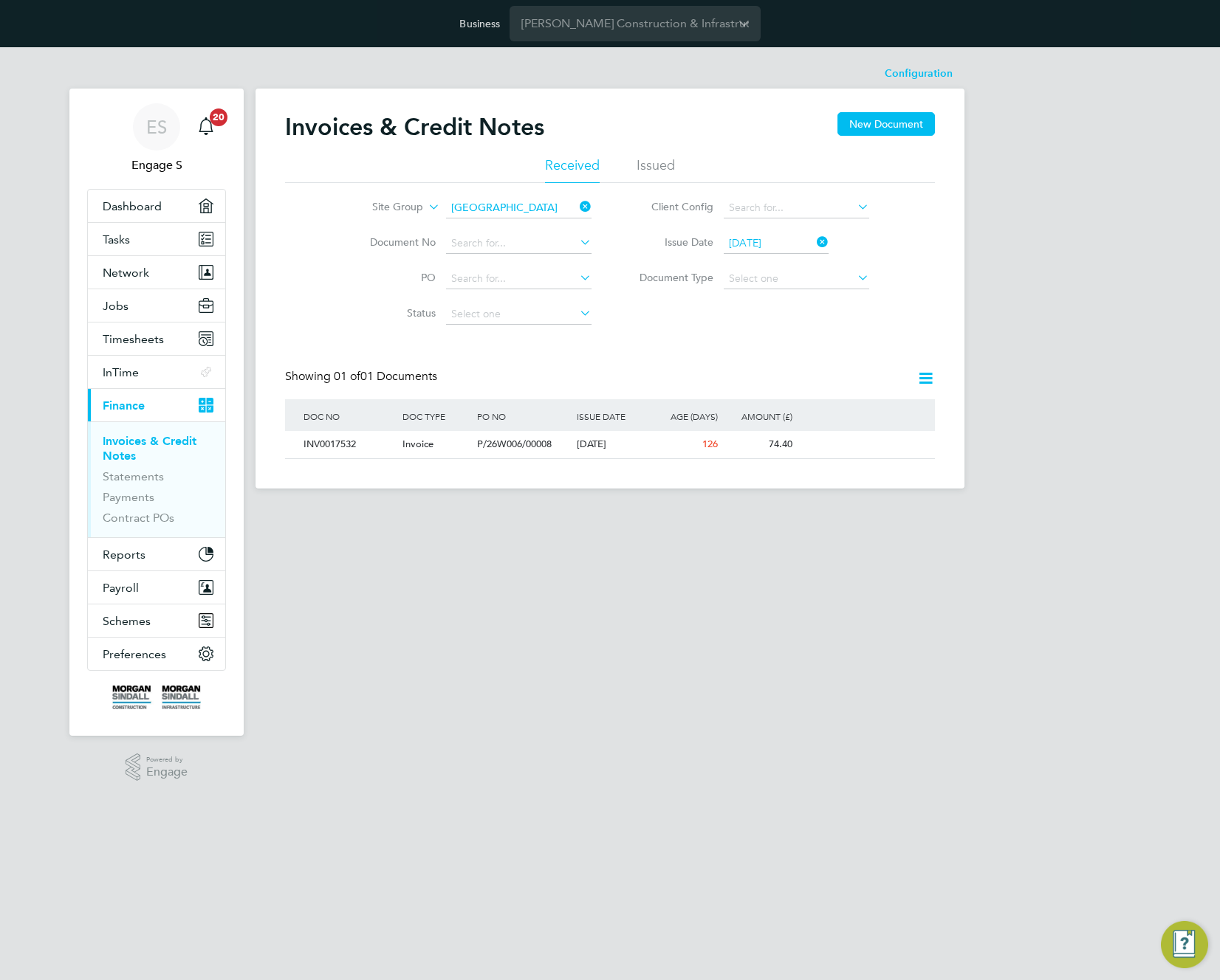
click at [920, 378] on icon at bounding box center [925, 378] width 19 height 19
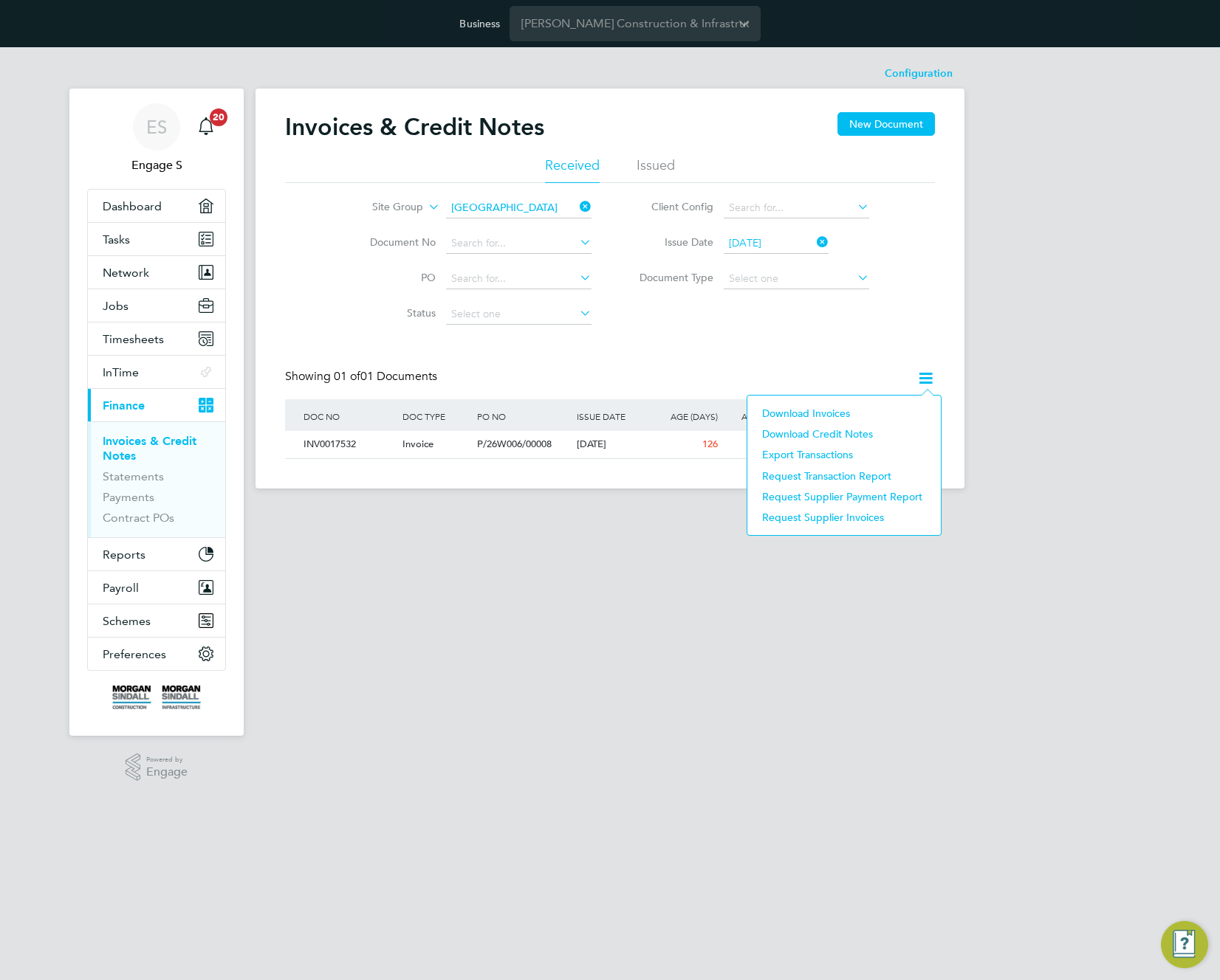
drag, startPoint x: 792, startPoint y: 414, endPoint x: 771, endPoint y: 449, distance: 40.8
click at [792, 416] on li "Download invoices" at bounding box center [844, 414] width 179 height 21
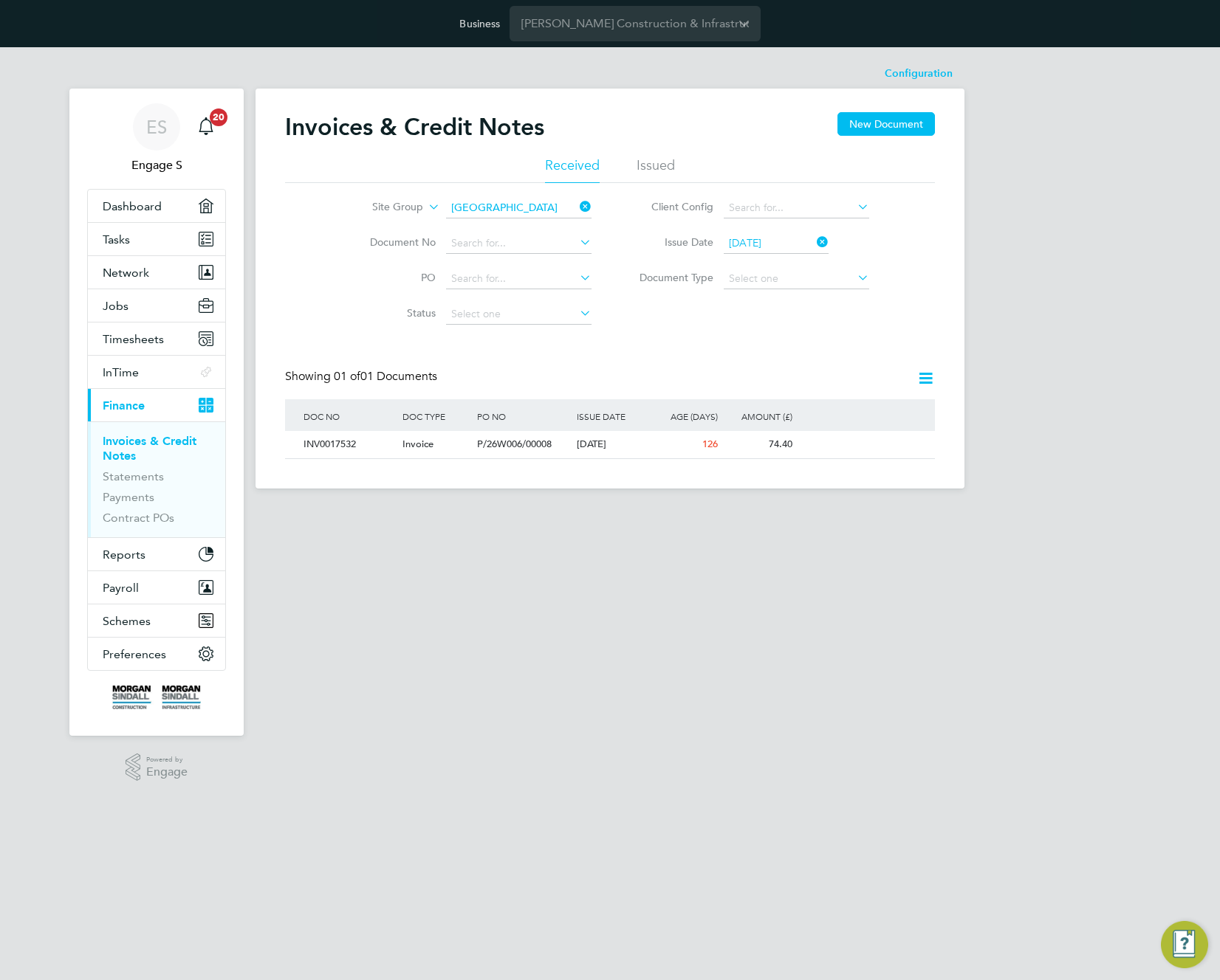
click at [814, 237] on icon at bounding box center [814, 242] width 0 height 21
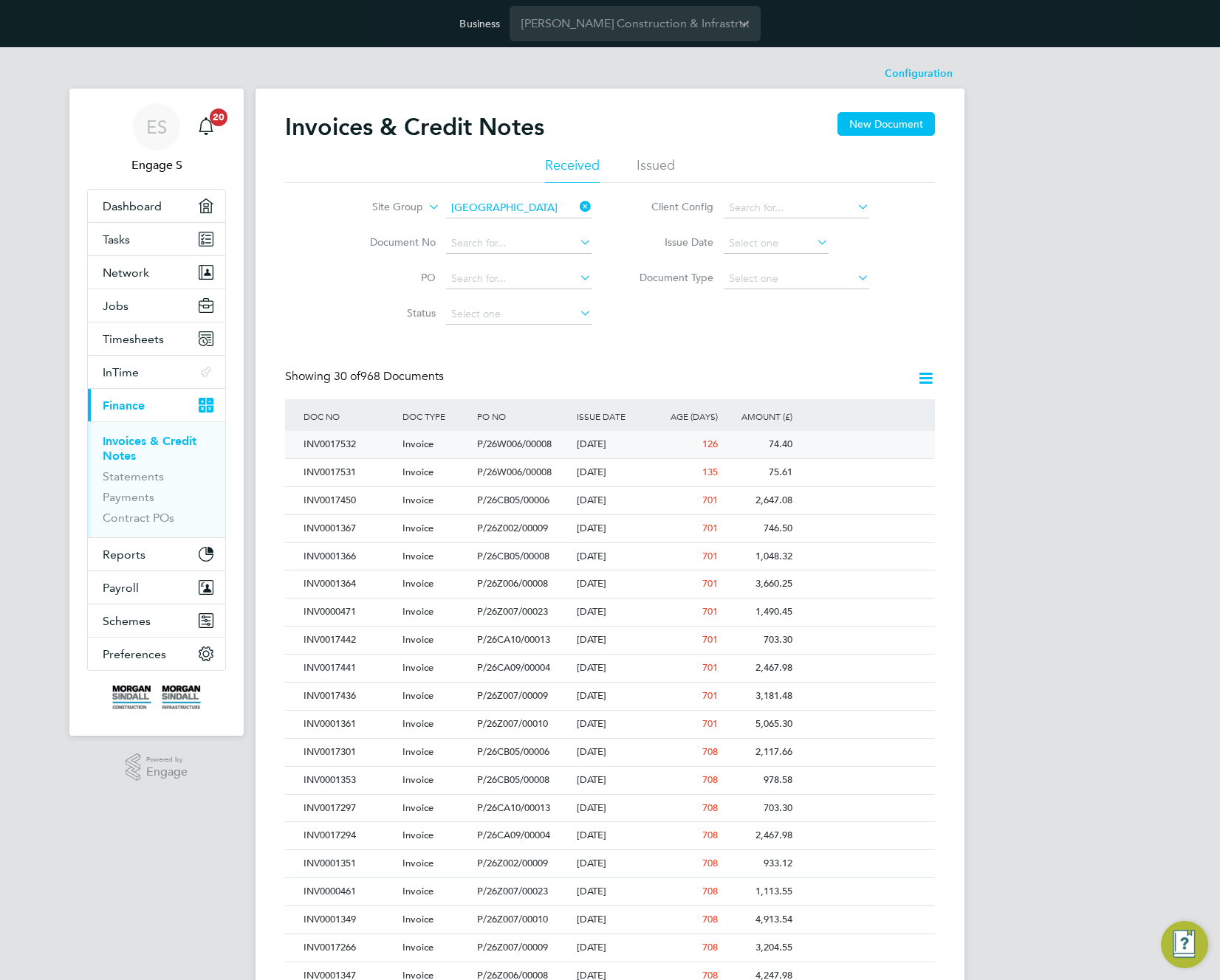
click at [528, 443] on span "P/26W006/00008" at bounding box center [514, 444] width 75 height 13
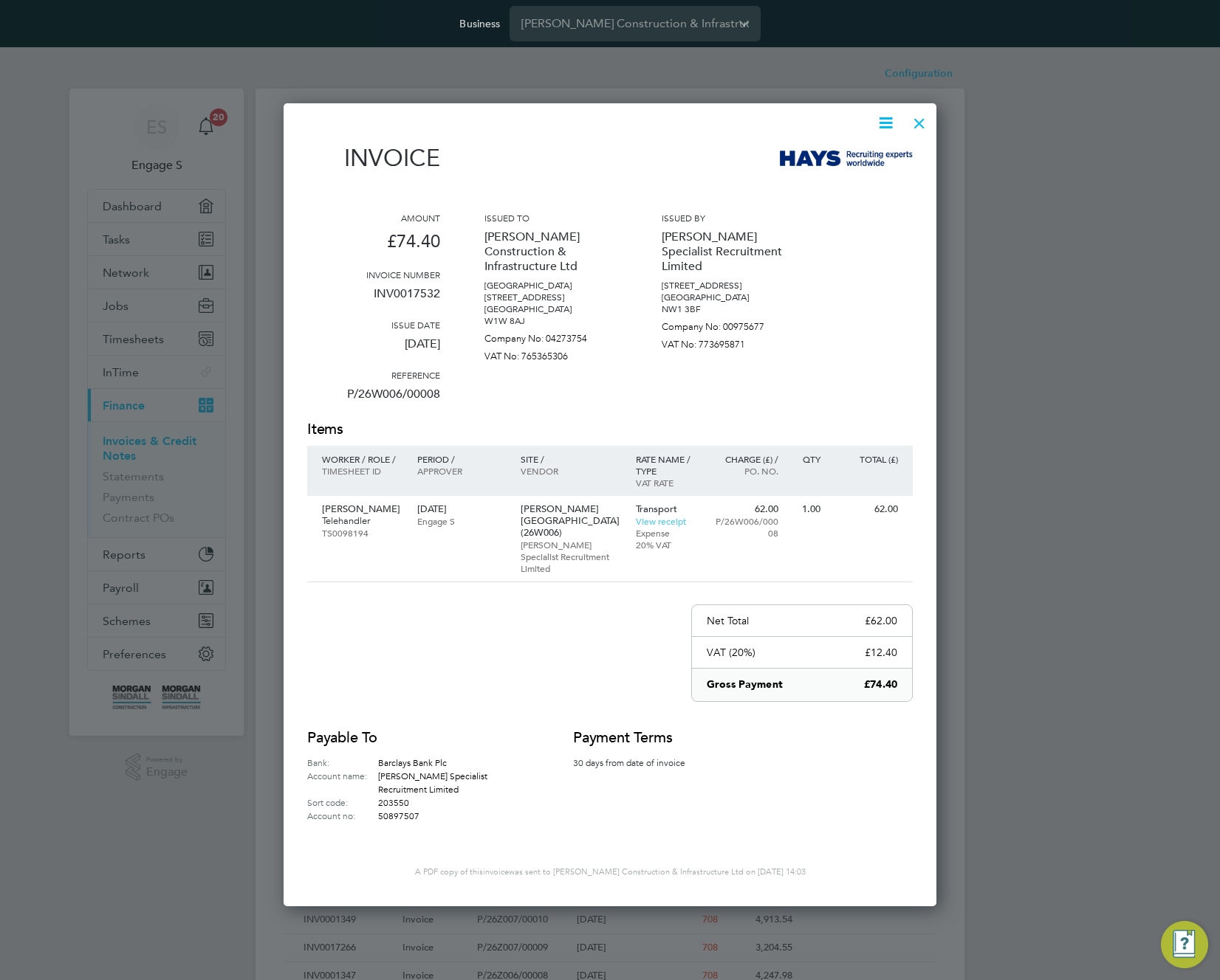
scroll to position [764, 653]
click at [876, 130] on icon at bounding box center [885, 122] width 19 height 19
click at [579, 237] on p "[PERSON_NAME] Construction & Infrastructure Ltd" at bounding box center [550, 252] width 133 height 56
click at [348, 521] on p "Telehandler" at bounding box center [362, 521] width 80 height 12
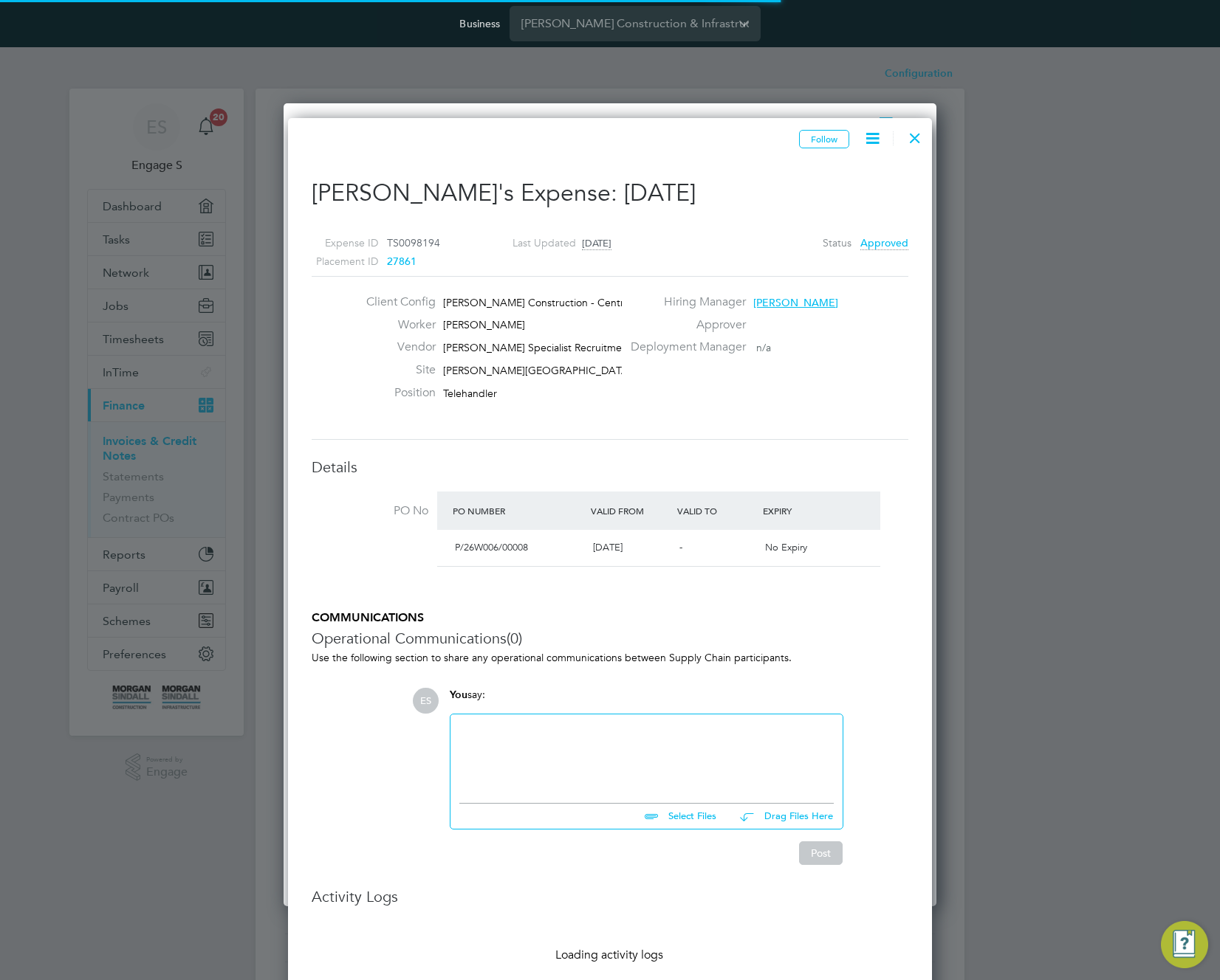
scroll to position [23, 268]
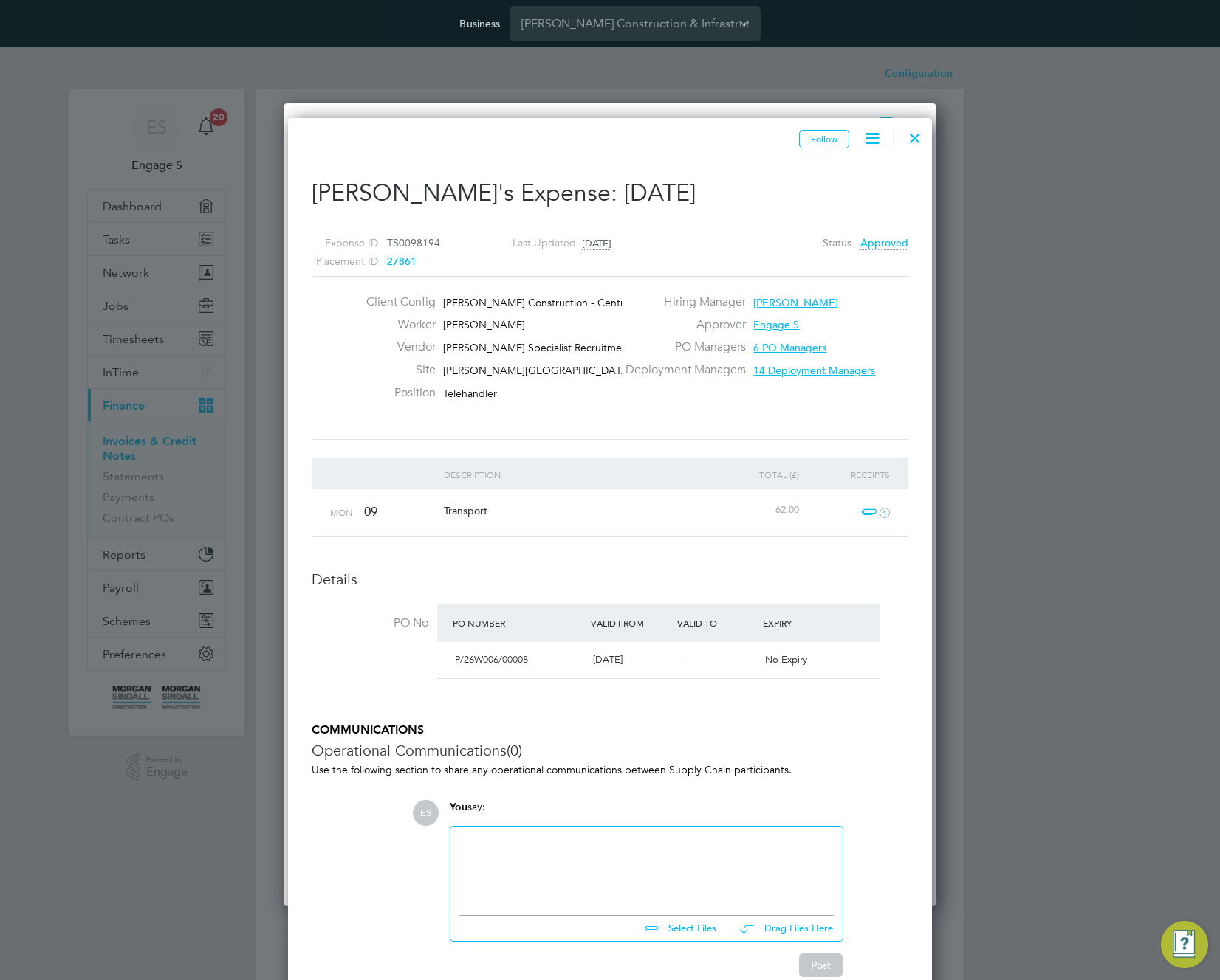
click at [455, 372] on span "Whitmore School (26W006)" at bounding box center [562, 370] width 237 height 14
click at [457, 372] on span "Whitmore School (26W006)" at bounding box center [562, 370] width 237 height 14
click at [459, 371] on span "Whitmore School (26W006)" at bounding box center [562, 370] width 237 height 14
click at [880, 146] on icon at bounding box center [872, 138] width 19 height 19
click at [913, 148] on div at bounding box center [914, 134] width 27 height 27
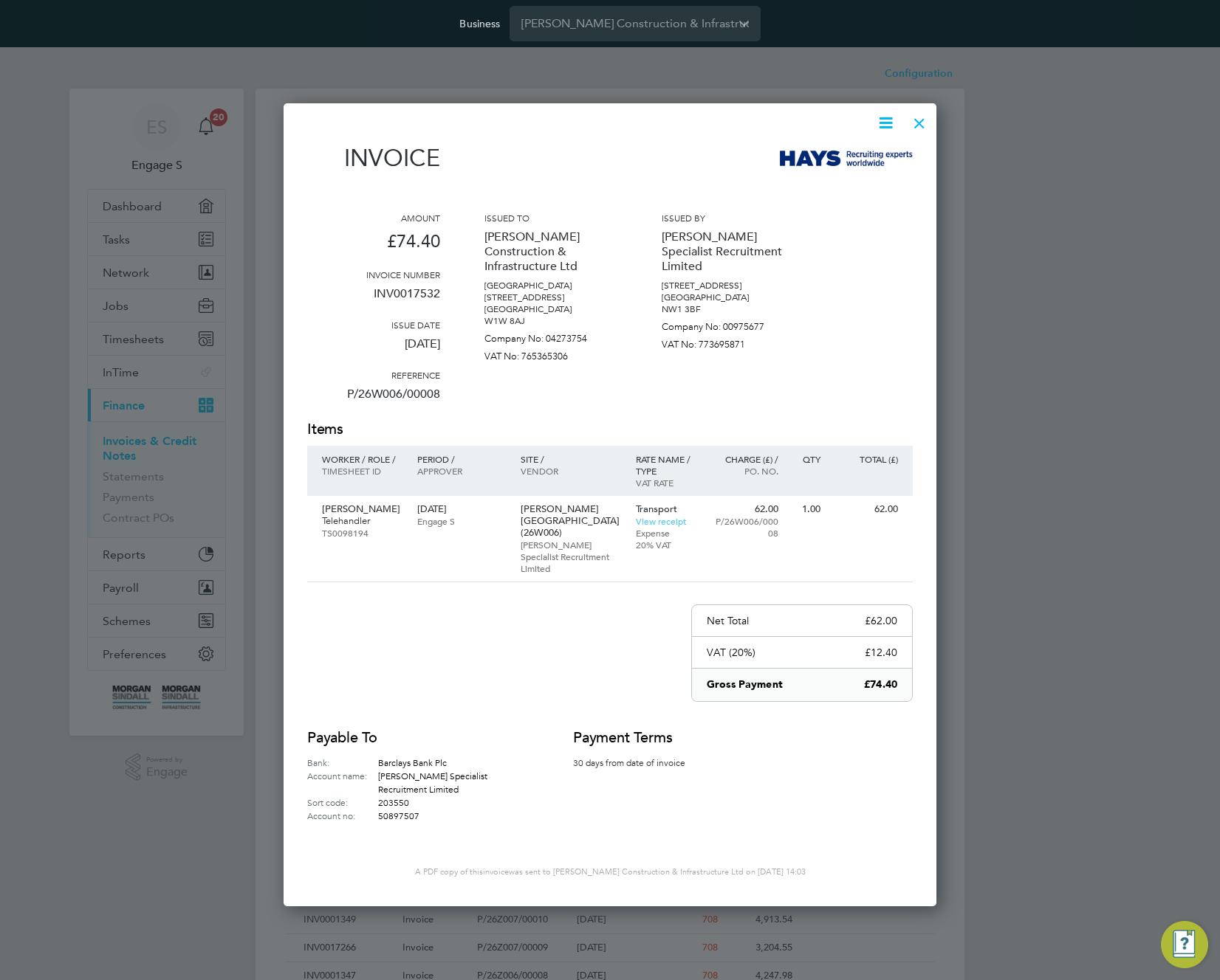
click at [923, 130] on div at bounding box center [919, 119] width 27 height 27
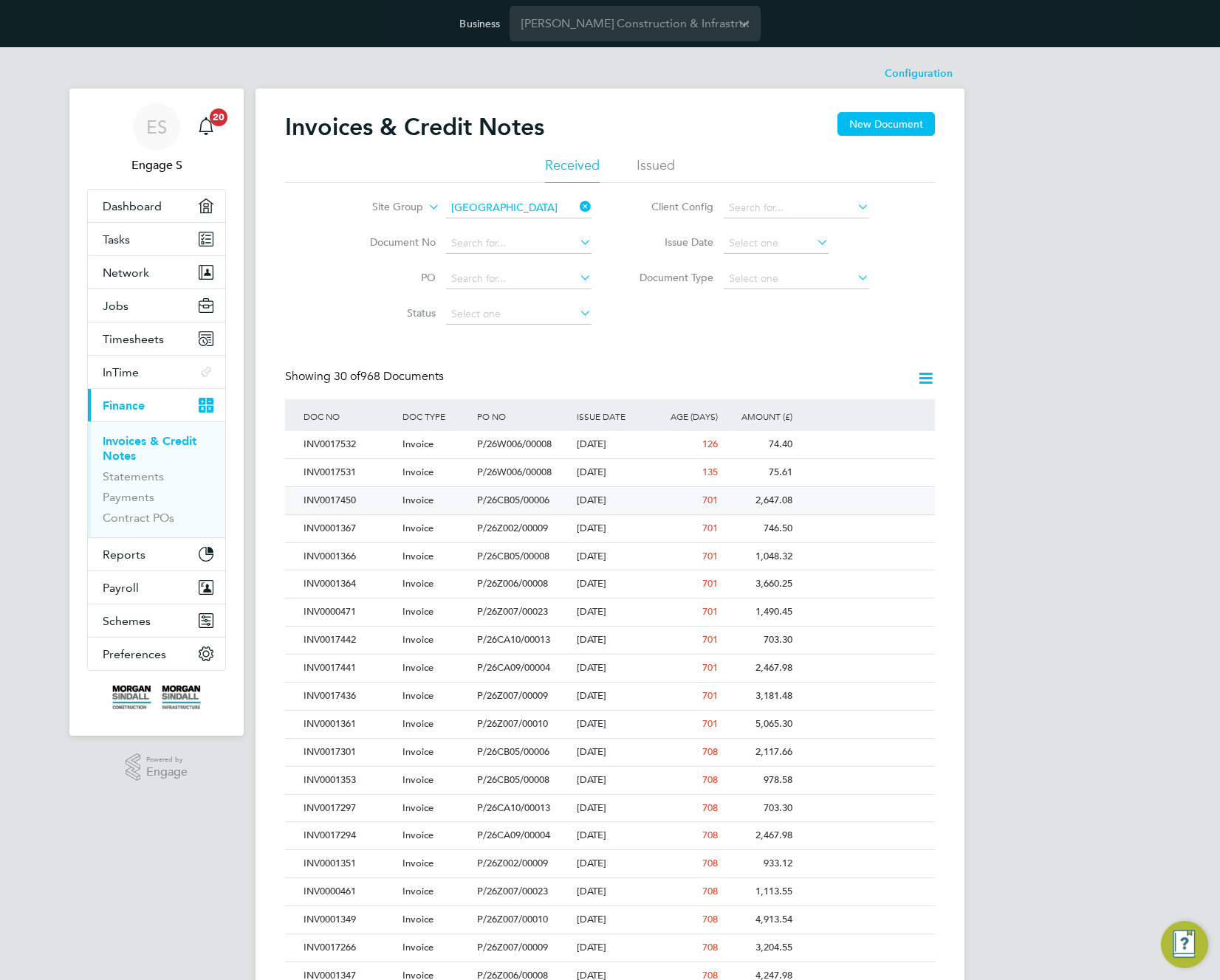
click at [493, 506] on div "P/26CB05/00006" at bounding box center [522, 501] width 99 height 27
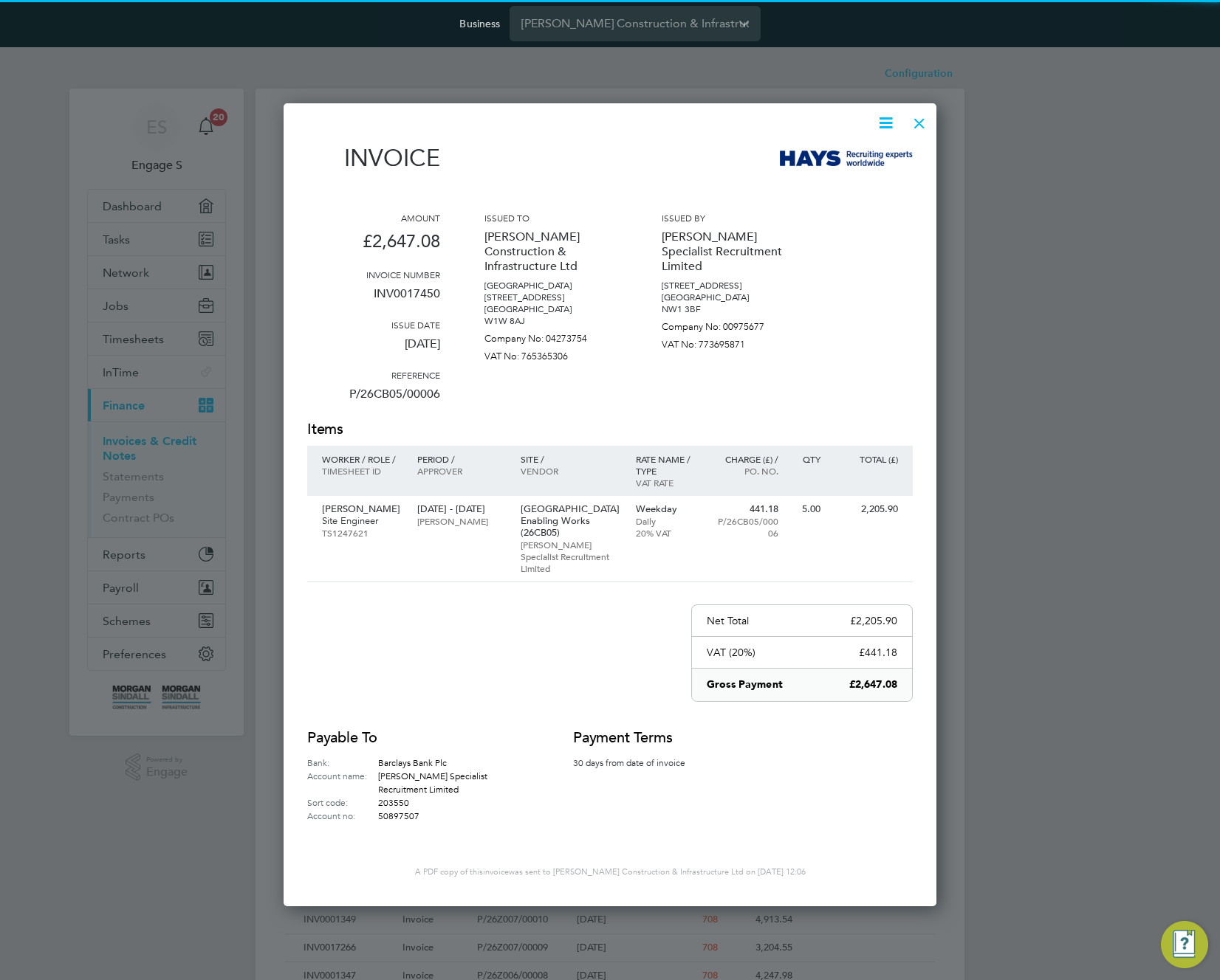
scroll to position [775, 653]
click at [488, 510] on p "16 Oct - 20 Oct 2023" at bounding box center [460, 509] width 88 height 12
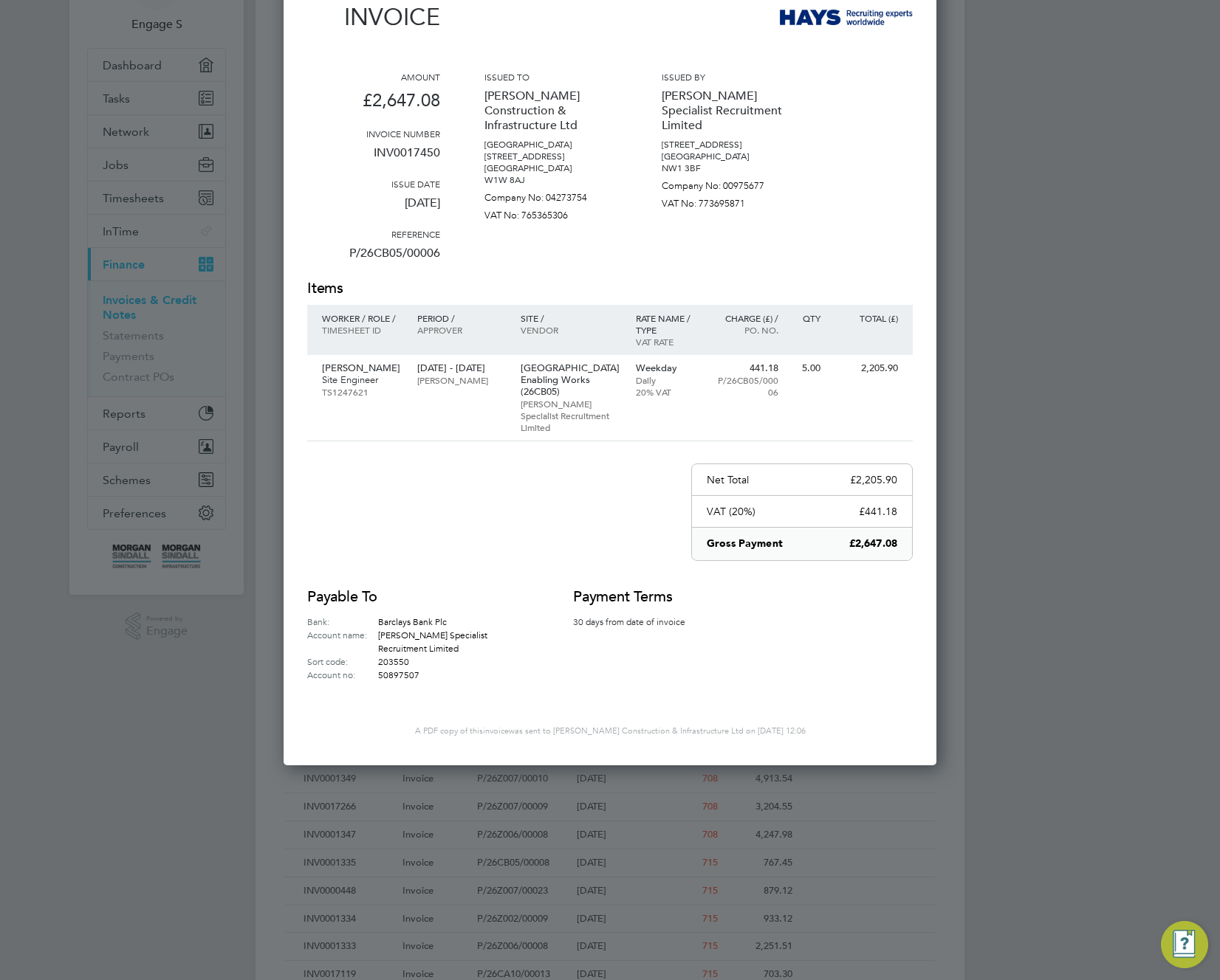
scroll to position [0, 0]
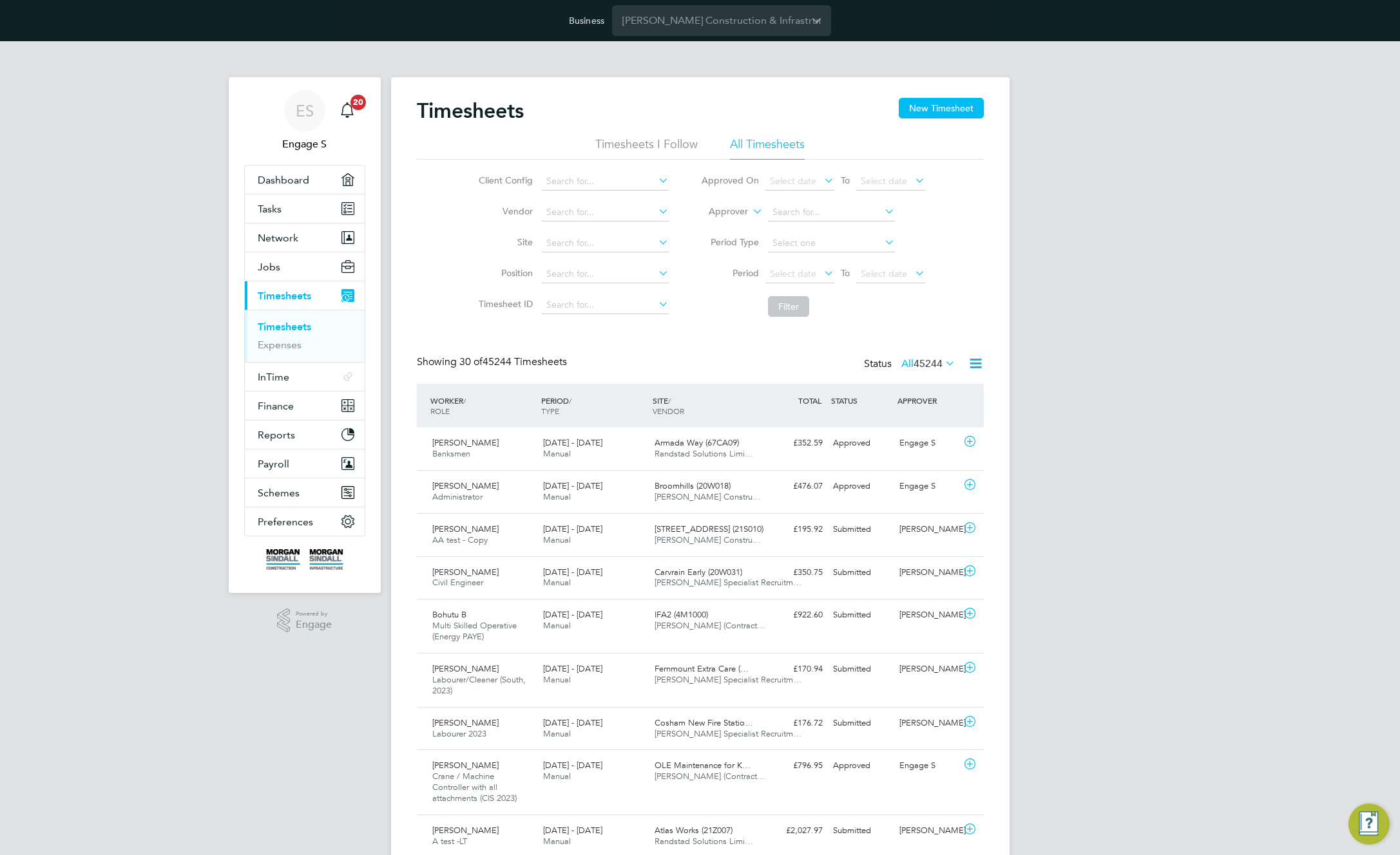
click at [656, 241] on icon at bounding box center [656, 242] width 0 height 18
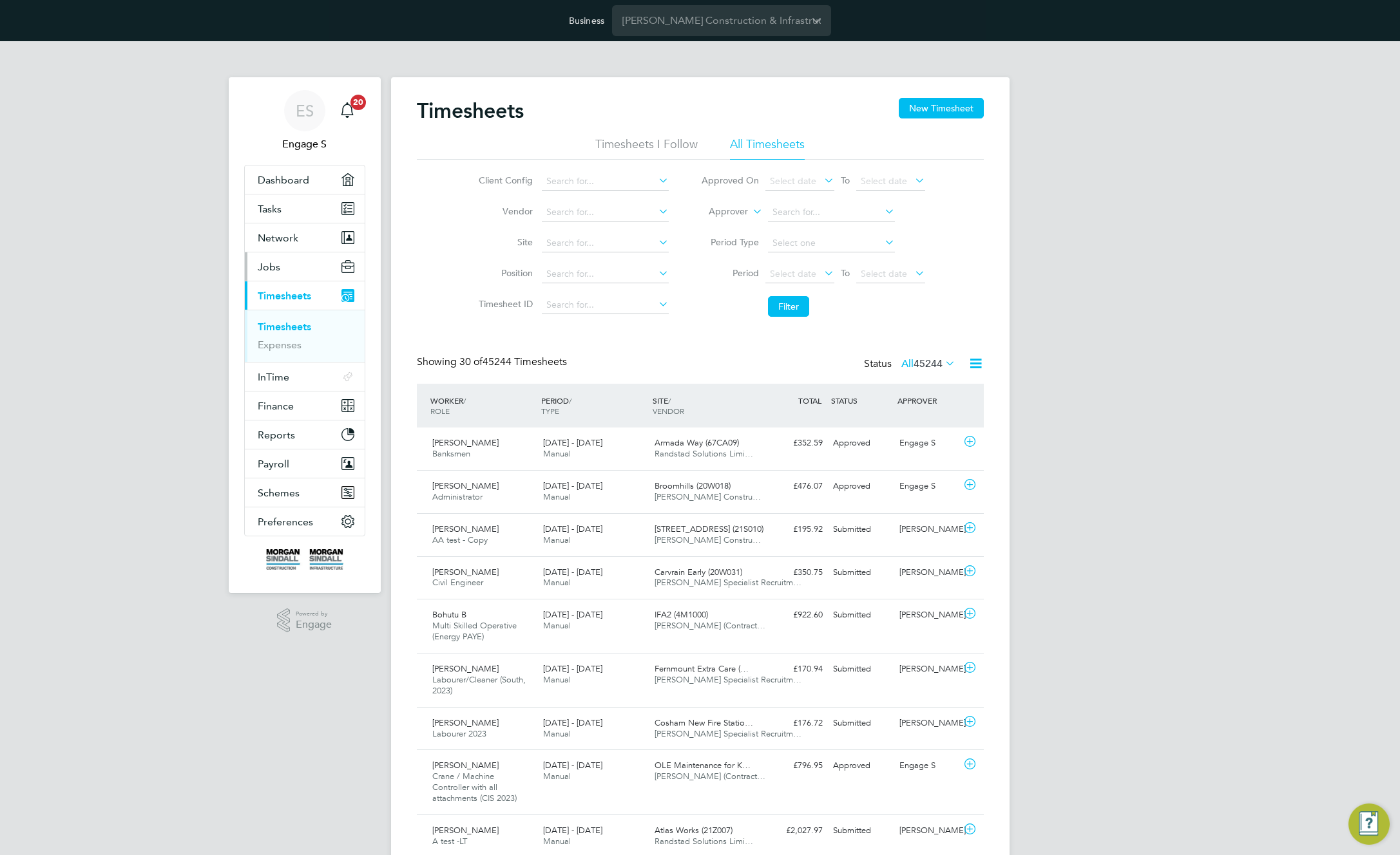
click at [290, 270] on button "Jobs" at bounding box center [305, 267] width 120 height 28
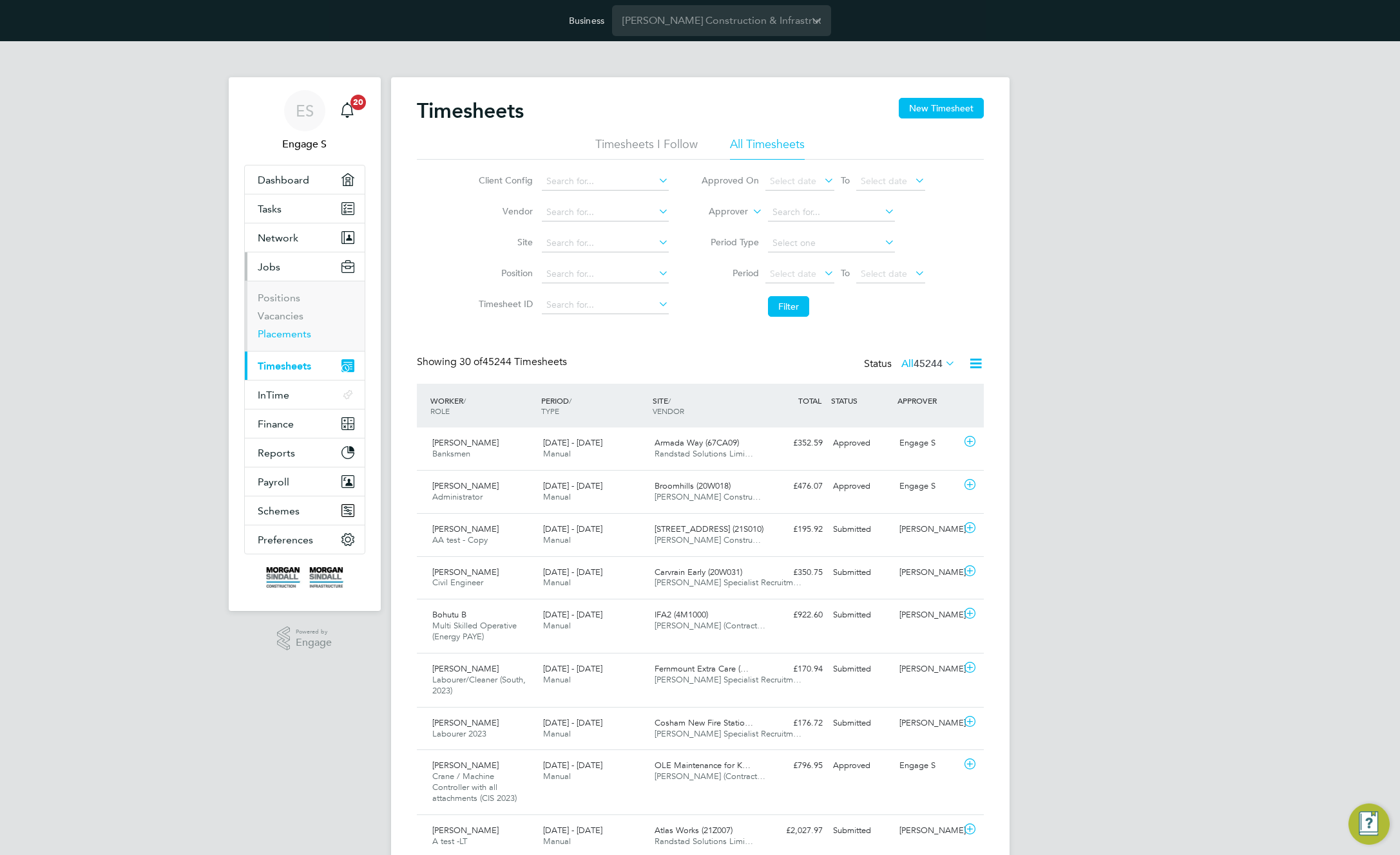
click at [283, 336] on link "Placements" at bounding box center [284, 333] width 53 height 12
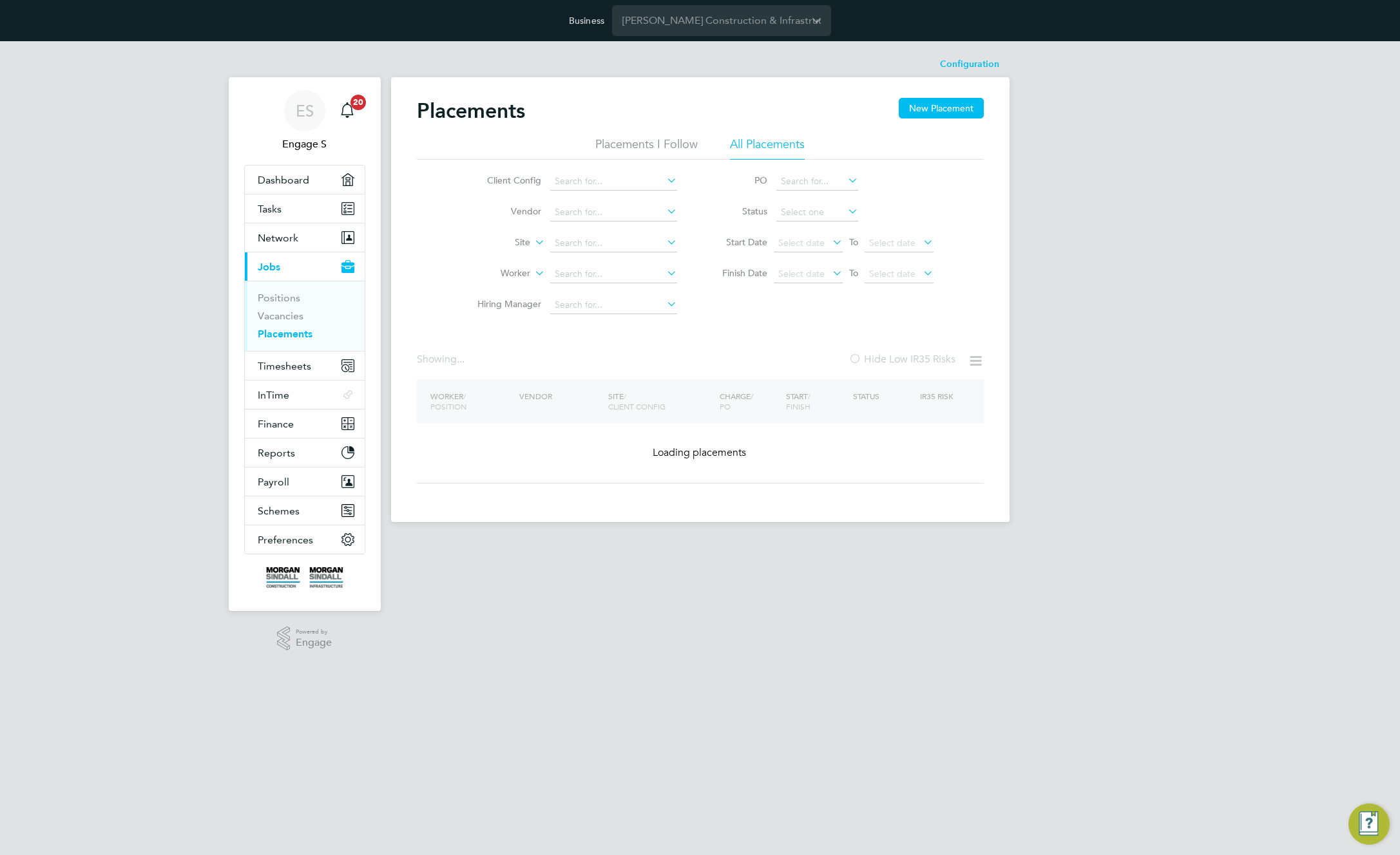
click at [1152, 220] on div "ES Engage S Notifications 20 Applications: Dashboard Tasks Network Team Members…" at bounding box center [700, 292] width 1400 height 502
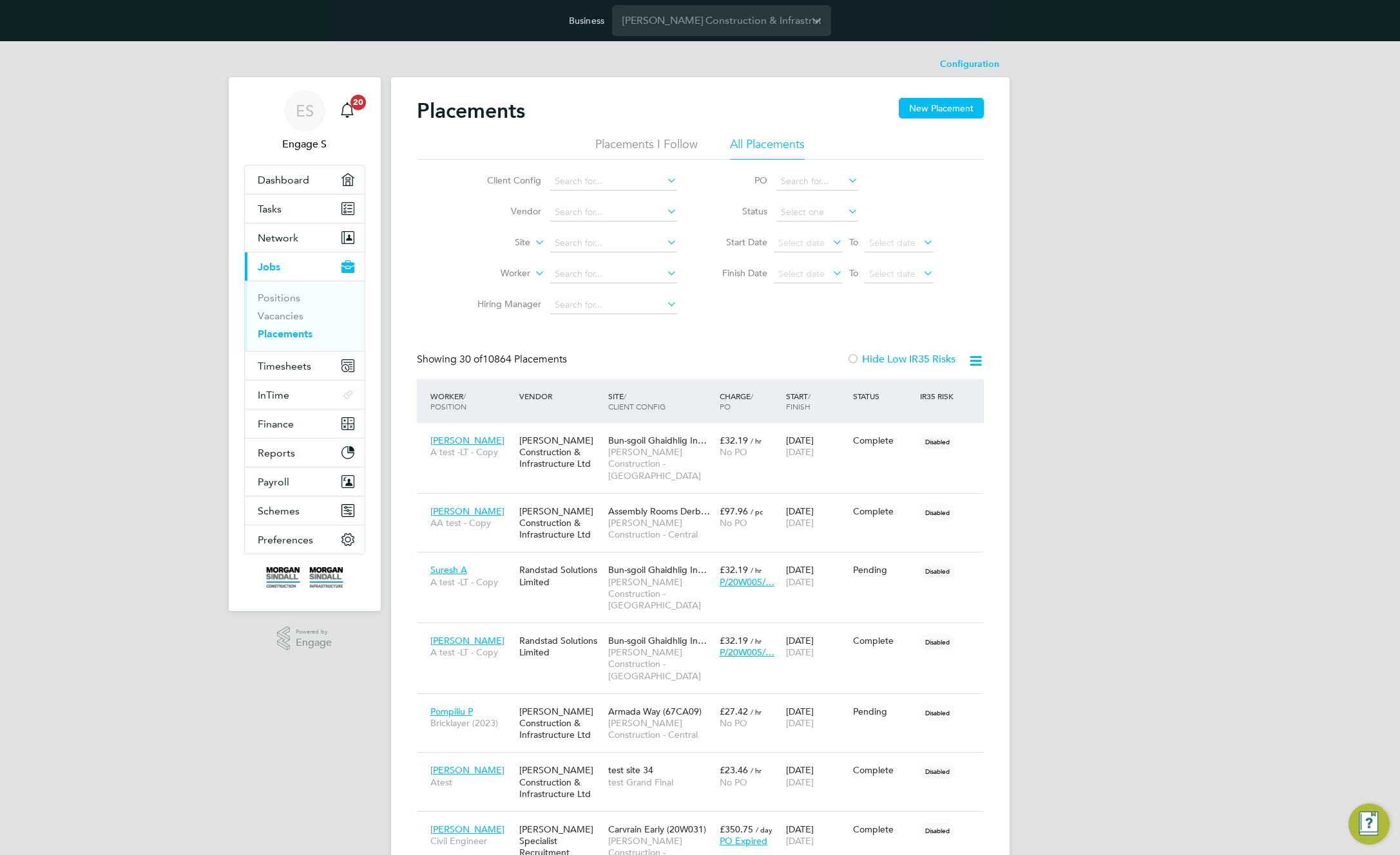
scroll to position [37, 90]
click at [532, 240] on icon at bounding box center [532, 239] width 0 height 12
click at [503, 270] on li "Site Group" at bounding box center [490, 274] width 80 height 17
click at [515, 246] on label "Site Group" at bounding box center [494, 243] width 74 height 13
click at [496, 256] on li "Site" at bounding box center [490, 258] width 80 height 17
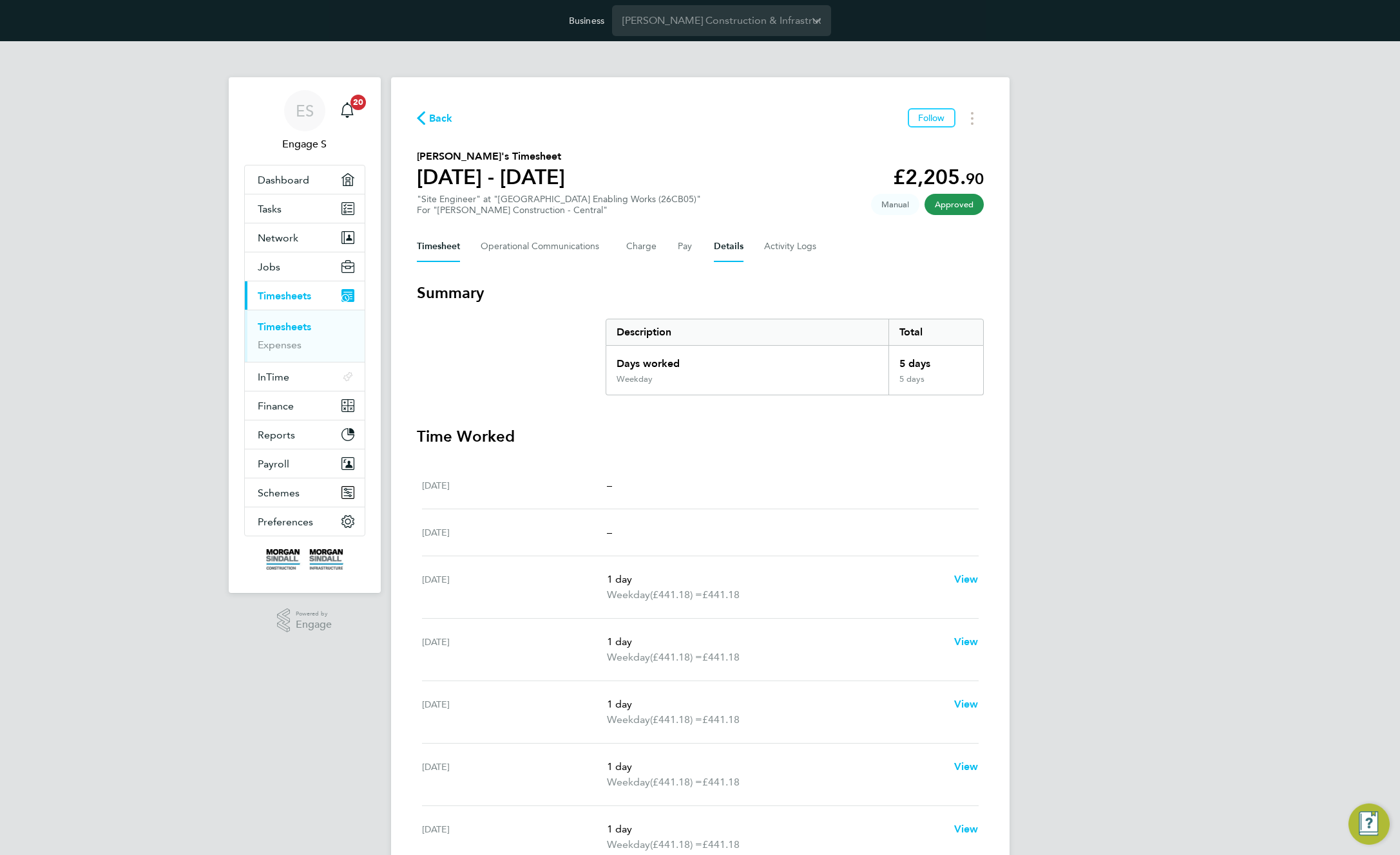
click at [724, 239] on button "Details" at bounding box center [729, 246] width 29 height 31
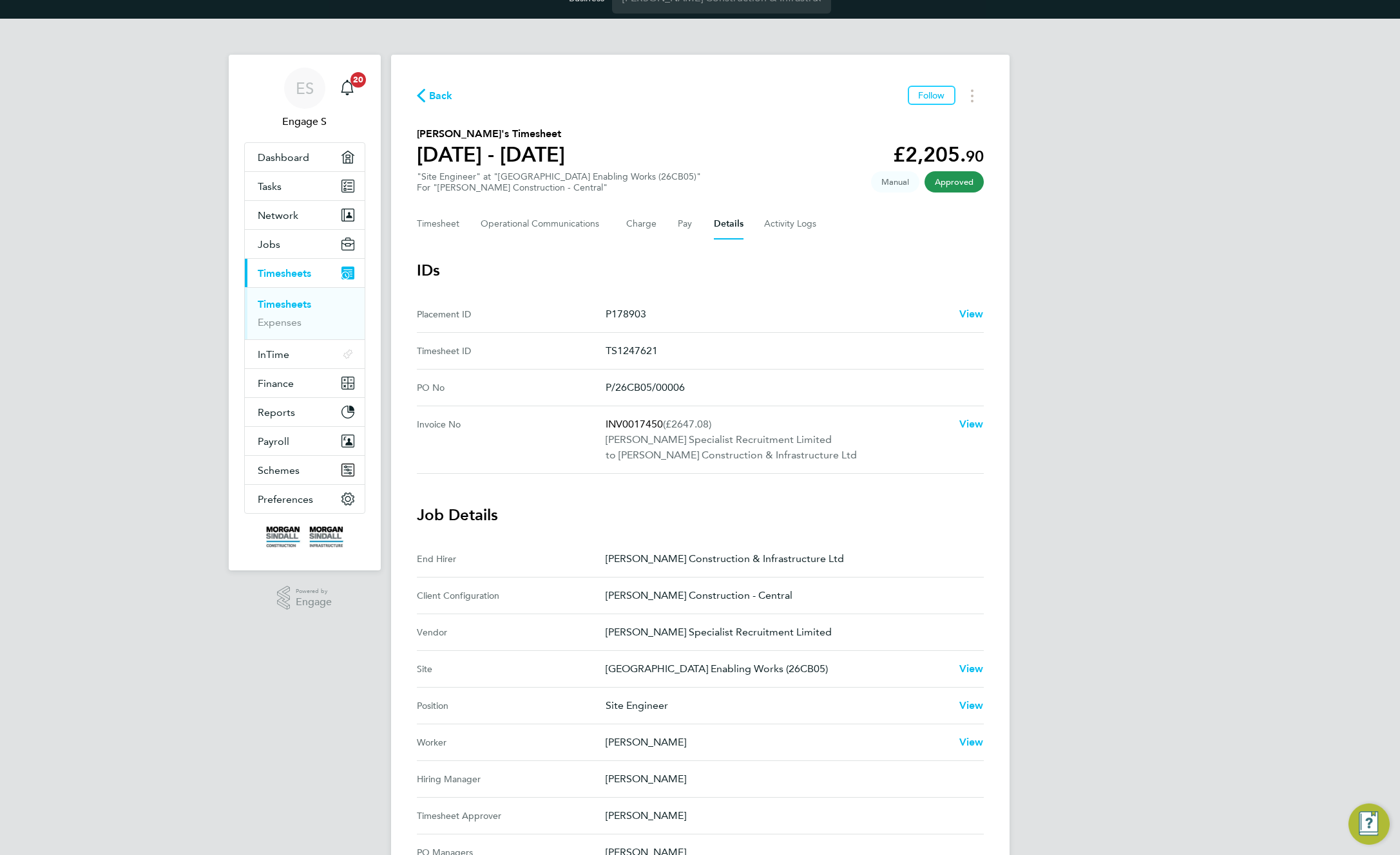
scroll to position [23, 0]
click at [645, 708] on p "Site Engineer" at bounding box center [777, 705] width 343 height 15
click at [675, 668] on p "[GEOGRAPHIC_DATA] Enabling Works (26CB05)" at bounding box center [777, 668] width 343 height 15
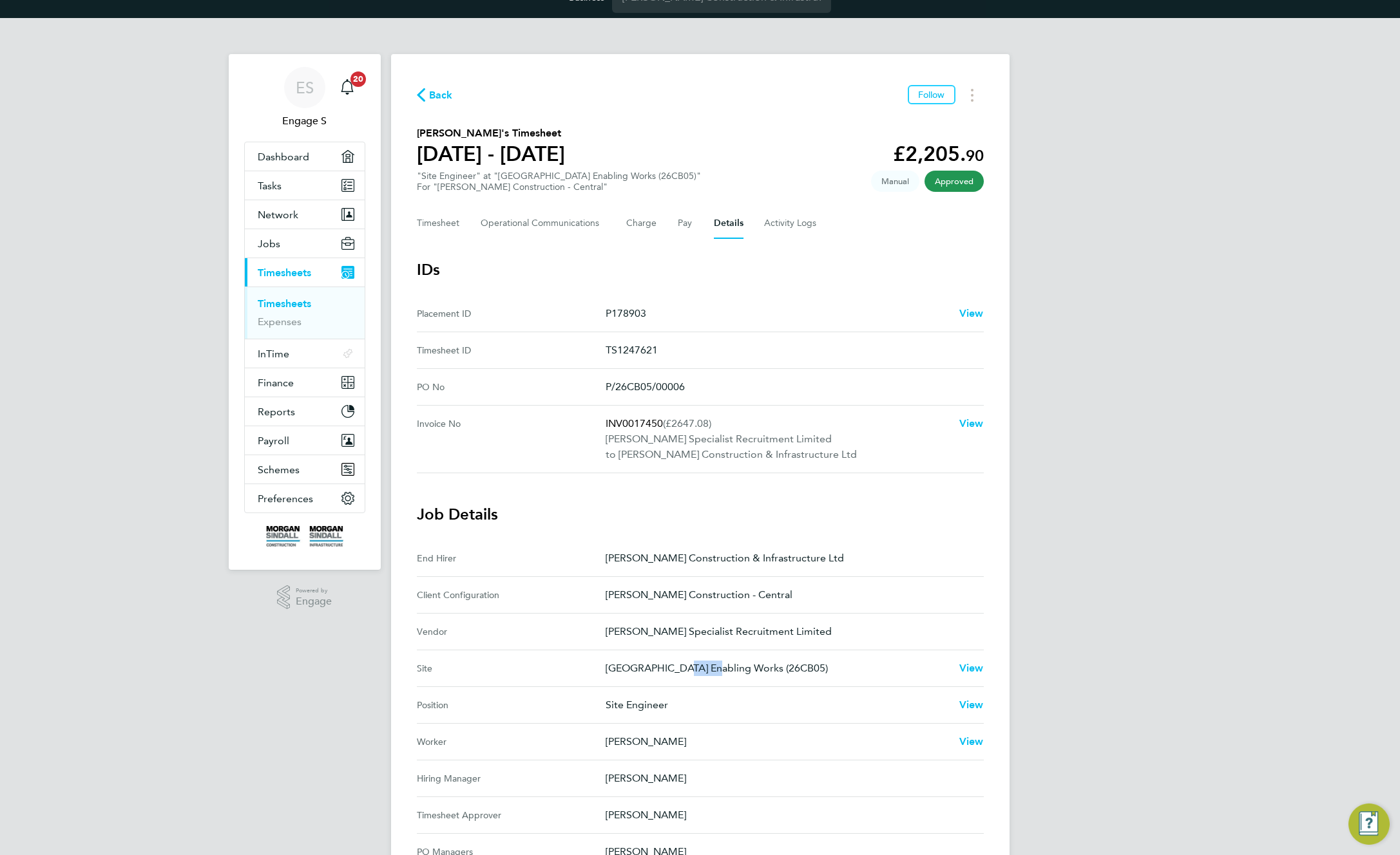
click at [675, 668] on p "[GEOGRAPHIC_DATA] Enabling Works (26CB05)" at bounding box center [777, 668] width 343 height 15
drag, startPoint x: 692, startPoint y: 679, endPoint x: 641, endPoint y: 673, distance: 51.4
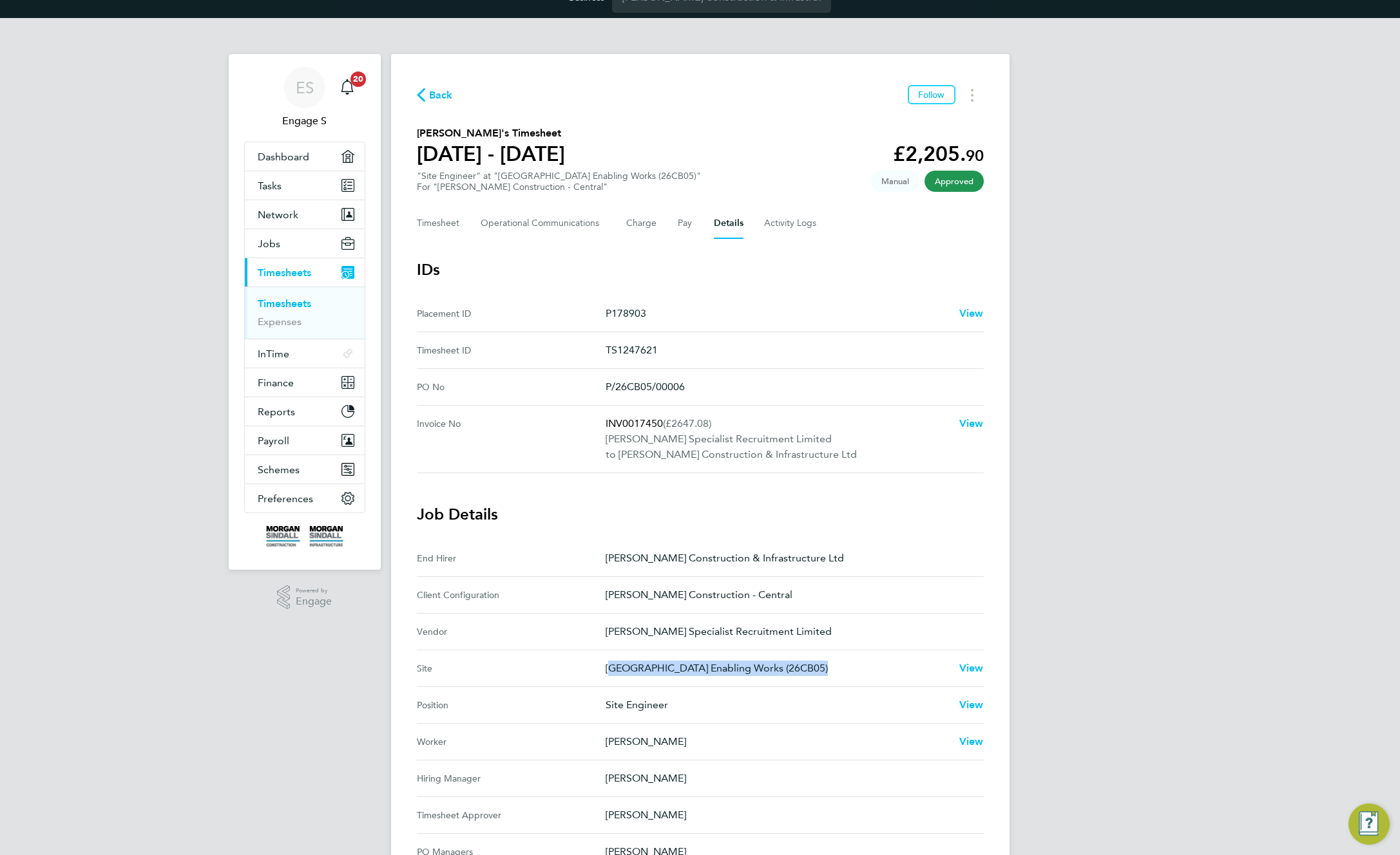
click at [641, 673] on p "[GEOGRAPHIC_DATA] Enabling Works (26CB05)" at bounding box center [777, 668] width 343 height 15
click at [981, 665] on span "View" at bounding box center [971, 668] width 25 height 12
